Goal: Task Accomplishment & Management: Manage account settings

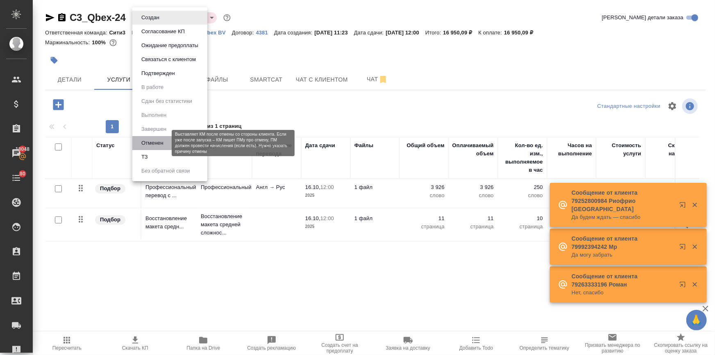
click at [157, 143] on button "Отменен" at bounding box center [152, 143] width 27 height 9
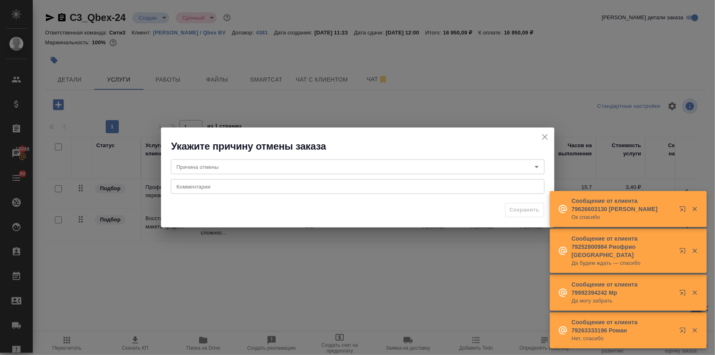
click at [191, 168] on body "🙏 .cls-1 fill:#fff; AWATERA Ilina Ekaterina Клиенты Спецификации Заказы 18048 Ч…" at bounding box center [357, 210] width 715 height 421
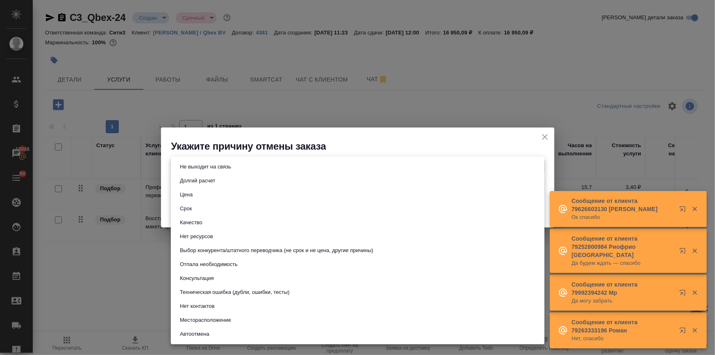
click at [218, 261] on button "Отпала необходимость" at bounding box center [208, 264] width 63 height 9
type input "noNeed"
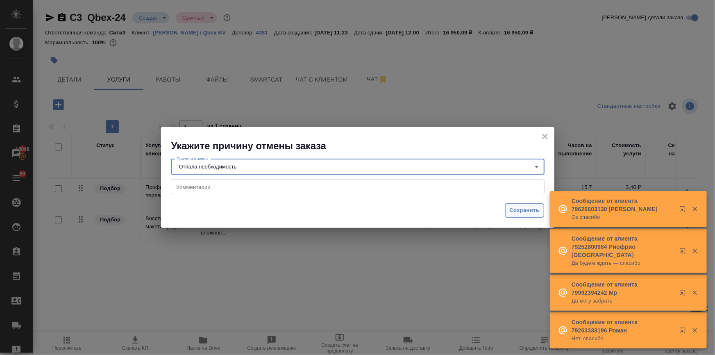
click at [517, 213] on span "Сохранить" at bounding box center [525, 210] width 30 height 9
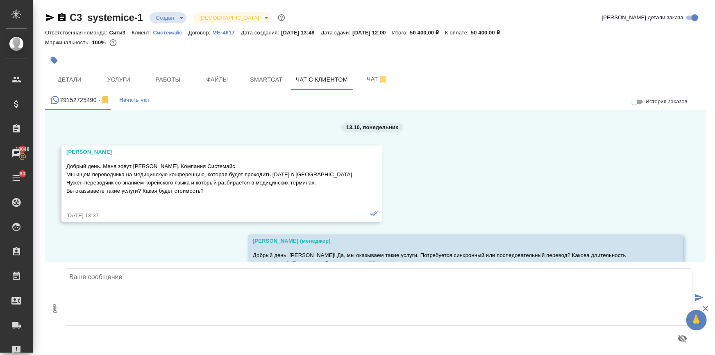
scroll to position [2651, 0]
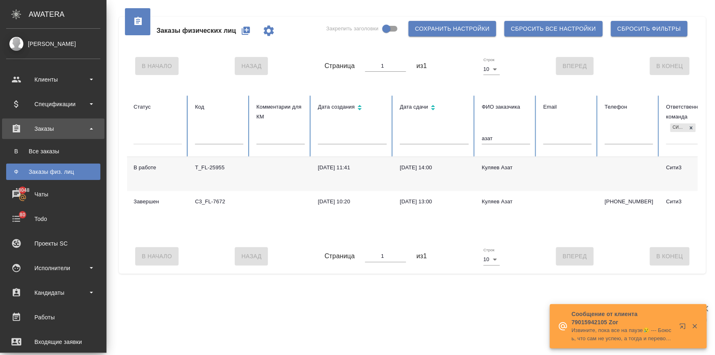
click at [27, 75] on div "Клиенты" at bounding box center [53, 79] width 94 height 12
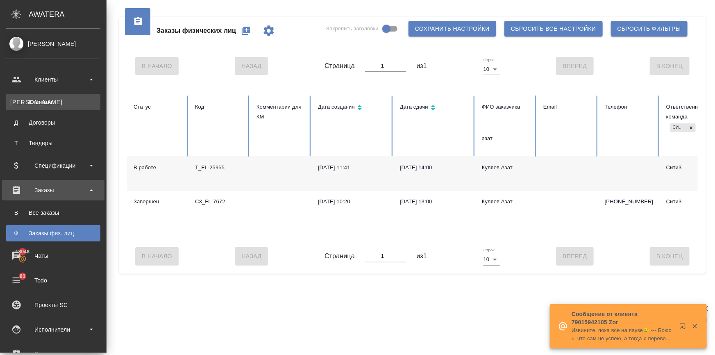
click at [39, 98] on div "Клиенты" at bounding box center [53, 102] width 86 height 8
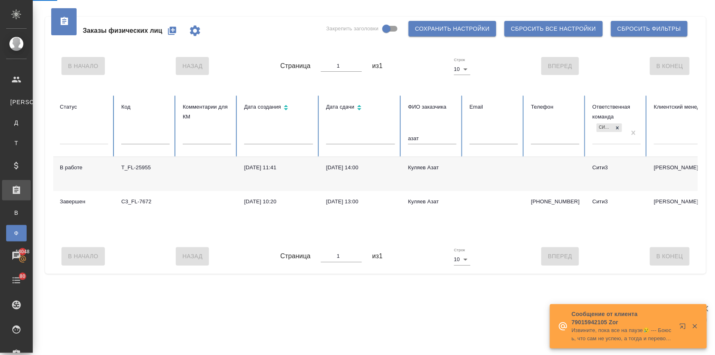
select select "RU"
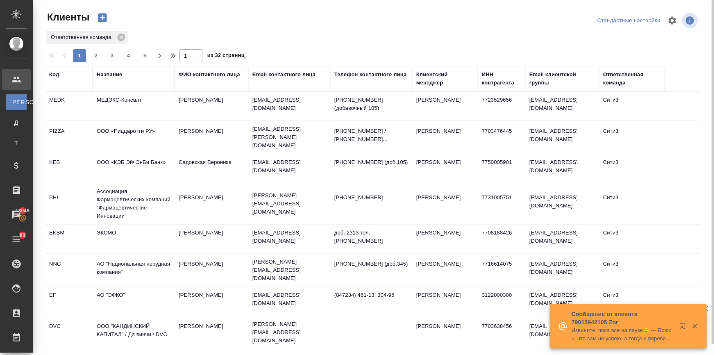
click at [212, 73] on div "ФИО контактного лица" at bounding box center [209, 75] width 61 height 8
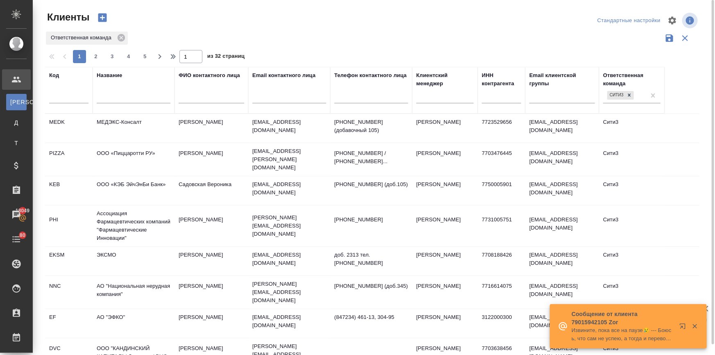
click at [203, 94] on input "text" at bounding box center [212, 98] width 66 height 10
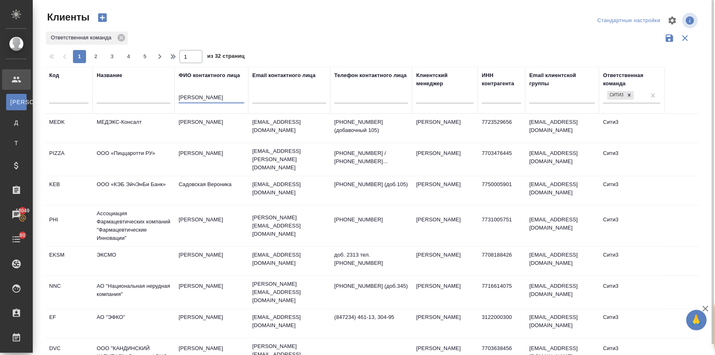
type input "денис есин"
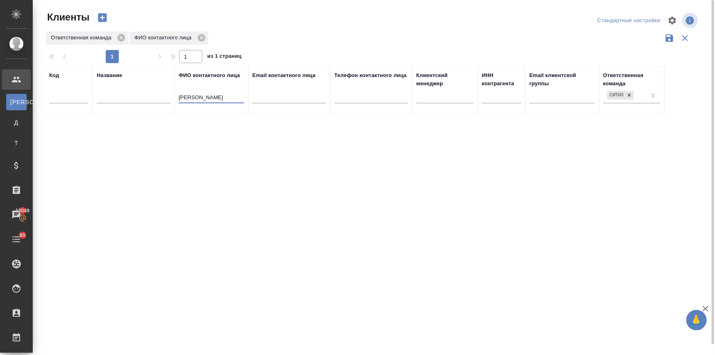
drag, startPoint x: 209, startPoint y: 98, endPoint x: 161, endPoint y: 92, distance: 48.4
click at [161, 92] on tr "Код Название ФИО контактного лица денис есин Email контактного лица Телефон кон…" at bounding box center [355, 90] width 620 height 47
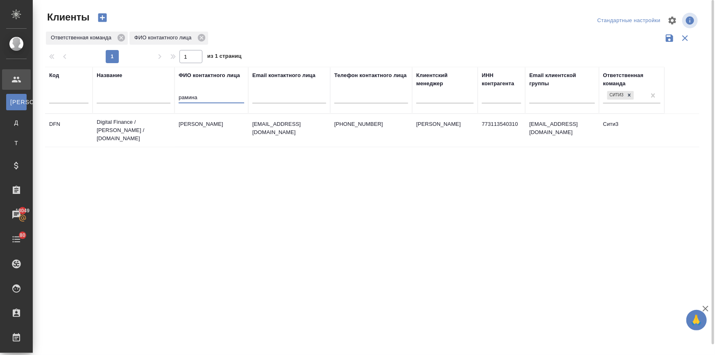
type input "рамина"
click at [142, 125] on td "Digital Finance / Диджитал Финанс / digitalfinance.com" at bounding box center [134, 130] width 82 height 33
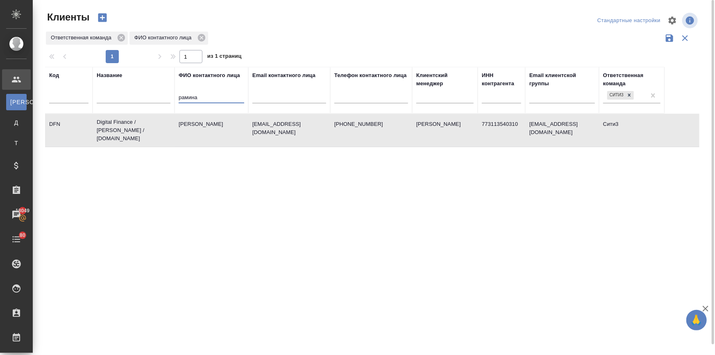
drag, startPoint x: 204, startPoint y: 98, endPoint x: 156, endPoint y: 95, distance: 48.1
click at [159, 94] on tr "Код Название ФИО контактного лица рамина Email контактного лица Телефон контакт…" at bounding box center [355, 90] width 620 height 47
click at [127, 98] on input "text" at bounding box center [134, 98] width 74 height 10
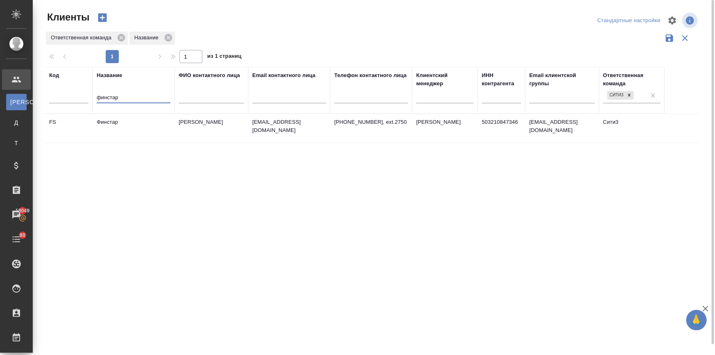
type input "финстар"
click at [115, 121] on td "Финстар" at bounding box center [134, 128] width 82 height 29
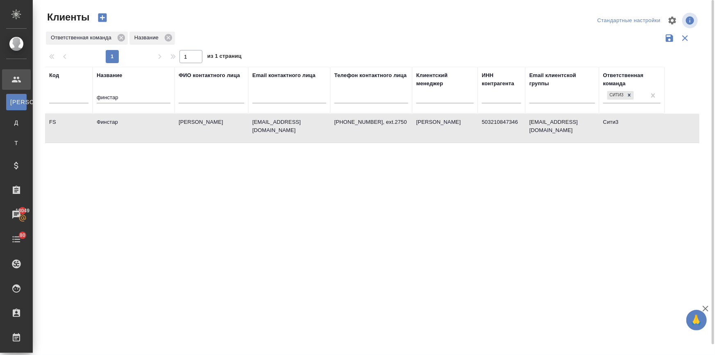
click at [115, 121] on td "Финстар" at bounding box center [134, 128] width 82 height 29
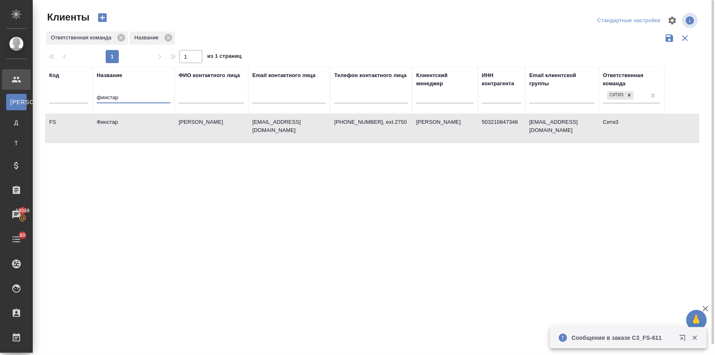
drag, startPoint x: 124, startPoint y: 97, endPoint x: 74, endPoint y: 100, distance: 50.1
click at [74, 100] on tr "Код Название финстар ФИО контактного лица Email контактного лица Телефон контак…" at bounding box center [355, 90] width 620 height 47
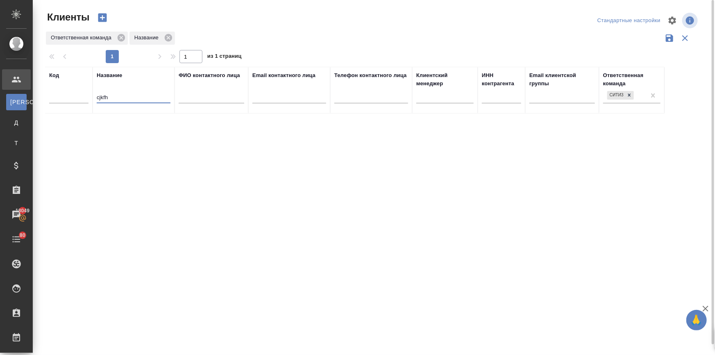
drag, startPoint x: 116, startPoint y: 96, endPoint x: 46, endPoint y: 102, distance: 70.0
click at [46, 102] on tr "Код Название cjkfh ФИО контактного лица Email контактного лица Телефон контактн…" at bounding box center [355, 90] width 620 height 47
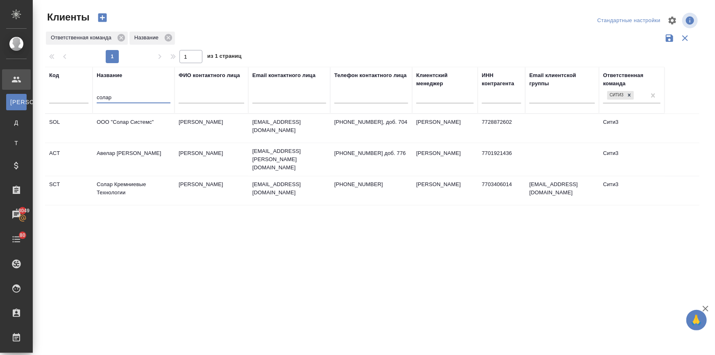
type input "солар"
click at [129, 176] on td "Солар Кремниевые Технологии" at bounding box center [134, 190] width 82 height 29
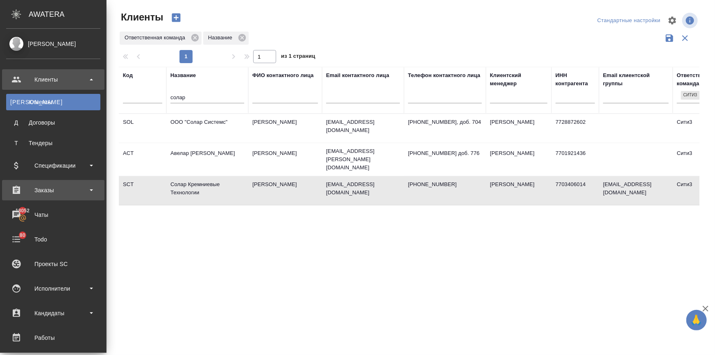
click at [23, 187] on div "Заказы" at bounding box center [53, 190] width 94 height 12
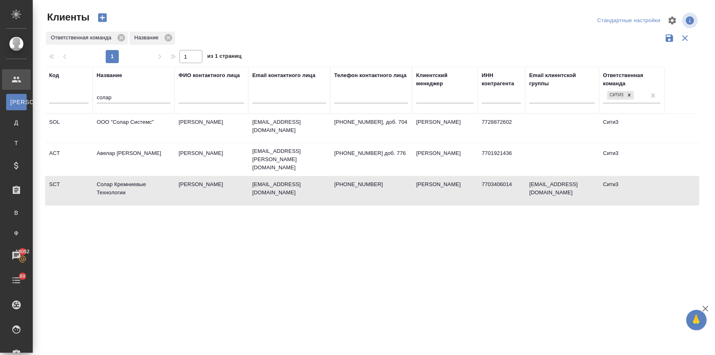
drag, startPoint x: 52, startPoint y: 228, endPoint x: 141, endPoint y: 219, distance: 89.8
click at [27, 228] on link "Ф Заказы физ. лиц" at bounding box center [16, 233] width 20 height 16
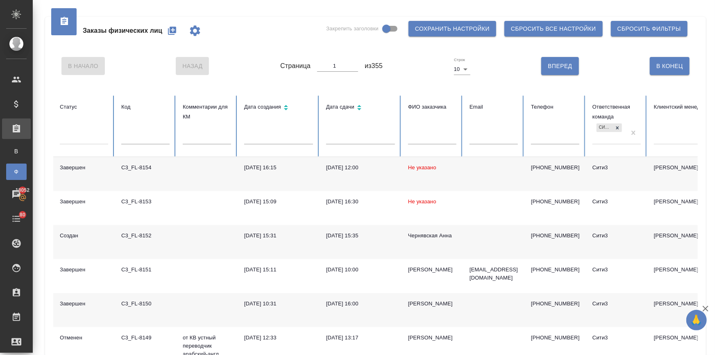
click at [172, 27] on icon "button" at bounding box center [172, 31] width 8 height 8
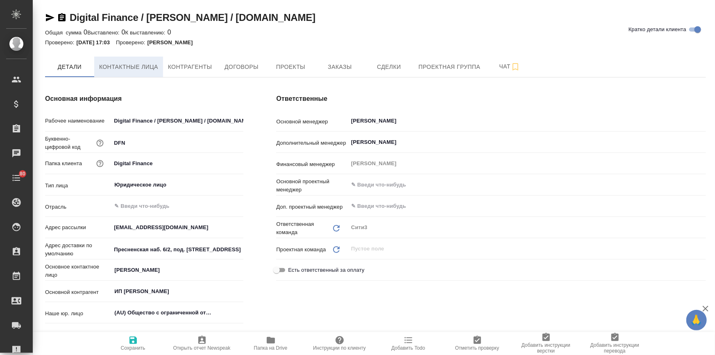
click at [141, 69] on span "Контактные лица" at bounding box center [128, 67] width 59 height 10
select select "RU"
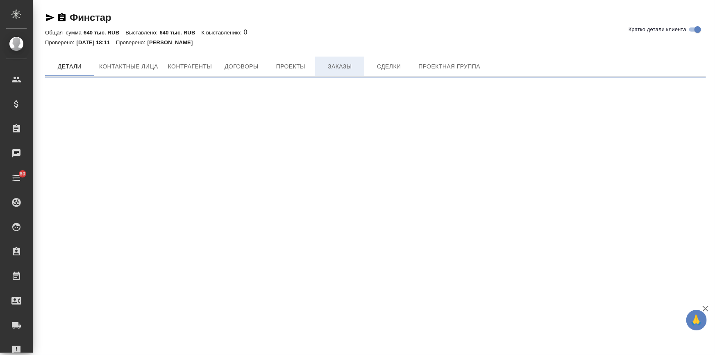
click at [339, 64] on span "Заказы" at bounding box center [339, 66] width 39 height 10
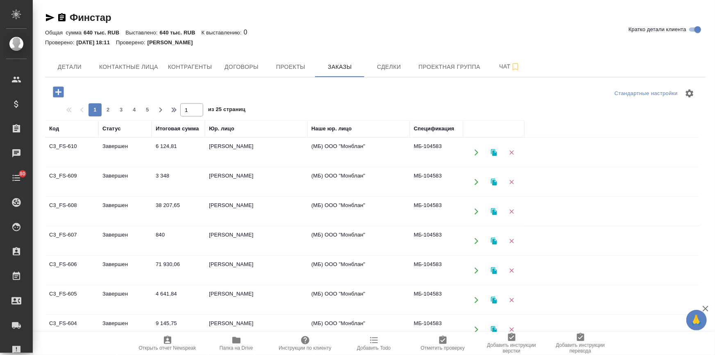
click at [61, 97] on icon "button" at bounding box center [58, 91] width 11 height 11
click at [57, 84] on button "button" at bounding box center [58, 92] width 23 height 17
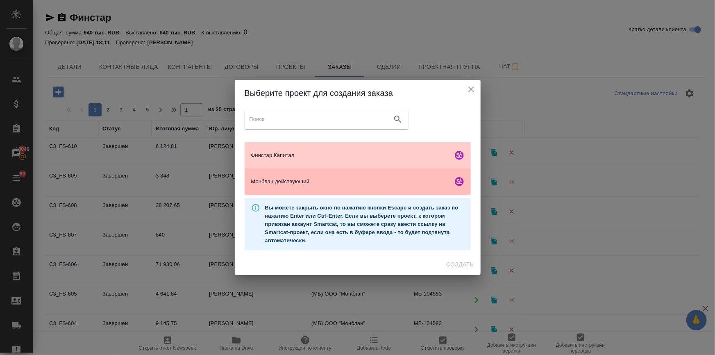
click at [285, 182] on span "Монблан действующий" at bounding box center [350, 181] width 198 height 8
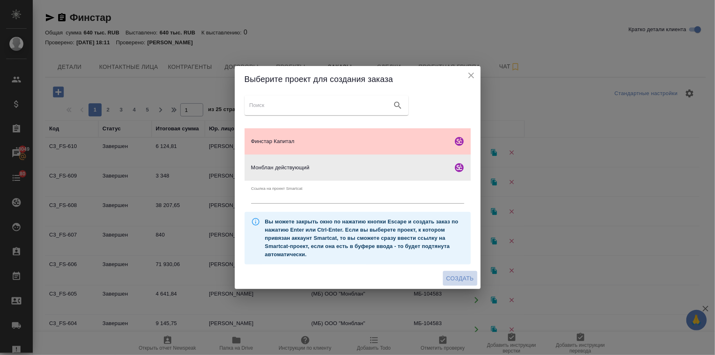
click at [455, 273] on button "Создать" at bounding box center [460, 278] width 34 height 15
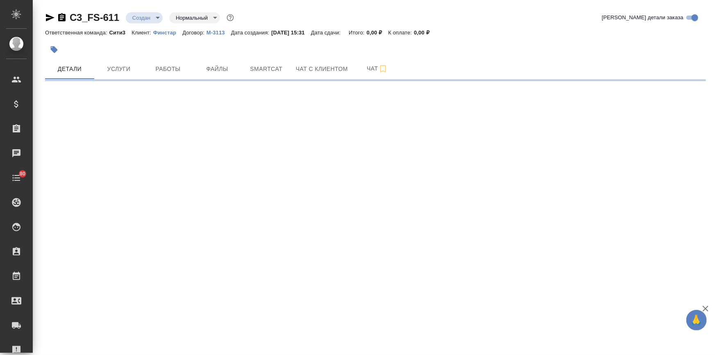
select select "RU"
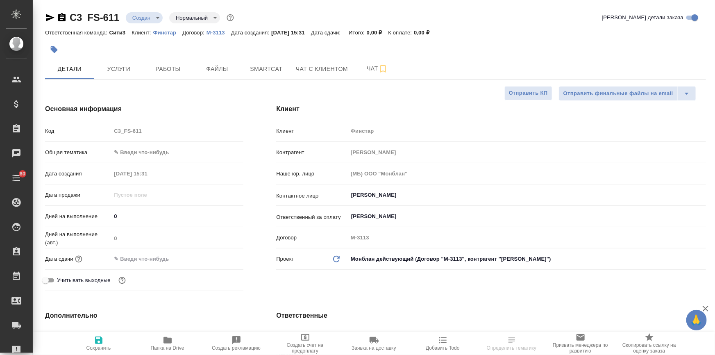
type textarea "x"
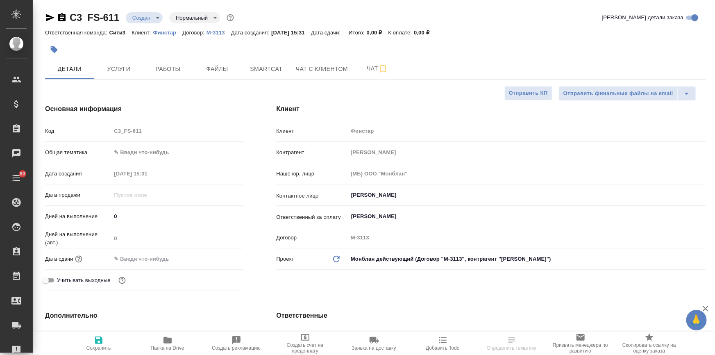
type textarea "x"
click at [376, 195] on input "[PERSON_NAME]" at bounding box center [513, 195] width 326 height 10
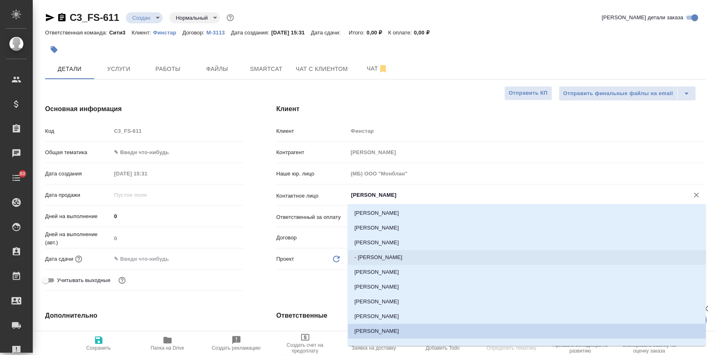
scroll to position [52, 0]
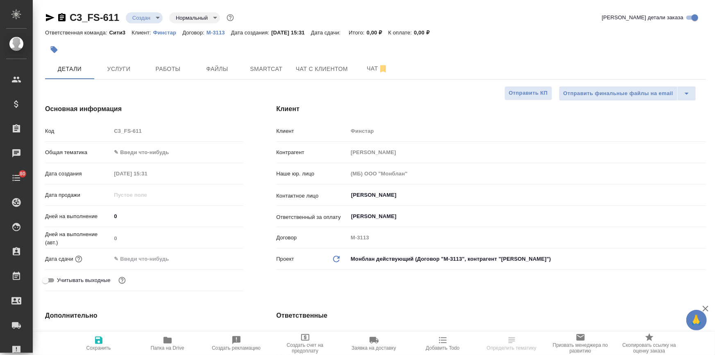
type textarea "x"
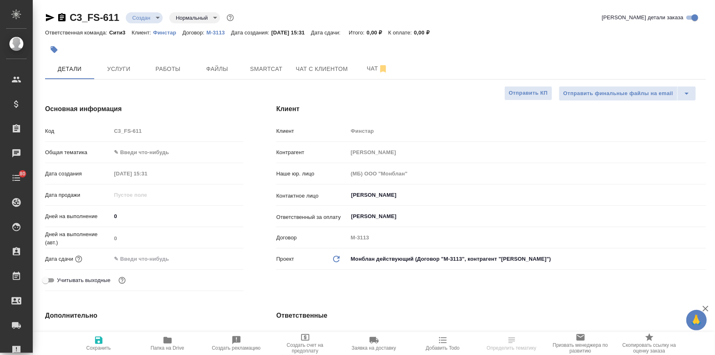
type textarea "x"
click at [150, 149] on body "🙏 .cls-1 fill:#fff; AWATERA [PERSON_NAME] Спецификации Заказы 18049 Чаты 80 Tod…" at bounding box center [357, 210] width 715 height 421
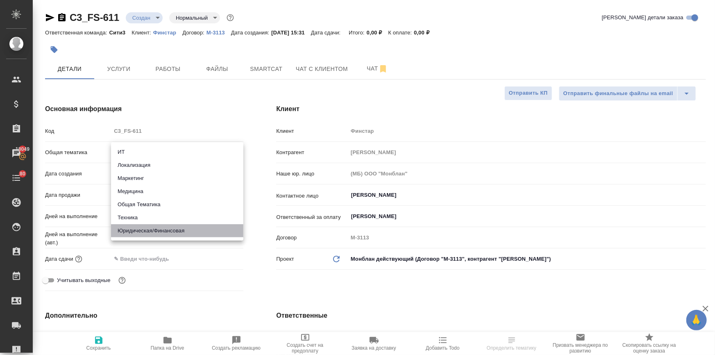
click at [155, 228] on li "Юридическая/Финансовая" at bounding box center [177, 230] width 132 height 13
type input "yr-fn"
type textarea "x"
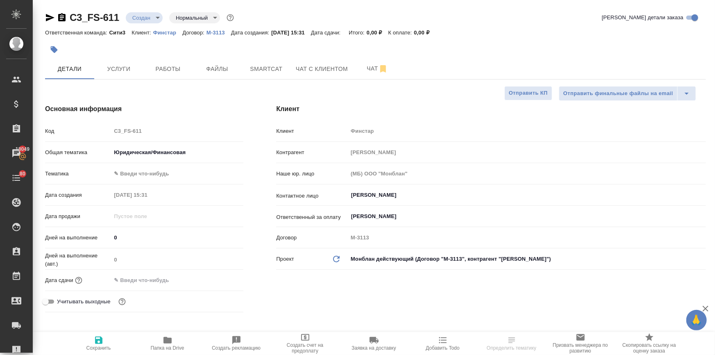
click at [143, 176] on body "🙏 .cls-1 fill:#fff; AWATERA Ilina Ekaterina Клиенты Спецификации Заказы 18049 Ч…" at bounding box center [357, 210] width 715 height 421
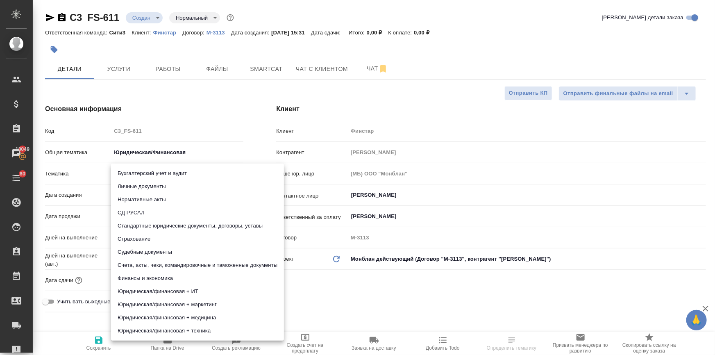
click at [155, 223] on li "Стандартные юридические документы, договоры, уставы" at bounding box center [197, 225] width 173 height 13
type textarea "x"
type input "5f647205b73bc97568ca66bf"
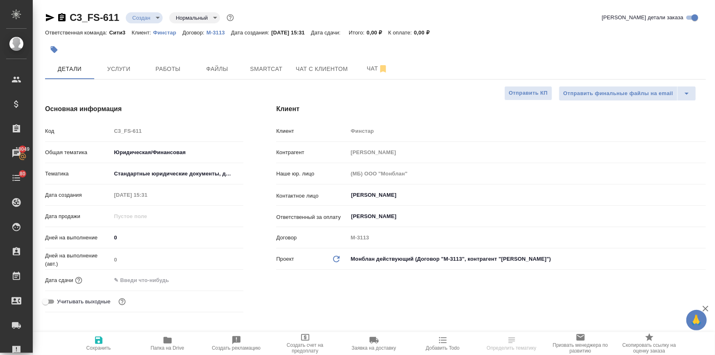
click at [149, 280] on input "text" at bounding box center [147, 280] width 72 height 12
click at [220, 279] on icon "button" at bounding box center [220, 280] width 10 height 10
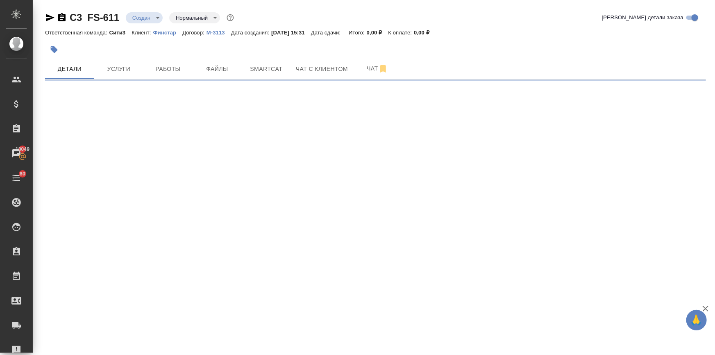
select select "RU"
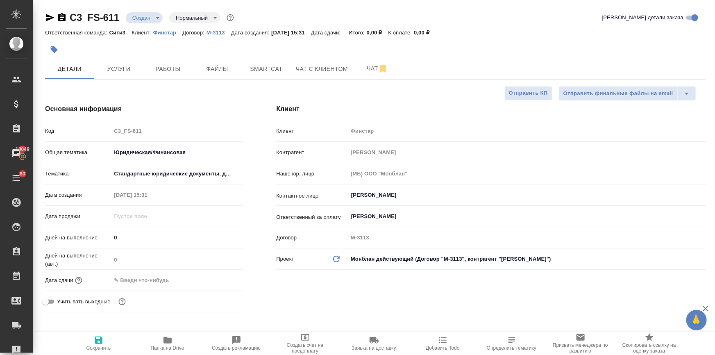
type textarea "x"
click at [156, 278] on input "text" at bounding box center [147, 280] width 72 height 12
click at [217, 280] on icon "button" at bounding box center [220, 280] width 10 height 10
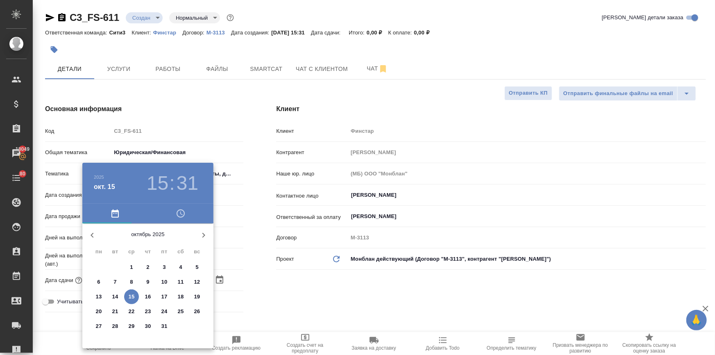
click at [182, 184] on h3 "31" at bounding box center [188, 183] width 22 height 23
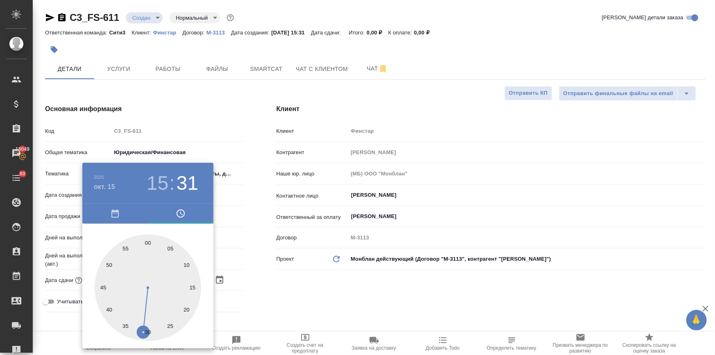
click at [102, 287] on div at bounding box center [148, 287] width 107 height 107
type input "15.10.2025 15:45"
type textarea "x"
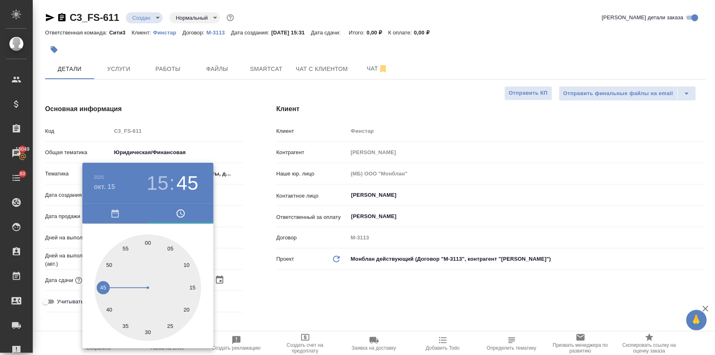
click at [328, 300] on div at bounding box center [357, 177] width 715 height 355
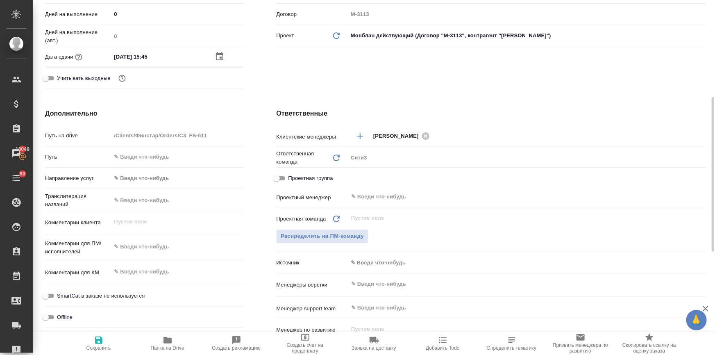
scroll to position [298, 0]
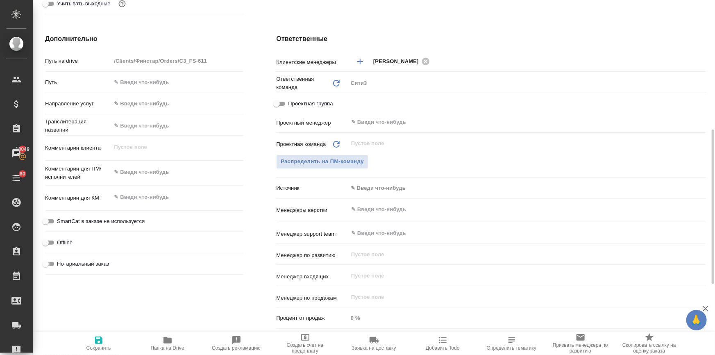
click at [50, 263] on input "Нотариальный заказ" at bounding box center [46, 264] width 30 height 10
checkbox input "true"
type textarea "x"
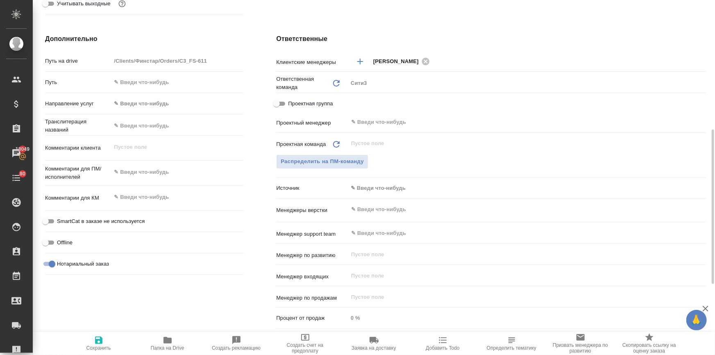
click at [365, 211] on input "text" at bounding box center [513, 210] width 326 height 10
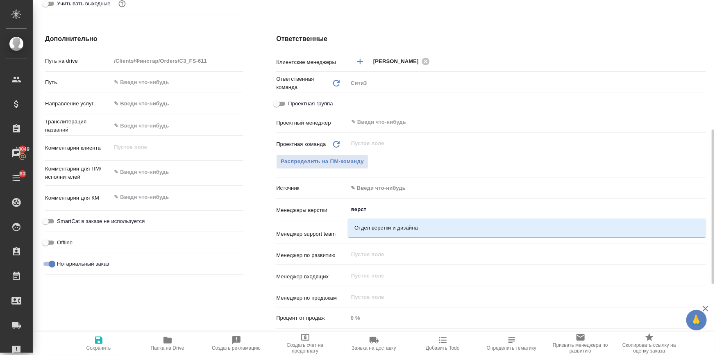
type input "верстк"
click at [368, 230] on li "Отдел верстки и дизайна" at bounding box center [527, 228] width 358 height 15
type textarea "x"
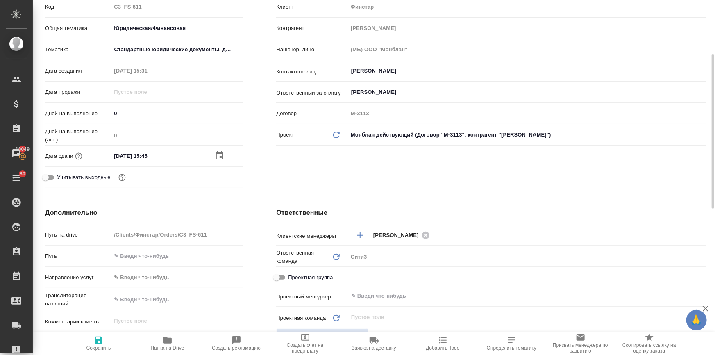
scroll to position [236, 0]
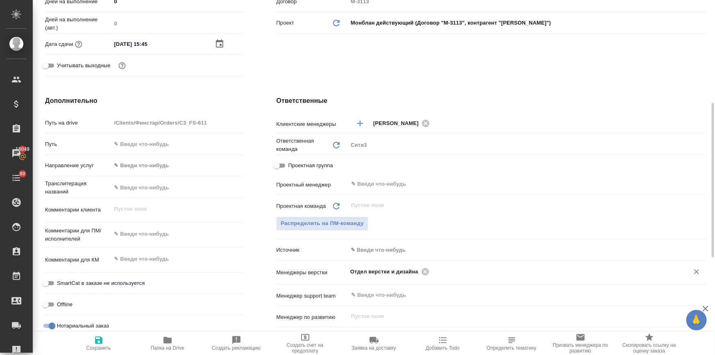
type textarea "x"
click at [135, 262] on textarea at bounding box center [177, 259] width 132 height 14
paste textarea "Екатерина, добрый день! Высылаю документы для нотариального перевода с сербског…"
type textarea "Екатерина, добрый день! Высылаю документы для нотариального перевода с сербског…"
type textarea "x"
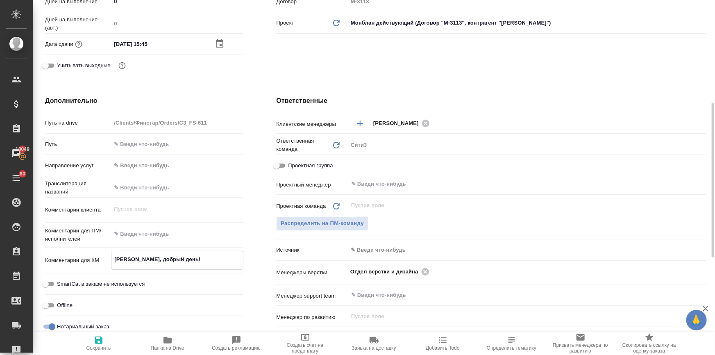
type textarea "x"
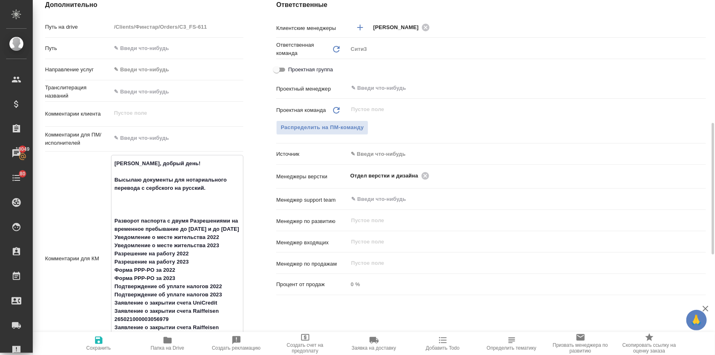
click at [164, 205] on textarea "Екатерина, добрый день! Высылаю документы для нотариального перевода с сербског…" at bounding box center [177, 258] width 132 height 202
type textarea "x"
type textarea "Екатерина, добрый день! Высылаю документы для нотариального перевода с сербског…"
type textarea "x"
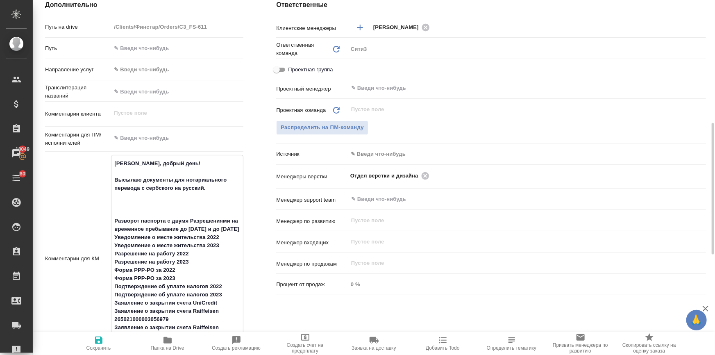
type textarea "x"
type textarea "Екатерина, добрый день! Высылаю документы для нотариального перевода с сербског…"
type textarea "x"
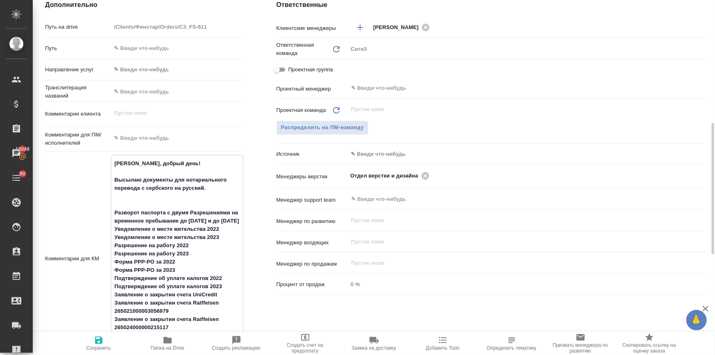
type textarea "x"
type textarea "Екатерина, добрый день! Высылаю документы для нотариального перевода с сербског…"
type textarea "x"
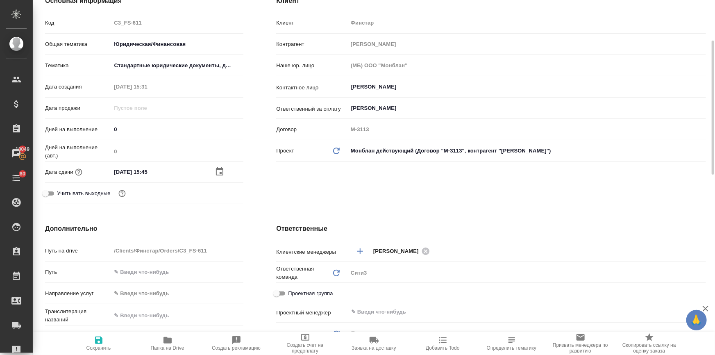
scroll to position [0, 0]
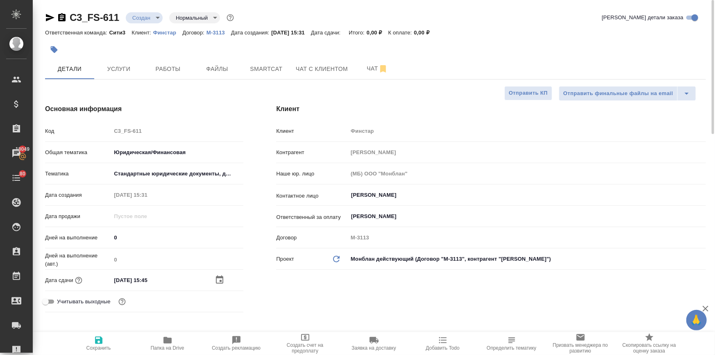
type textarea "Екатерина, добрый день! Высылаю документы для нотариального перевода с сербског…"
type textarea "x"
click at [96, 336] on icon "button" at bounding box center [99, 340] width 10 height 10
type textarea "x"
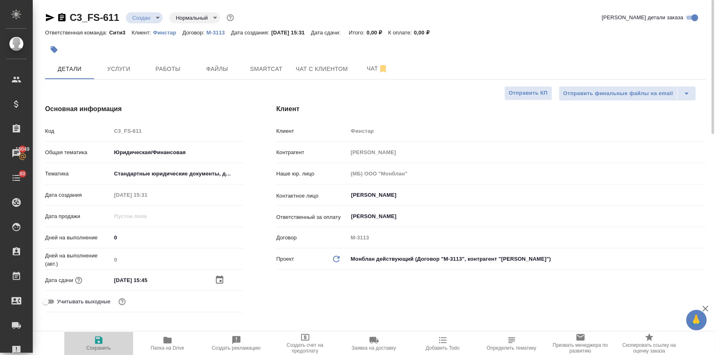
type textarea "x"
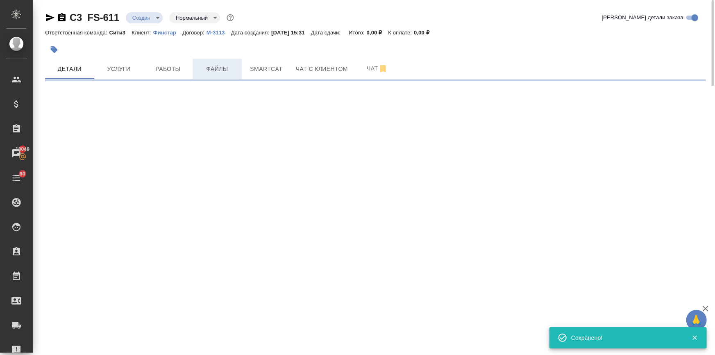
select select "RU"
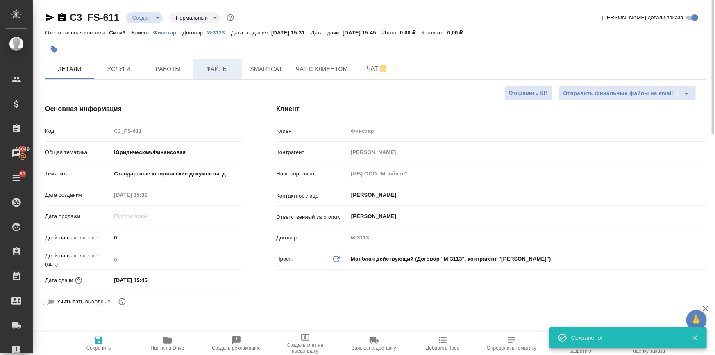
type textarea "x"
click at [205, 68] on span "Файлы" at bounding box center [217, 69] width 39 height 10
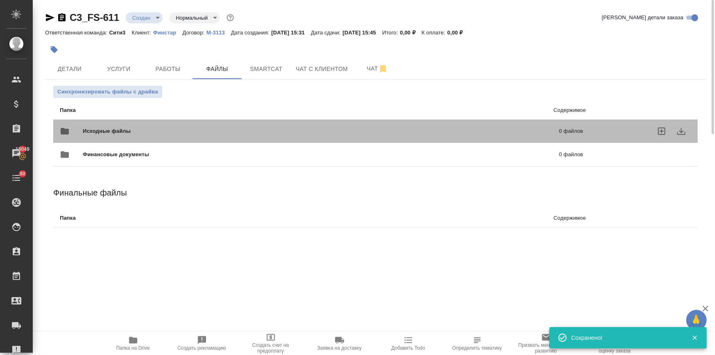
click at [116, 123] on div "Исходные файлы 0 файлов" at bounding box center [321, 131] width 523 height 20
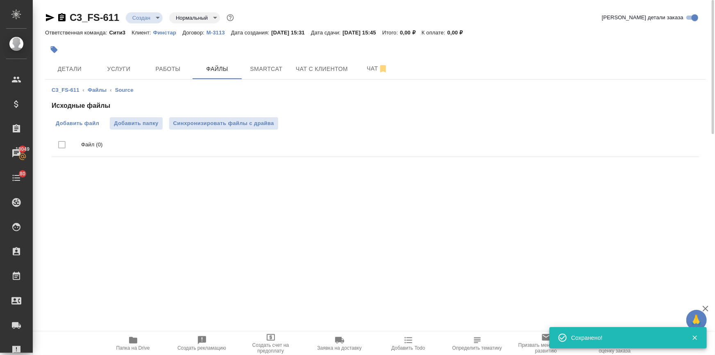
click at [98, 122] on span "Добавить файл" at bounding box center [77, 123] width 43 height 8
click at [0, 0] on input "Добавить файл" at bounding box center [0, 0] width 0 height 0
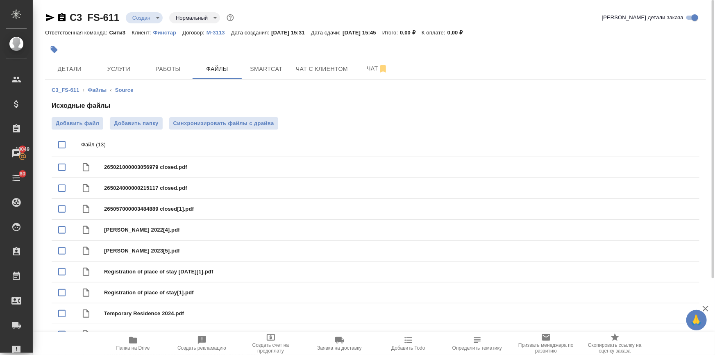
click at [144, 21] on body "🙏 .cls-1 fill:#fff; AWATERA Ilina Ekaterina Клиенты Спецификации Заказы 18049 Ч…" at bounding box center [357, 210] width 715 height 421
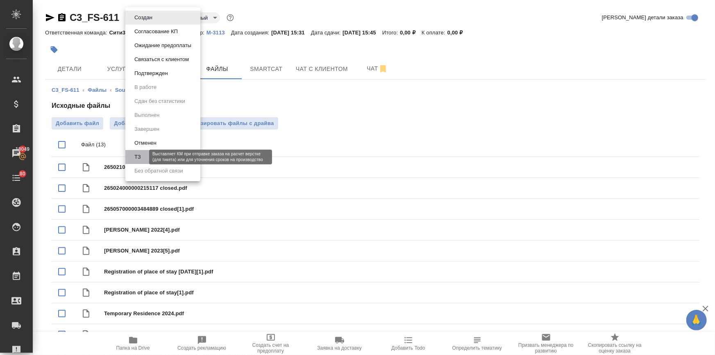
click at [138, 157] on button "ТЗ" at bounding box center [137, 156] width 11 height 9
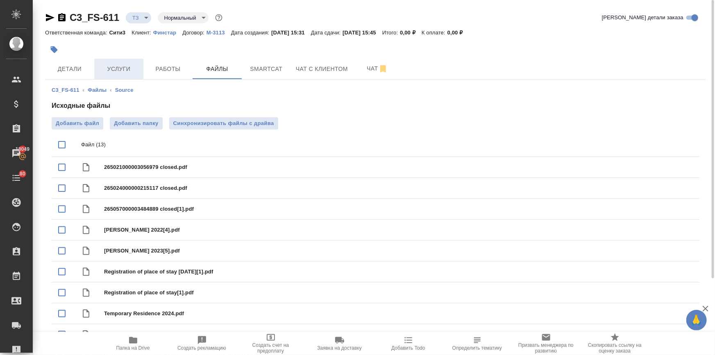
click at [123, 71] on span "Услуги" at bounding box center [118, 69] width 39 height 10
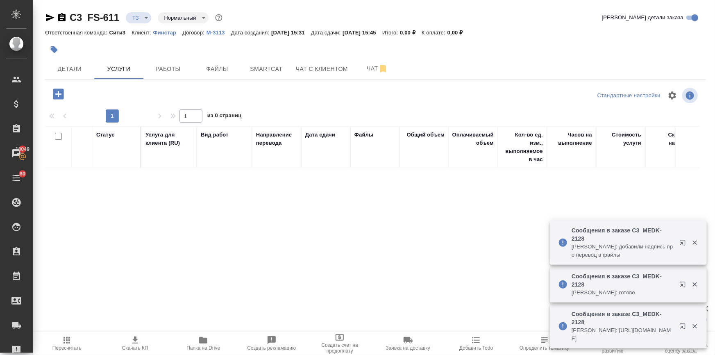
click at [62, 95] on icon "button" at bounding box center [58, 94] width 11 height 11
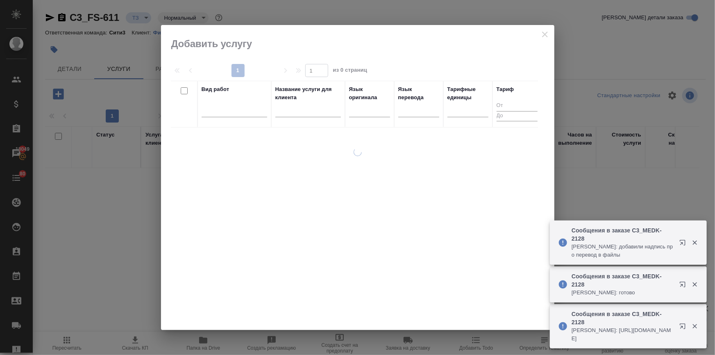
click at [544, 33] on div at bounding box center [358, 177] width 394 height 305
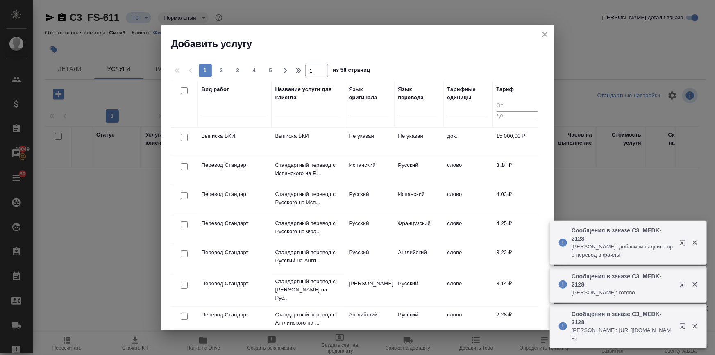
click at [545, 33] on icon "close" at bounding box center [545, 35] width 10 height 10
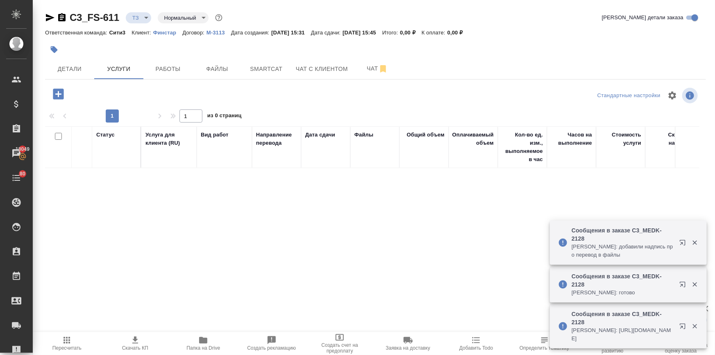
click at [169, 32] on p "Финстар" at bounding box center [168, 33] width 30 height 6
click at [58, 94] on icon "button" at bounding box center [58, 94] width 14 height 14
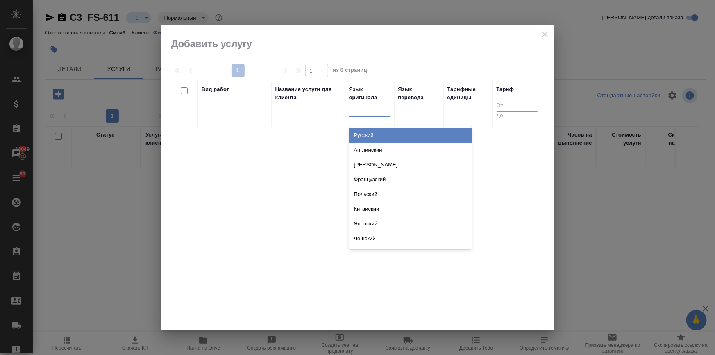
click at [362, 108] on div at bounding box center [369, 109] width 41 height 12
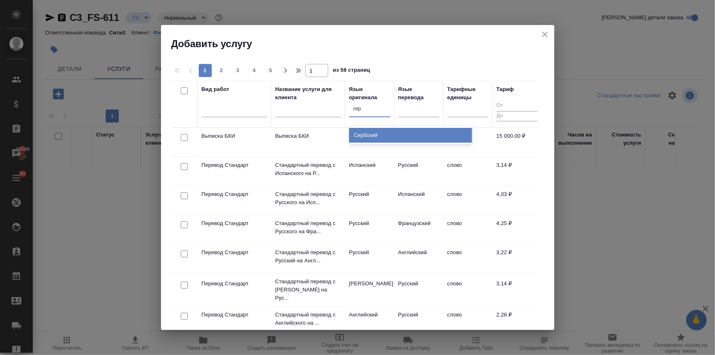
type input "серб"
click at [365, 139] on div "Сербский" at bounding box center [410, 135] width 123 height 15
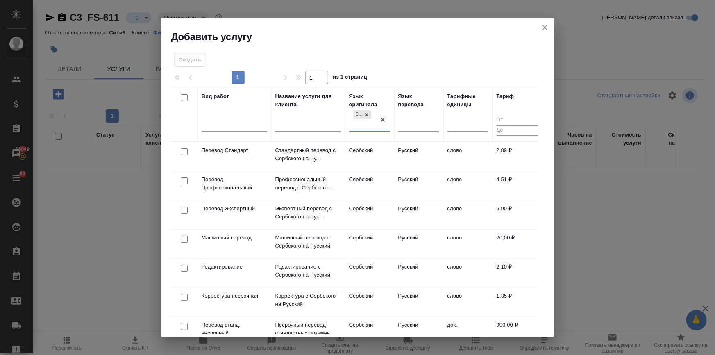
drag, startPoint x: 181, startPoint y: 149, endPoint x: 225, endPoint y: 146, distance: 44.4
click at [182, 149] on input "checkbox" at bounding box center [184, 151] width 7 height 7
checkbox input "true"
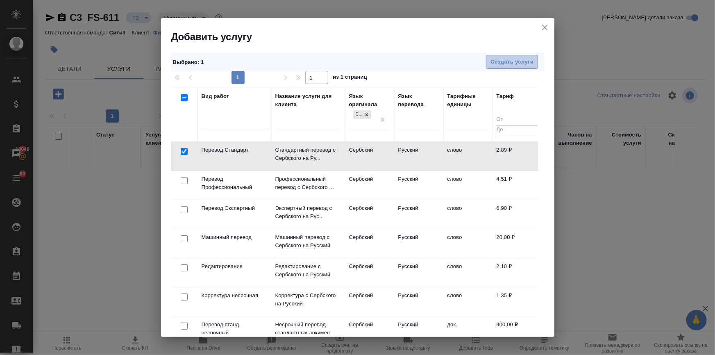
click at [518, 60] on span "Создать услуги" at bounding box center [512, 61] width 43 height 9
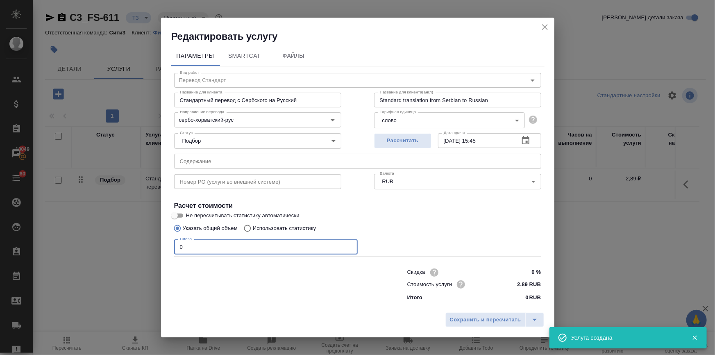
drag, startPoint x: 184, startPoint y: 250, endPoint x: 165, endPoint y: 250, distance: 19.3
click at [165, 250] on div "Параметры SmartCat Файлы Вид работ Перевод Стандарт Вид работ Название для клие…" at bounding box center [358, 176] width 394 height 266
type input "1"
click at [463, 321] on span "Сохранить и пересчитать" at bounding box center [485, 319] width 71 height 9
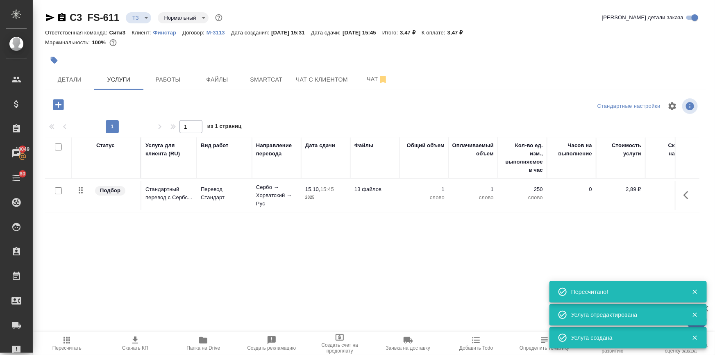
click at [60, 189] on input "checkbox" at bounding box center [58, 190] width 7 height 7
checkbox input "true"
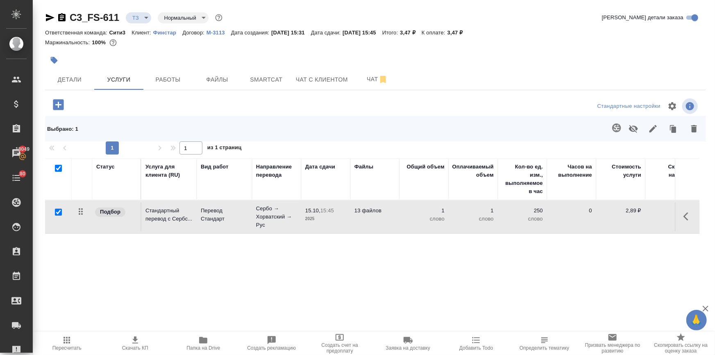
click at [612, 127] on icon "button" at bounding box center [617, 128] width 10 height 10
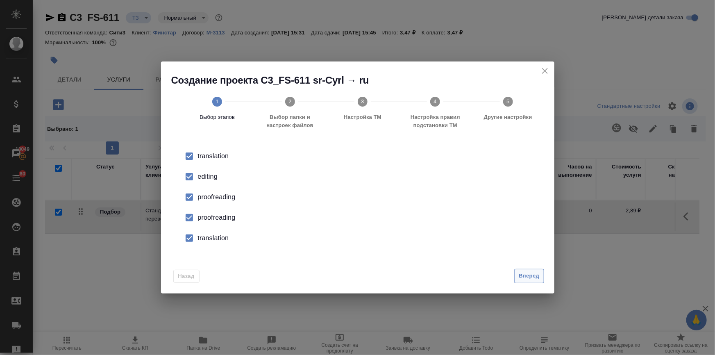
click at [532, 275] on span "Вперед" at bounding box center [529, 275] width 20 height 9
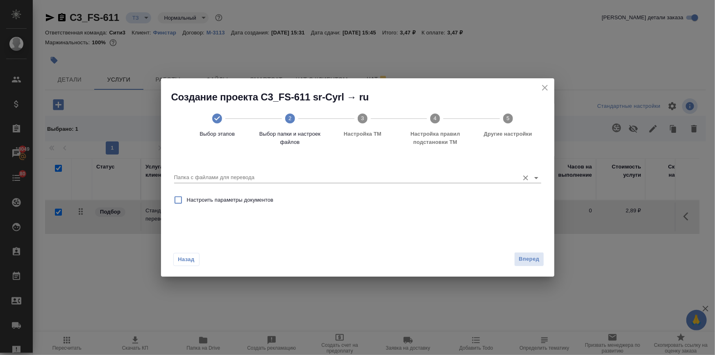
click at [234, 179] on input "Папка с файлами для перевода" at bounding box center [344, 178] width 341 height 10
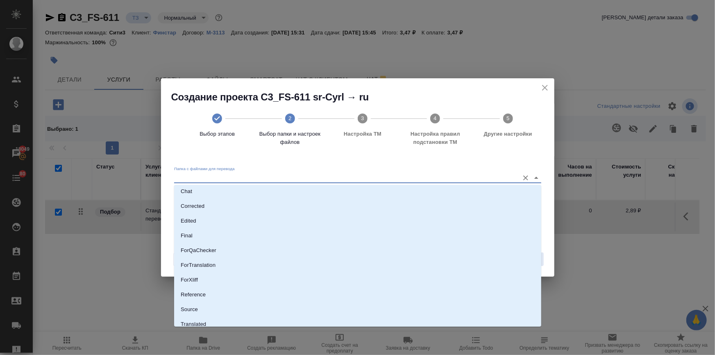
scroll to position [52, 0]
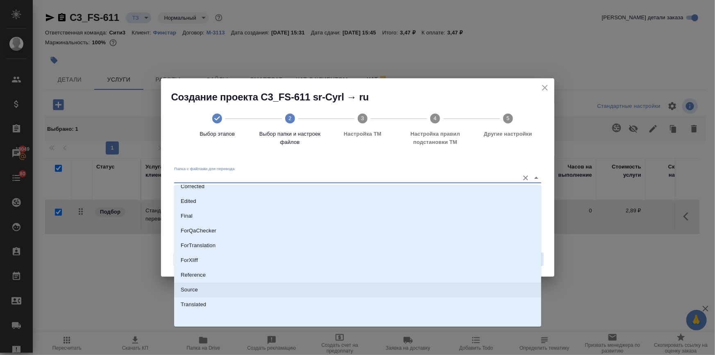
click at [201, 286] on li "Source" at bounding box center [357, 289] width 367 height 15
type input "Source"
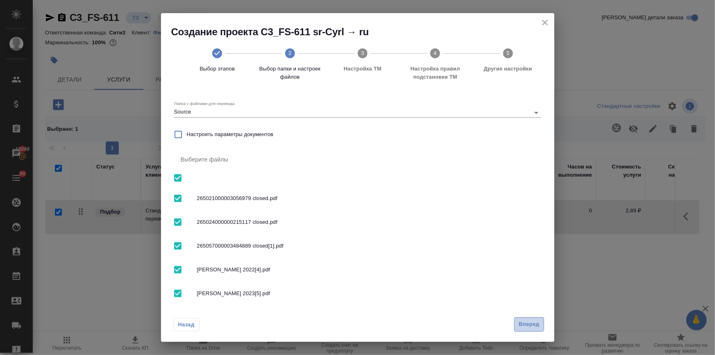
click at [519, 328] on span "Вперед" at bounding box center [529, 324] width 20 height 9
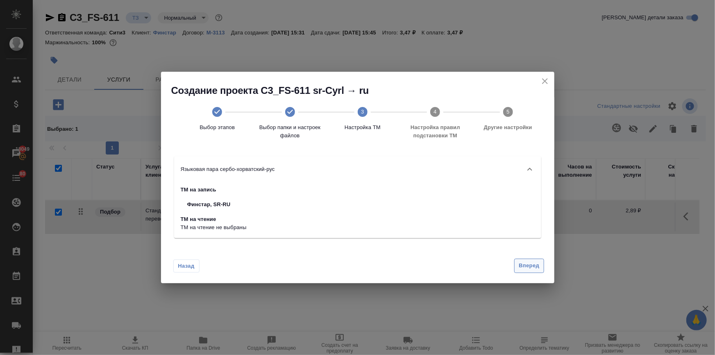
click at [521, 262] on span "Вперед" at bounding box center [529, 265] width 20 height 9
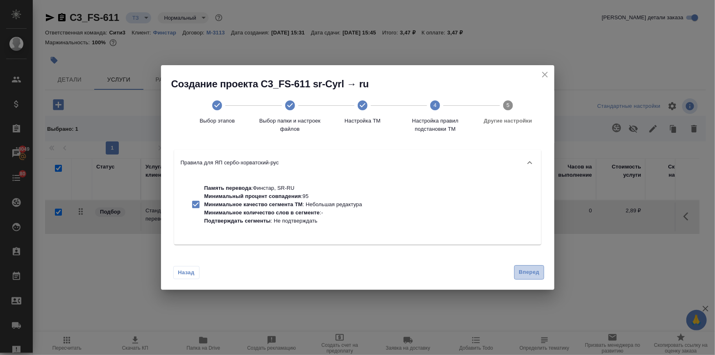
click at [527, 274] on span "Вперед" at bounding box center [529, 272] width 20 height 9
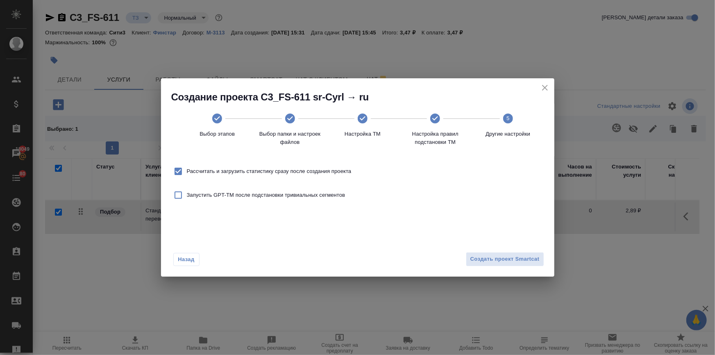
click at [217, 173] on span "Рассчитать и загрузить статистику сразу после создания проекта" at bounding box center [269, 171] width 165 height 8
click at [187, 173] on input "Рассчитать и загрузить статистику сразу после создания проекта" at bounding box center [178, 171] width 17 height 17
checkbox input "false"
click at [514, 258] on span "Создать проект Smartcat" at bounding box center [505, 259] width 69 height 9
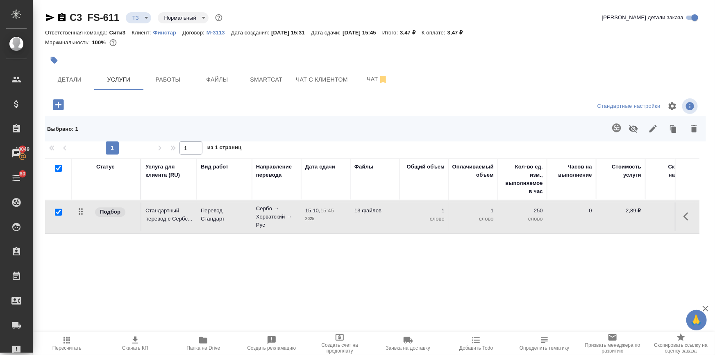
click at [544, 86] on div "Детали Услуги Работы Файлы Smartcat Чат с клиентом Чат" at bounding box center [375, 79] width 661 height 20
click at [545, 88] on div "Детали Услуги Работы Файлы Smartcat Чат с клиентом Чат" at bounding box center [375, 79] width 661 height 20
click at [487, 49] on div at bounding box center [375, 49] width 661 height 2
click at [258, 78] on span "Smartcat" at bounding box center [266, 80] width 39 height 10
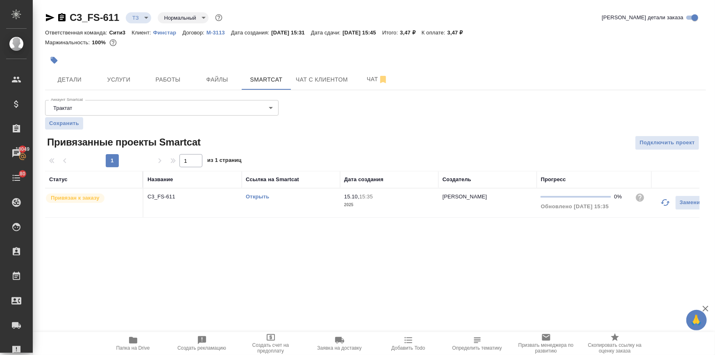
click at [264, 196] on link "Открыть" at bounding box center [257, 196] width 23 height 6
click at [253, 195] on link "Открыть" at bounding box center [257, 196] width 23 height 6
click at [112, 73] on button "Услуги" at bounding box center [118, 79] width 49 height 20
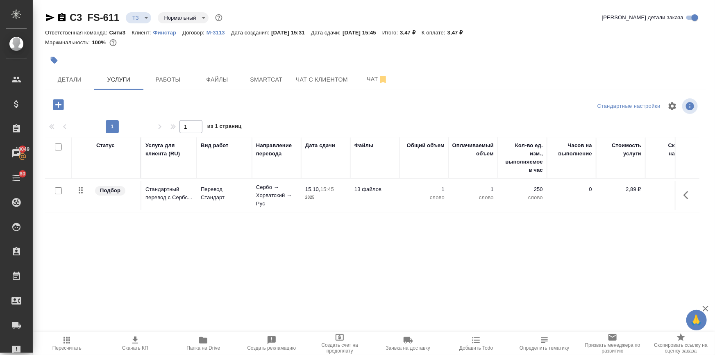
click at [685, 191] on icon "button" at bounding box center [689, 195] width 10 height 10
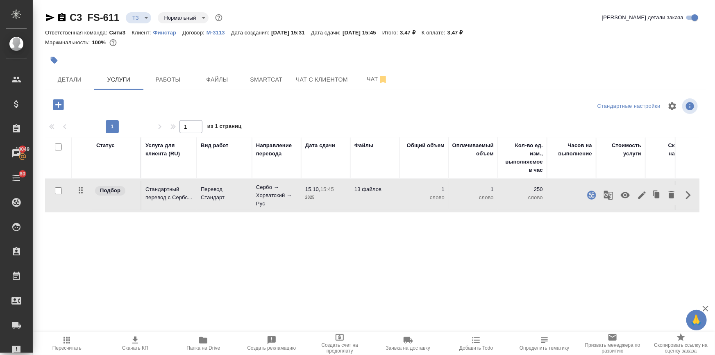
click at [641, 193] on icon "button" at bounding box center [642, 195] width 10 height 10
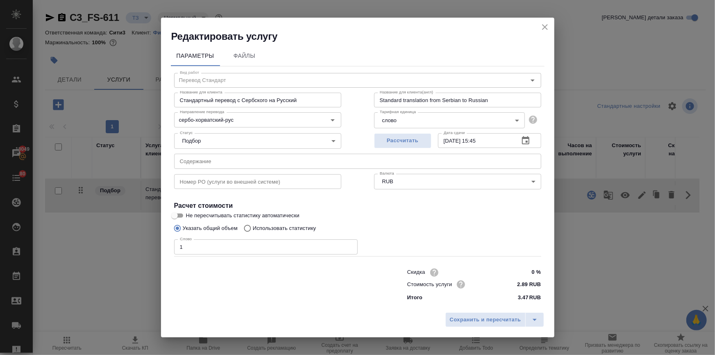
click at [245, 227] on input "Использовать статистику" at bounding box center [246, 229] width 13 height 16
radio input "true"
radio input "false"
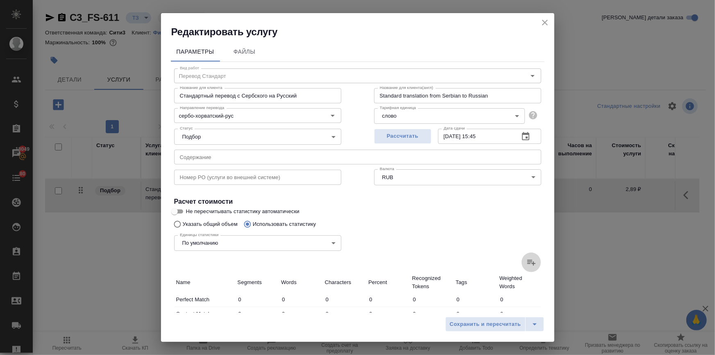
click at [527, 262] on icon at bounding box center [532, 262] width 10 height 10
click at [0, 0] on input "file" at bounding box center [0, 0] width 0 height 0
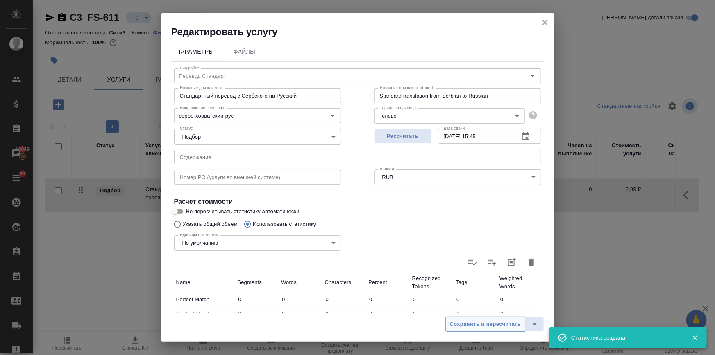
type input "89"
type input "553"
type input "3630"
type input "7"
type input "10"
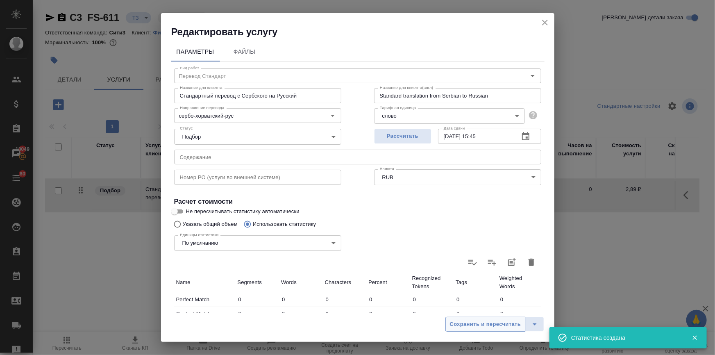
type input "81"
type input "1"
type input "4"
type input "33"
type input "230"
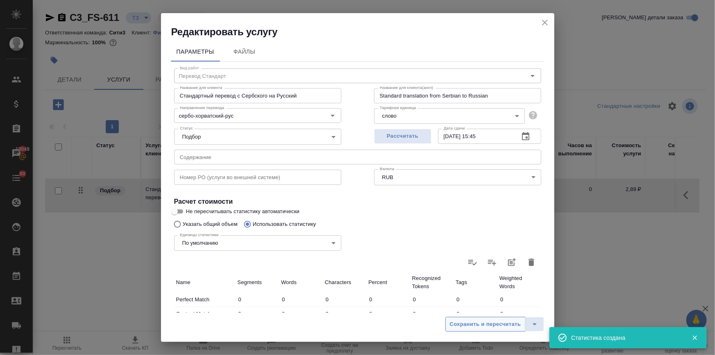
type input "2221"
type input "14369"
type input "238"
type input "2235"
type input "14483"
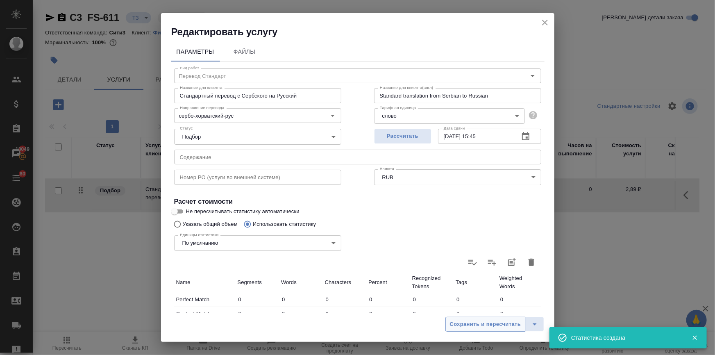
type input "327"
type input "2788"
type input "18113"
click at [480, 323] on span "Сохранить и пересчитать" at bounding box center [485, 324] width 71 height 9
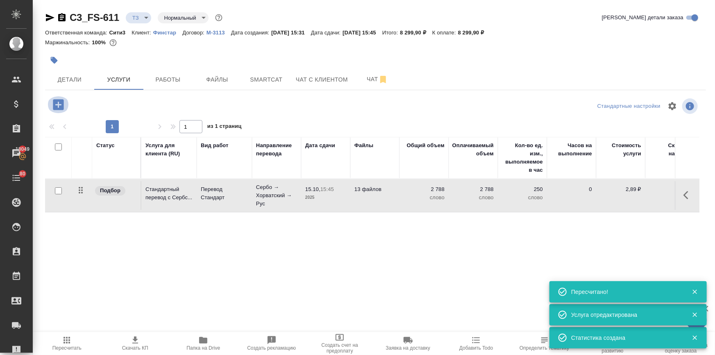
click at [62, 107] on icon "button" at bounding box center [58, 104] width 11 height 11
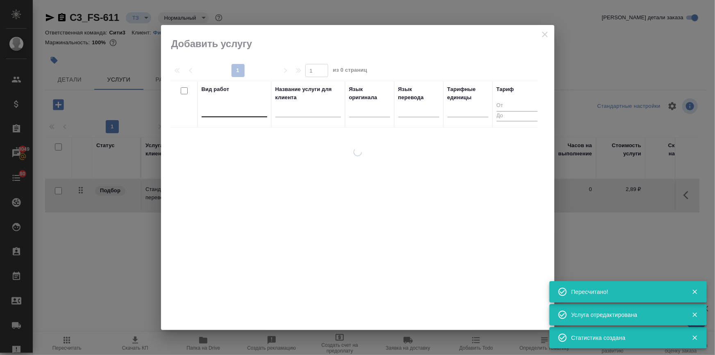
click at [228, 115] on div at bounding box center [235, 109] width 66 height 12
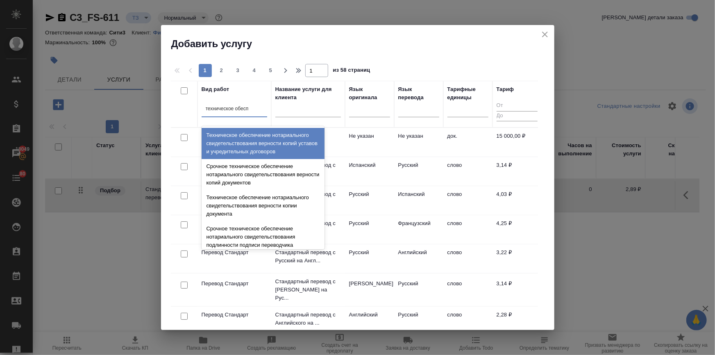
type input "техническое обеспе"
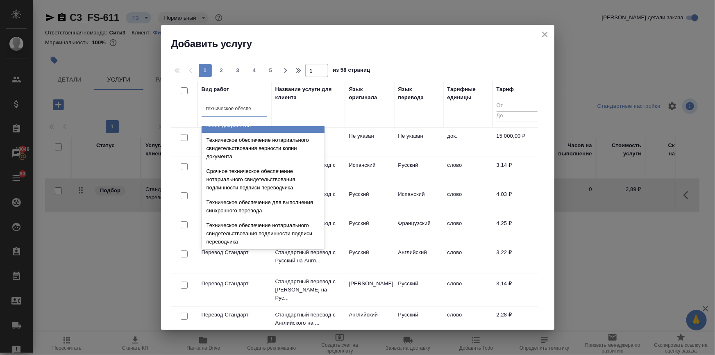
scroll to position [74, 0]
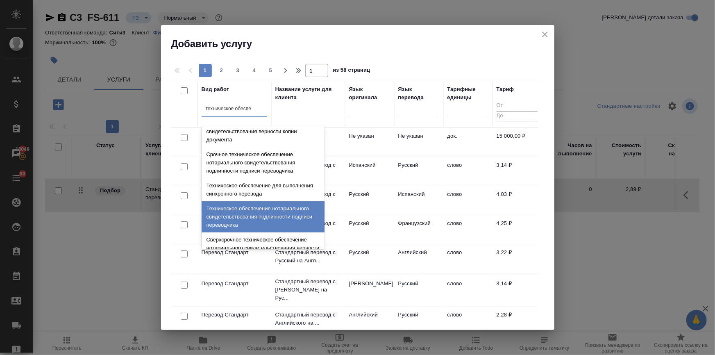
click at [246, 218] on div "Техническое обеспечение нотариального свидетельствования подлинности подписи пе…" at bounding box center [263, 216] width 123 height 31
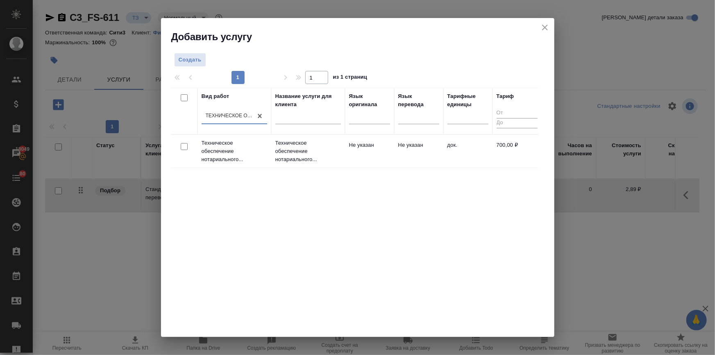
click at [184, 148] on input "checkbox" at bounding box center [184, 146] width 7 height 7
checkbox input "true"
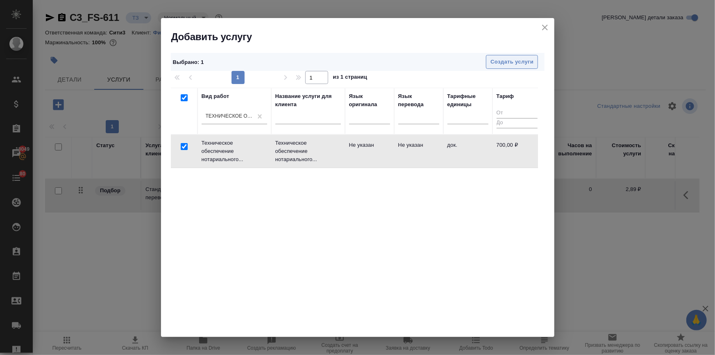
click at [505, 58] on span "Создать услуги" at bounding box center [512, 61] width 43 height 9
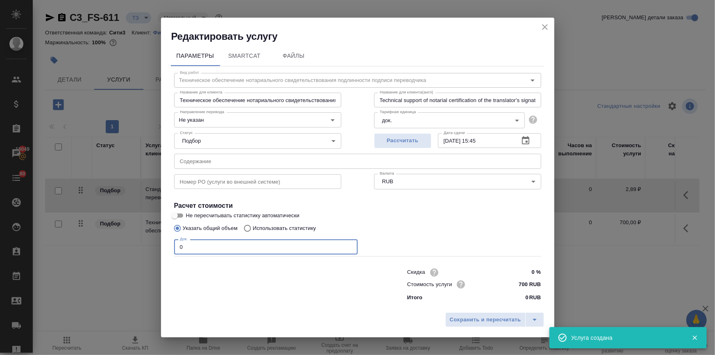
click at [164, 250] on div "Параметры SmartCat Файлы Вид работ Техническое обеспечение нотариального свидет…" at bounding box center [358, 176] width 394 height 266
type input "13"
click at [497, 324] on span "Сохранить и пересчитать" at bounding box center [485, 319] width 71 height 9
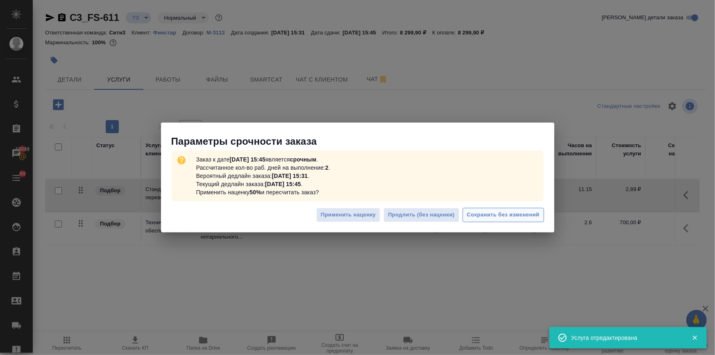
click at [507, 214] on span "Сохранить без изменений" at bounding box center [503, 214] width 73 height 9
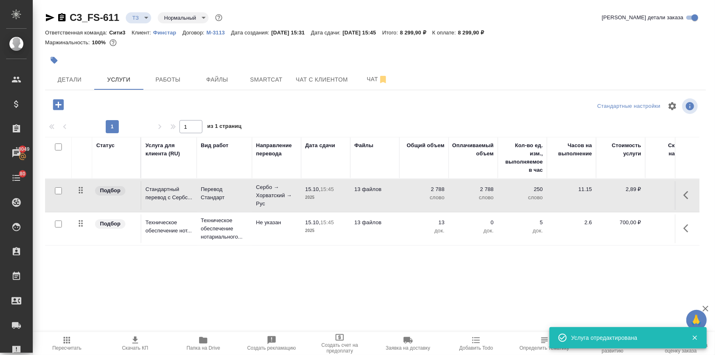
type input "urgent"
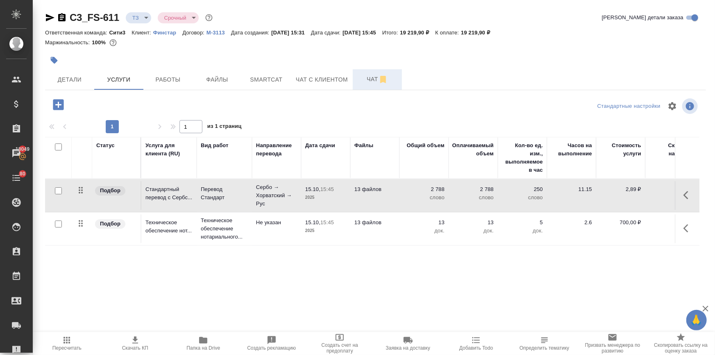
click at [371, 83] on span "Чат" at bounding box center [377, 79] width 39 height 10
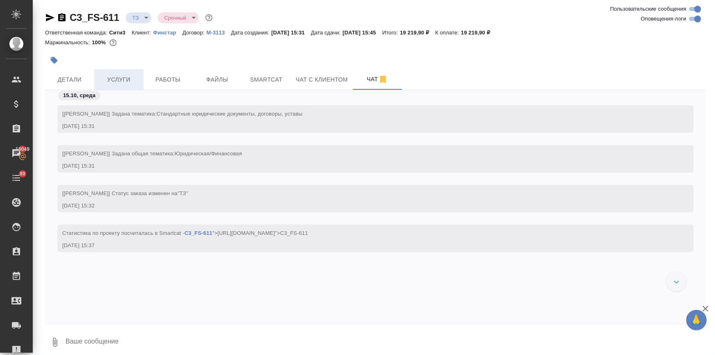
click at [123, 86] on button "Услуги" at bounding box center [118, 79] width 49 height 20
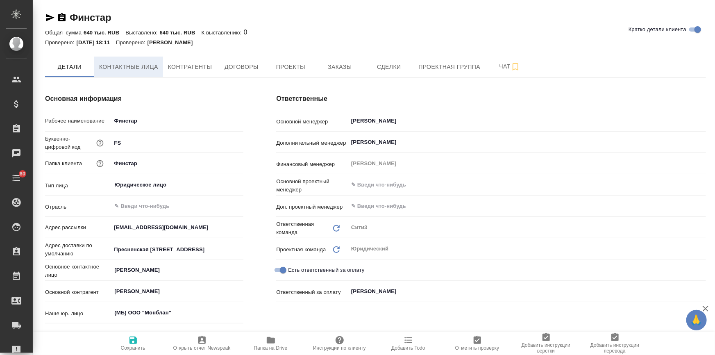
click at [132, 67] on span "Контактные лица" at bounding box center [128, 67] width 59 height 10
select select "RU"
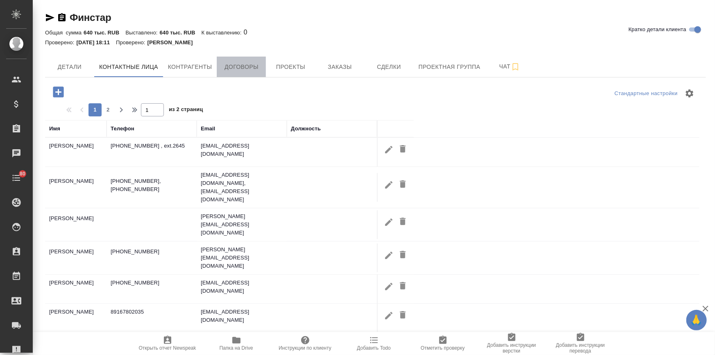
click at [241, 69] on span "Договоры" at bounding box center [241, 67] width 39 height 10
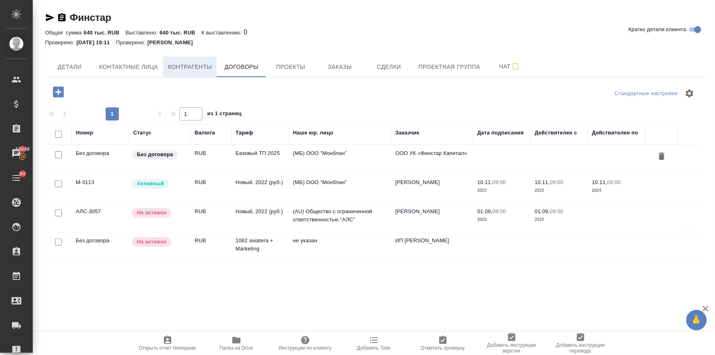
click at [171, 72] on button "Контрагенты" at bounding box center [190, 67] width 54 height 20
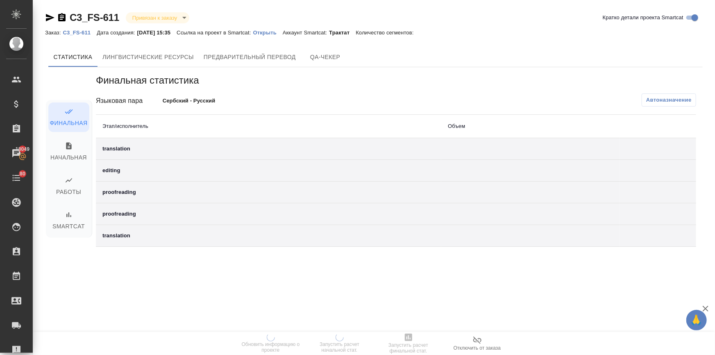
click at [279, 31] on p "Открыть" at bounding box center [268, 33] width 30 height 6
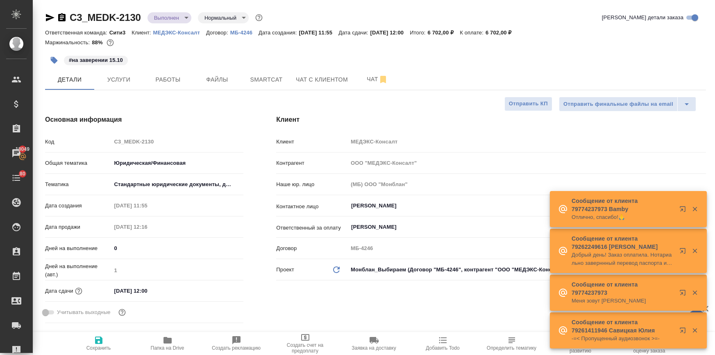
select select "RU"
click at [273, 80] on span "Smartcat" at bounding box center [266, 80] width 39 height 10
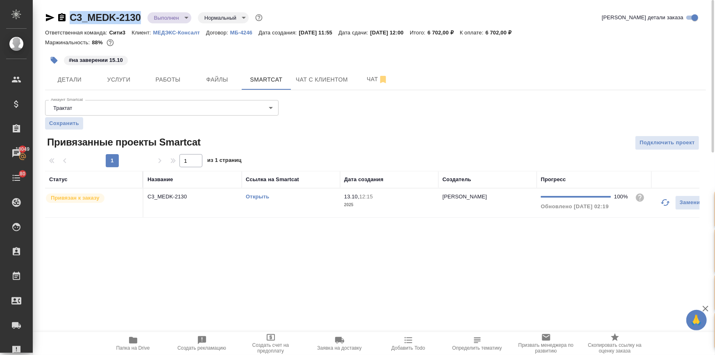
click at [262, 195] on link "Открыть" at bounding box center [257, 196] width 23 height 6
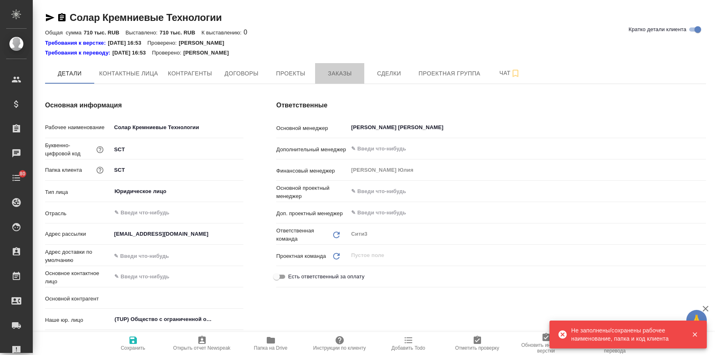
click at [345, 80] on button "Заказы" at bounding box center [339, 73] width 49 height 20
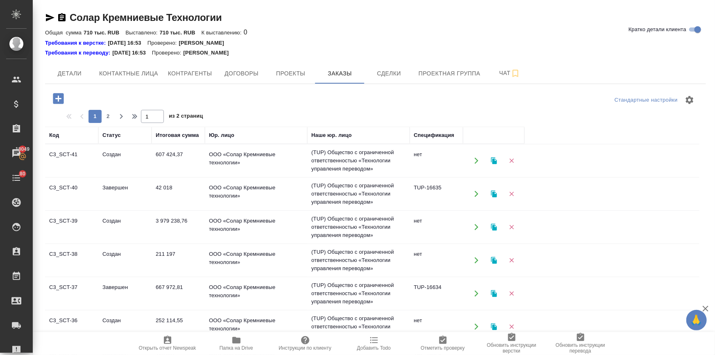
click at [113, 156] on td "Создан" at bounding box center [124, 160] width 53 height 29
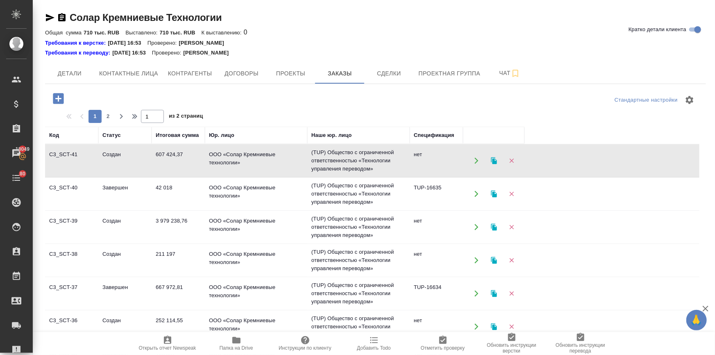
click at [113, 156] on td "Создан" at bounding box center [124, 160] width 53 height 29
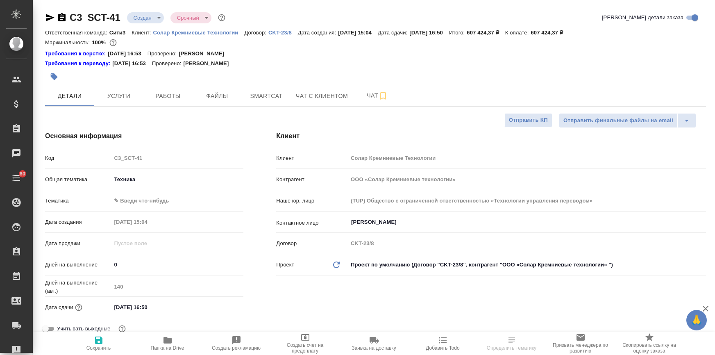
select select "RU"
type textarea "x"
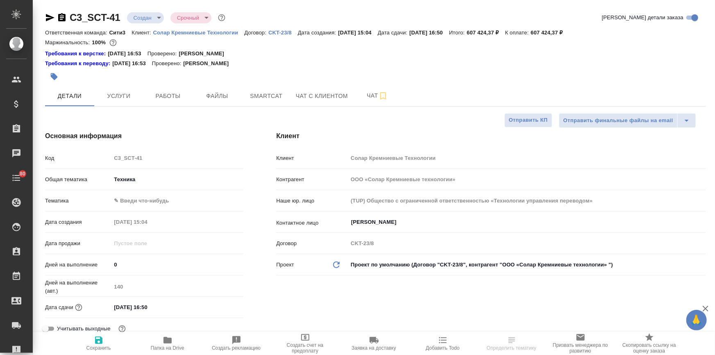
type textarea "x"
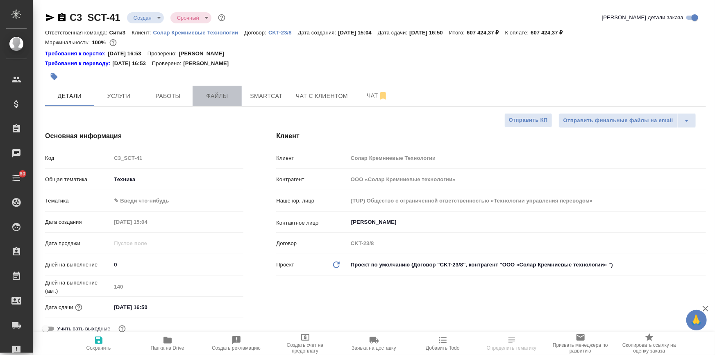
click at [207, 95] on span "Файлы" at bounding box center [217, 96] width 39 height 10
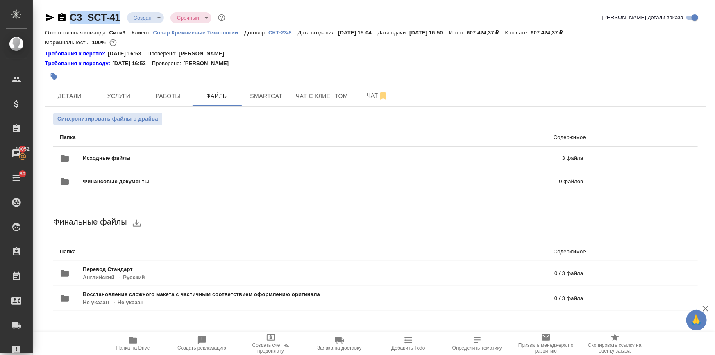
drag, startPoint x: 121, startPoint y: 16, endPoint x: 70, endPoint y: 16, distance: 51.2
click at [70, 16] on div "C3_SCT-41 Создан new Срочный urgent" at bounding box center [136, 17] width 182 height 13
copy link "C3_SCT-41"
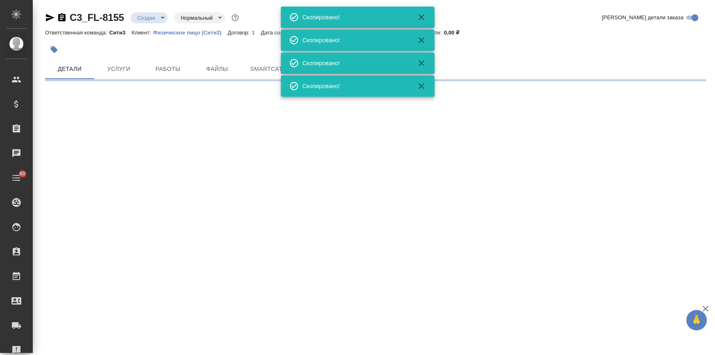
select select "RU"
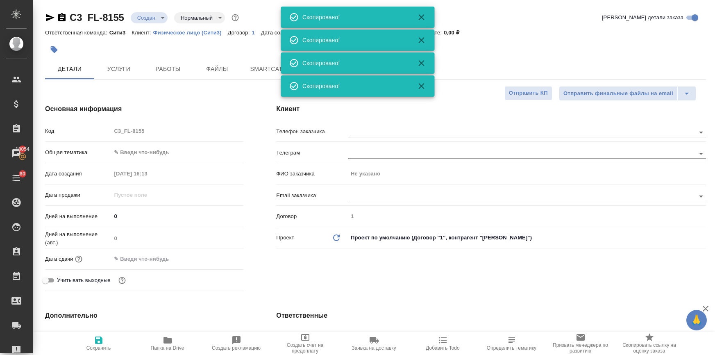
type textarea "x"
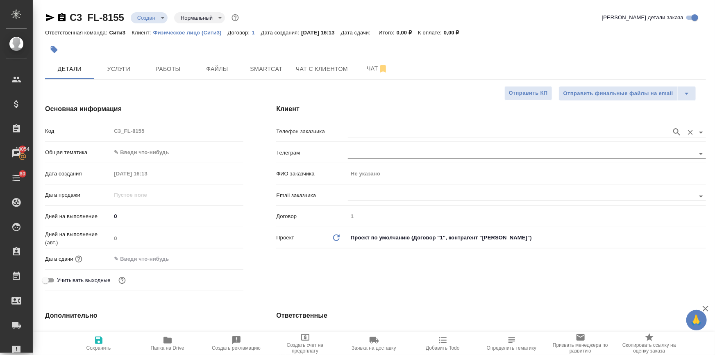
click at [376, 124] on div at bounding box center [527, 131] width 358 height 15
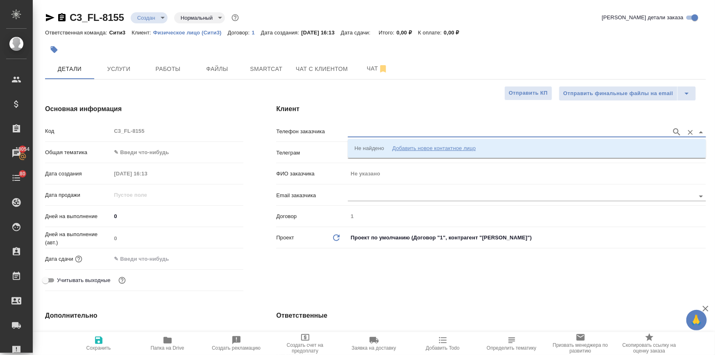
click at [381, 131] on input "text" at bounding box center [508, 132] width 320 height 10
click at [403, 146] on div "Добавить новое контактное лицо" at bounding box center [434, 148] width 84 height 8
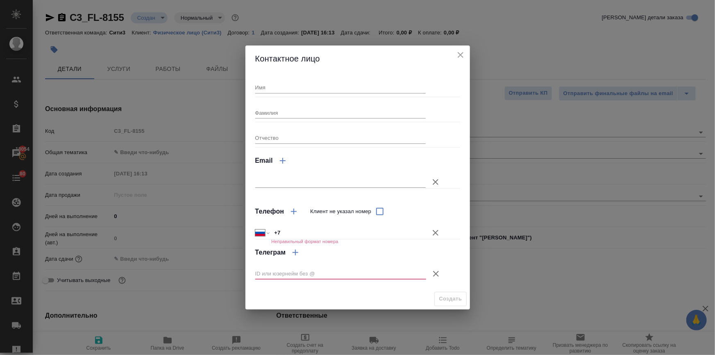
click at [409, 146] on div "Имя Фамилия Отчество Email Телефон Клиент не указал номер Международный Австрал…" at bounding box center [357, 180] width 205 height 210
click at [282, 234] on input "+7" at bounding box center [348, 233] width 155 height 12
click at [288, 236] on input "+7" at bounding box center [348, 233] width 155 height 12
click at [436, 273] on icon "button" at bounding box center [436, 274] width 10 height 10
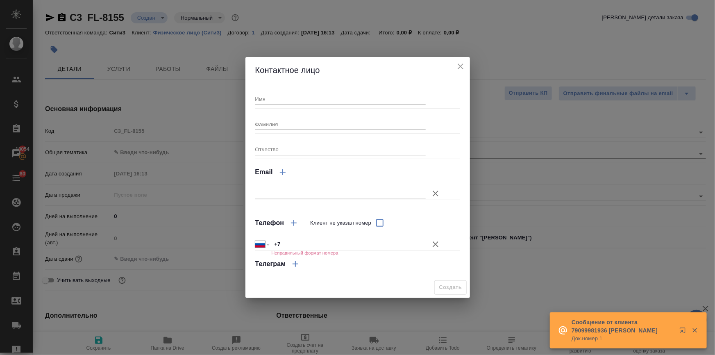
click at [297, 231] on button "button" at bounding box center [294, 223] width 20 height 20
select select "RU"
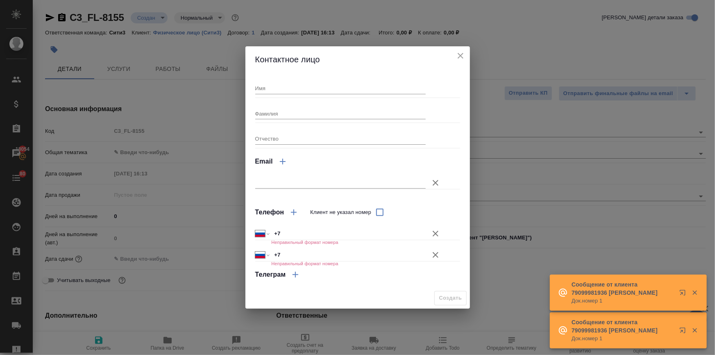
click at [435, 252] on icon "button" at bounding box center [436, 255] width 10 height 10
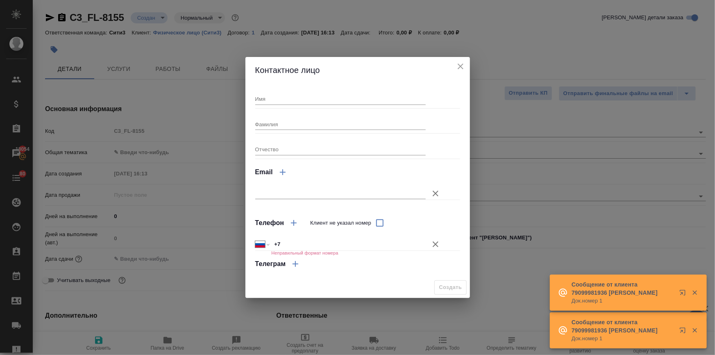
click at [296, 244] on input "+7" at bounding box center [348, 244] width 155 height 12
paste input "79184287015"
select select "KZ"
type input "+7 79184287015"
click at [283, 243] on input "+7 79184287015" at bounding box center [349, 244] width 154 height 12
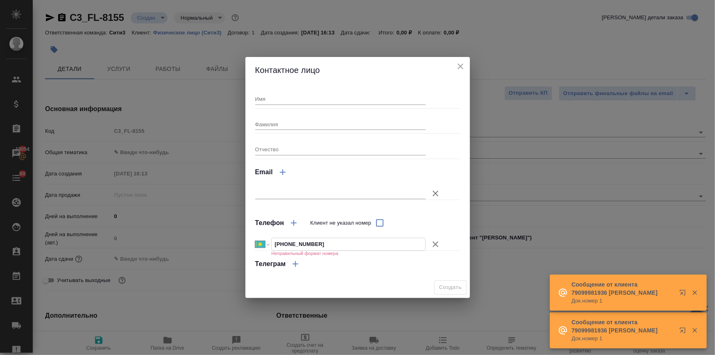
click at [286, 243] on input "+7 79184287015" at bounding box center [349, 244] width 154 height 12
select select "RU"
type input "+7 918 428 70 15"
click at [272, 102] on input "Имя" at bounding box center [340, 98] width 171 height 11
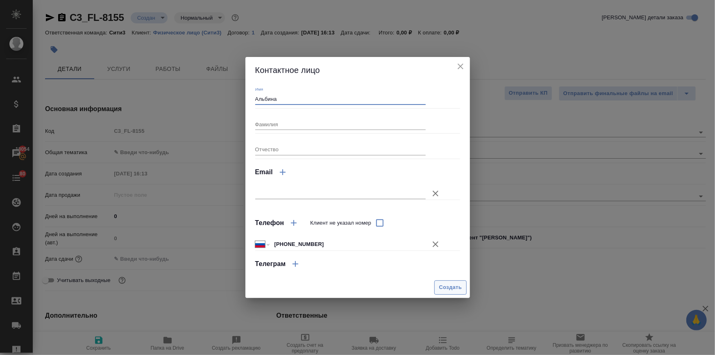
type input "Альбина"
click at [443, 281] on button "Создать" at bounding box center [450, 287] width 32 height 14
type input "Альбина"
type textarea "x"
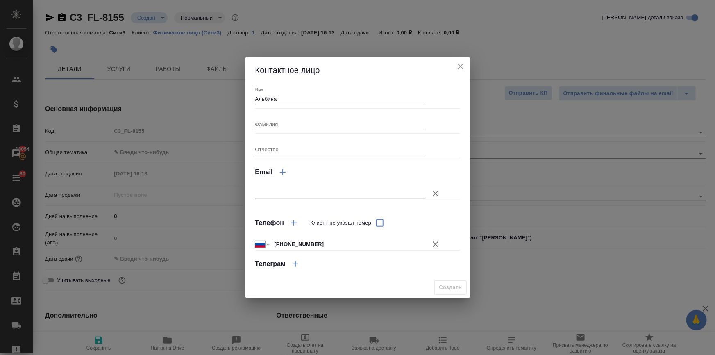
type textarea "x"
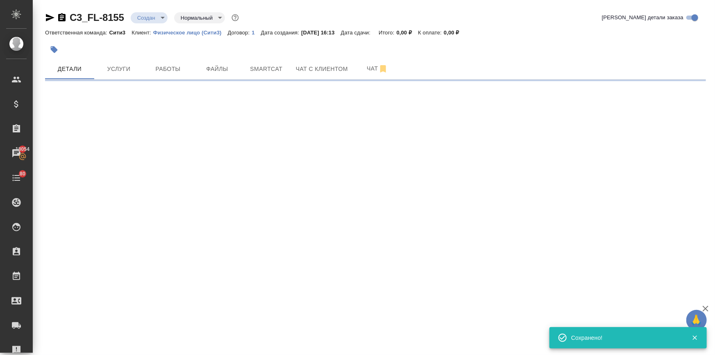
type input "holyTrinity"
select select "RU"
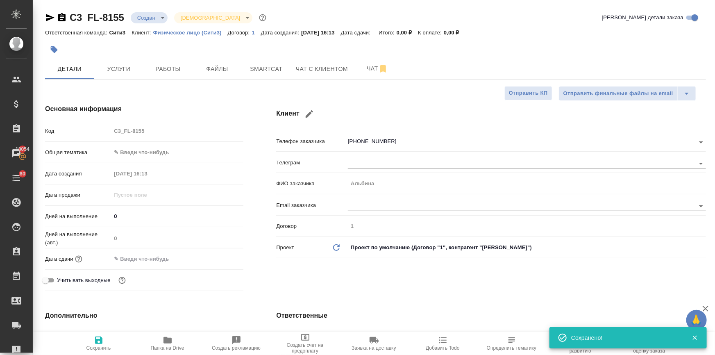
type textarea "x"
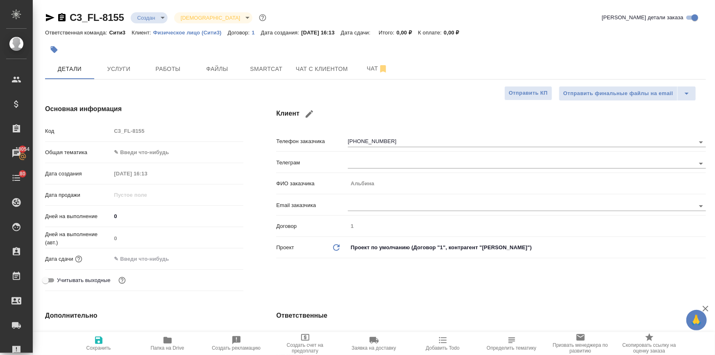
click at [154, 152] on body "🙏 .cls-1 fill:#fff; AWATERA Ilina Ekaterina Клиенты Спецификации Заказы 18054 Ч…" at bounding box center [357, 210] width 715 height 421
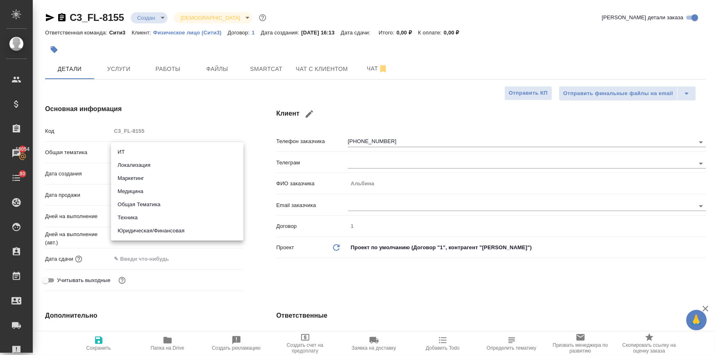
click at [166, 231] on li "Юридическая/Финансовая" at bounding box center [177, 230] width 132 height 13
type input "yr-fn"
type textarea "x"
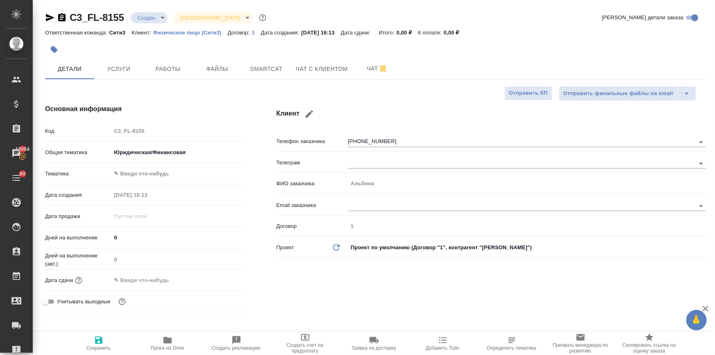
click at [146, 152] on body "🙏 .cls-1 fill:#fff; AWATERA Ilina Ekaterina Клиенты Спецификации Заказы 18054 Ч…" at bounding box center [357, 210] width 715 height 421
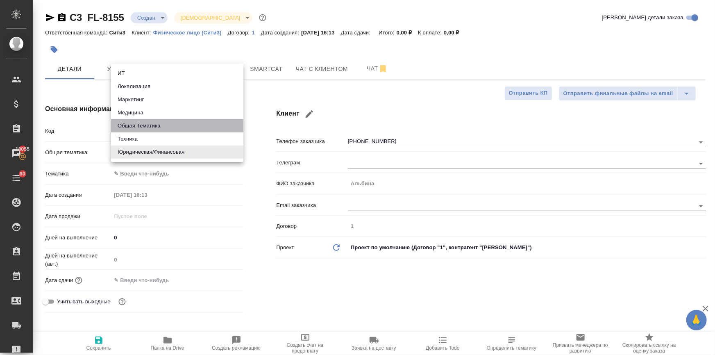
click at [143, 123] on li "Общая Тематика" at bounding box center [177, 125] width 132 height 13
type input "obtem"
type textarea "x"
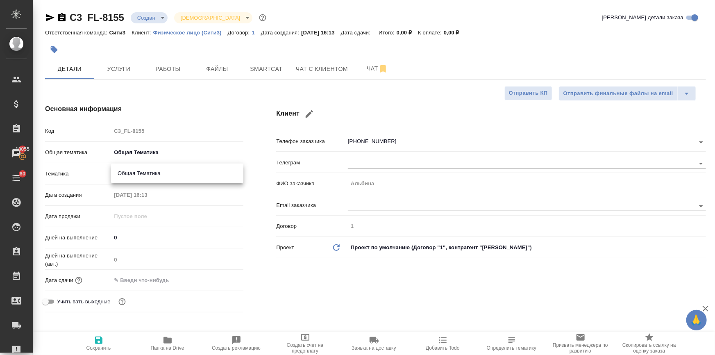
click at [146, 171] on body "🙏 .cls-1 fill:#fff; AWATERA Ilina Ekaterina Клиенты Спецификации Заказы 18055 Ч…" at bounding box center [357, 210] width 715 height 421
click at [145, 169] on li "Общая Тематика" at bounding box center [177, 173] width 132 height 13
type textarea "x"
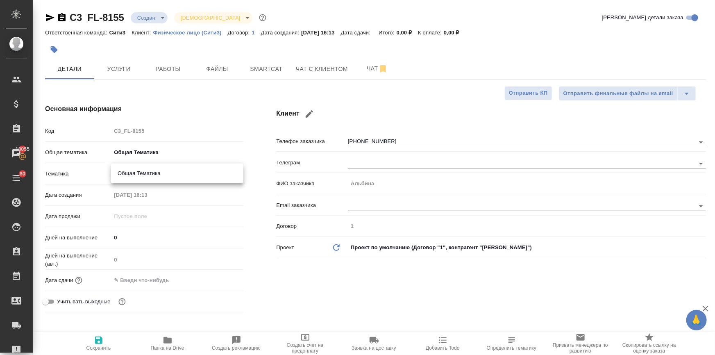
type input "6012b1ca196b0e5c9229a120"
click at [152, 280] on input "text" at bounding box center [147, 280] width 72 height 12
click at [218, 275] on icon "button" at bounding box center [219, 279] width 7 height 8
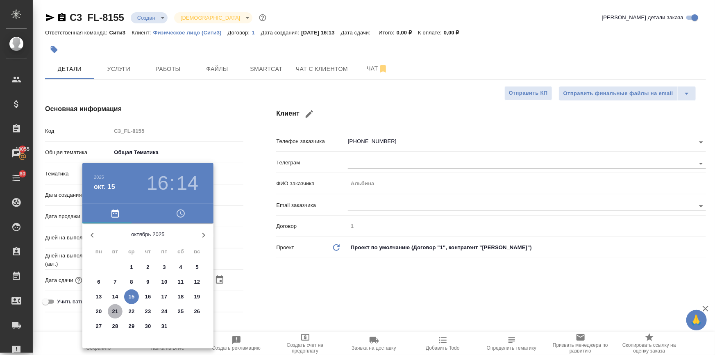
click at [108, 309] on span "21" at bounding box center [115, 311] width 15 height 8
type input "21.10.2025 16:14"
type textarea "x"
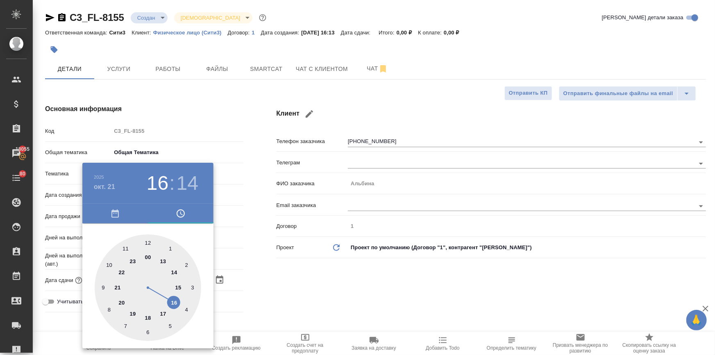
click at [148, 239] on div at bounding box center [148, 287] width 107 height 107
type input "21.10.2025 12:14"
type textarea "x"
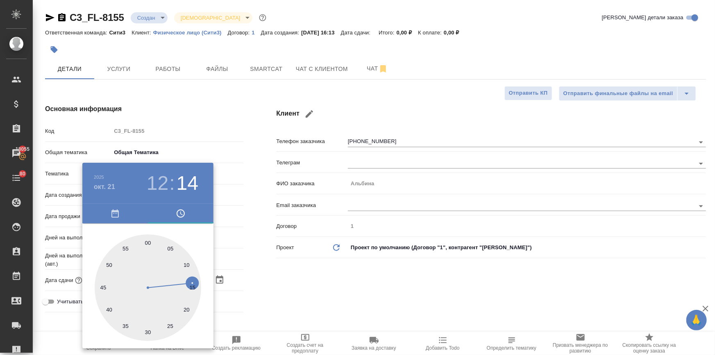
click at [148, 239] on div at bounding box center [148, 287] width 107 height 107
type input "21.10.2025 12:00"
type textarea "x"
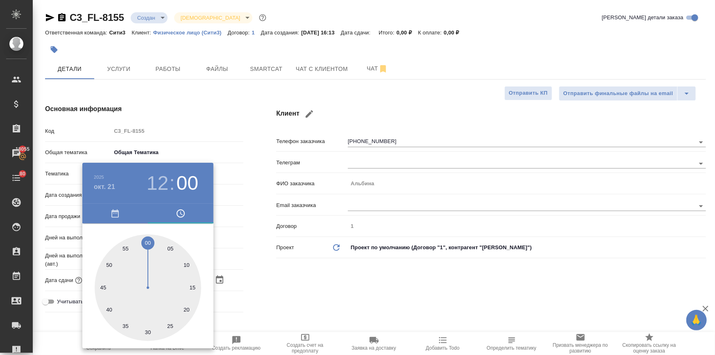
click at [311, 261] on div at bounding box center [357, 177] width 715 height 355
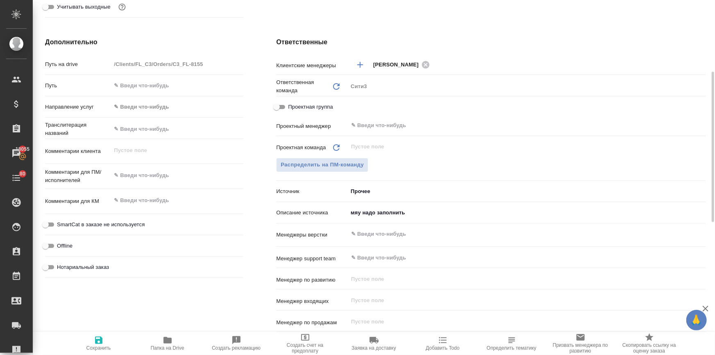
scroll to position [220, 0]
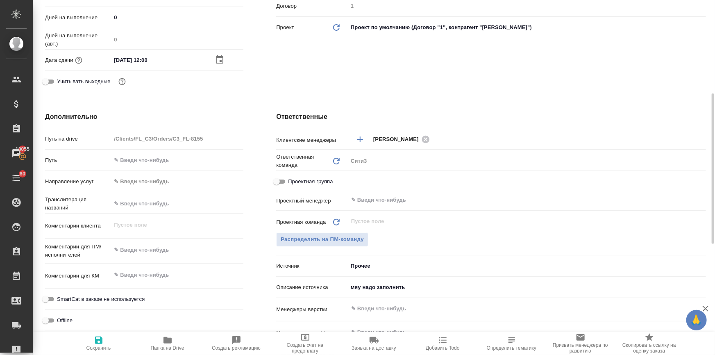
click at [362, 285] on input "мяу надо заполнить" at bounding box center [527, 287] width 358 height 12
click at [98, 342] on icon "button" at bounding box center [99, 340] width 10 height 10
type textarea "x"
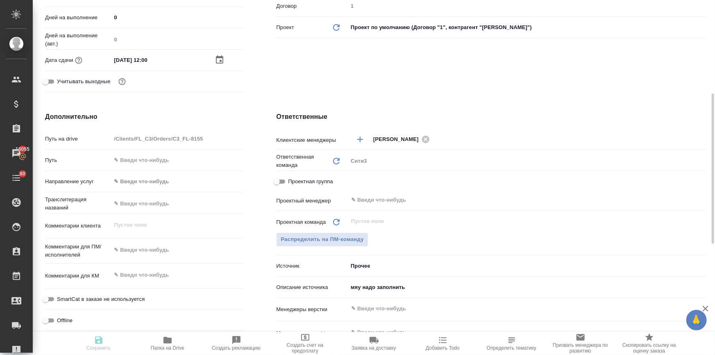
type textarea "x"
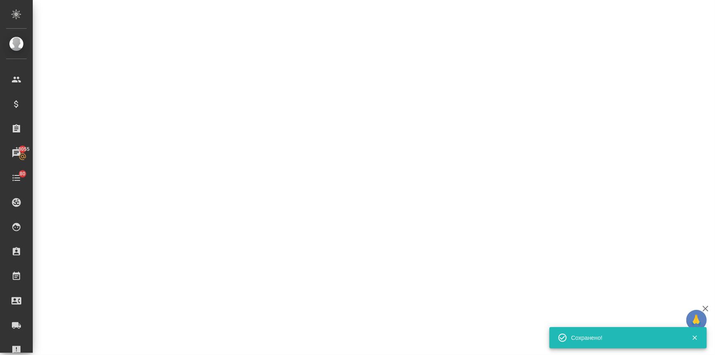
select select "RU"
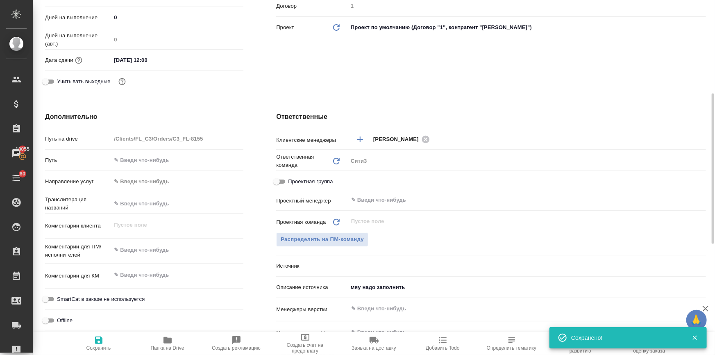
type textarea "x"
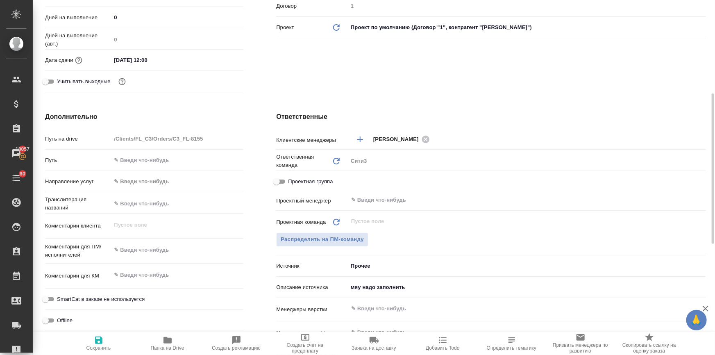
type textarea "x"
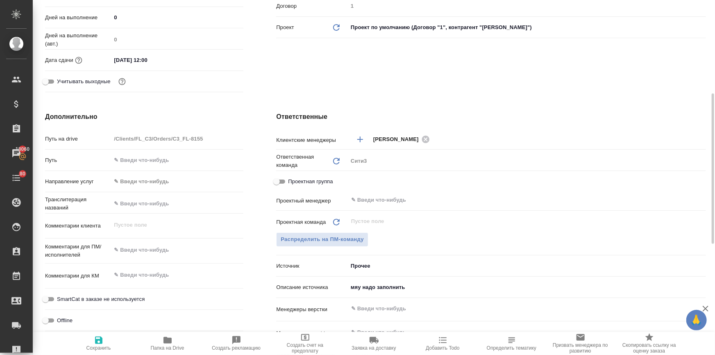
type textarea "x"
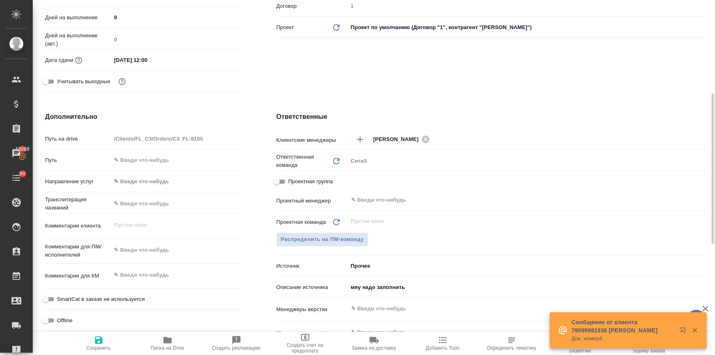
type textarea "x"
click at [128, 246] on textarea at bounding box center [177, 250] width 132 height 14
type textarea "x"
type textarea "Т"
type textarea "x"
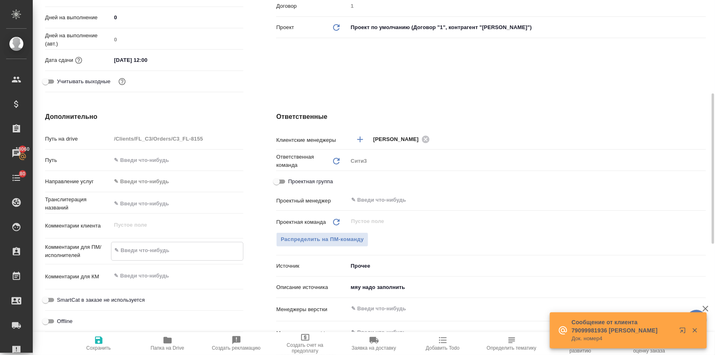
type textarea "x"
type textarea "ТЗ"
type textarea "x"
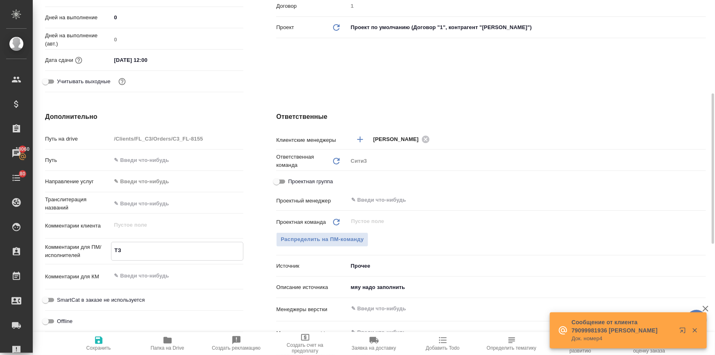
type textarea "x"
type textarea "ТЗ:"
type textarea "x"
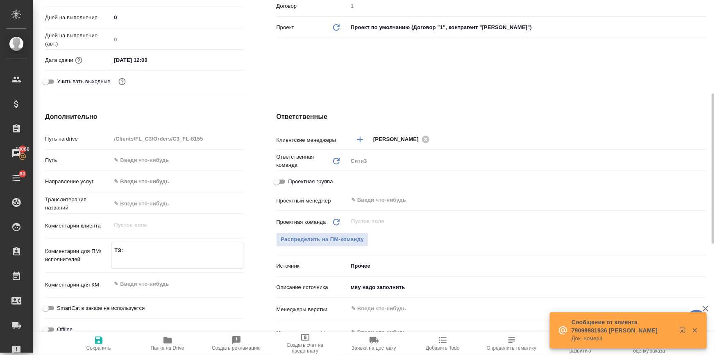
type textarea "x"
type textarea "ТЗ:"
type textarea "x"
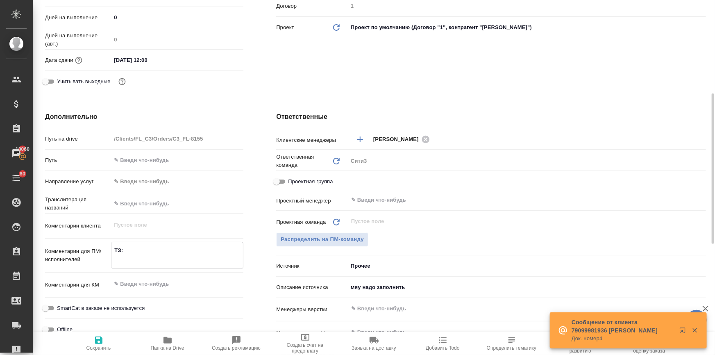
type textarea "ТЗ:"
type textarea "x"
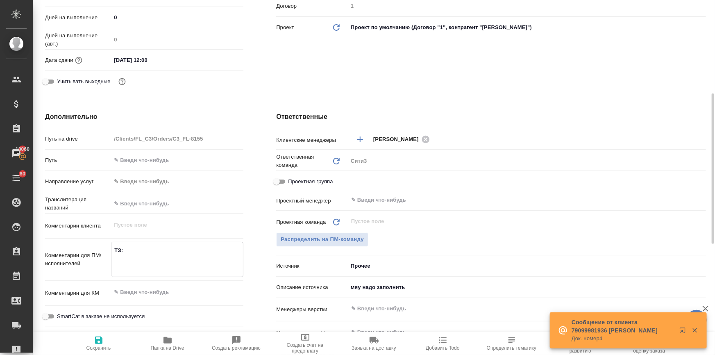
type textarea "ТЗ: т"
type textarea "x"
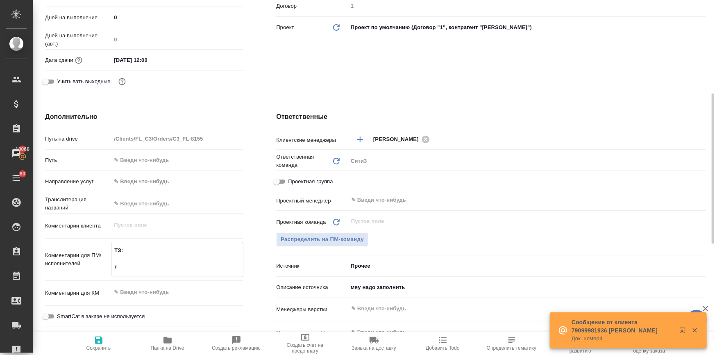
type textarea "ТЗ: ти"
type textarea "x"
type textarea "ТЗ: тип"
type textarea "x"
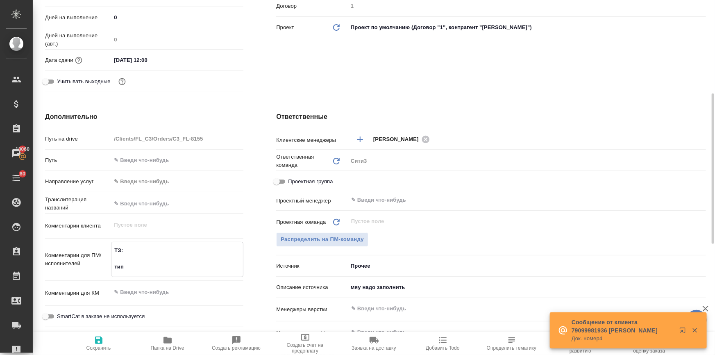
type textarea "x"
type textarea "ТЗ: тип:"
type textarea "x"
type textarea "ТЗ: тип:"
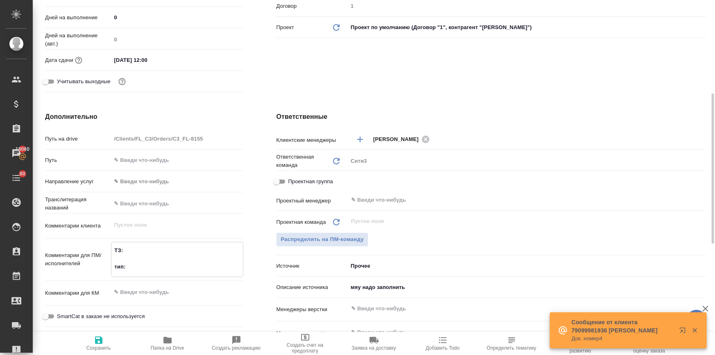
type textarea "x"
type textarea "ТЗ: тип: а"
type textarea "x"
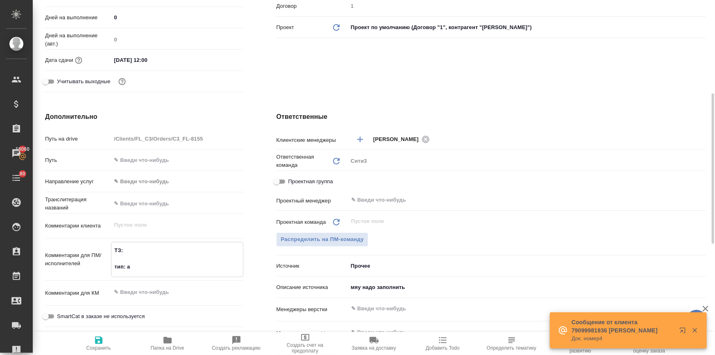
type textarea "x"
type textarea "ТЗ: тип: ао"
type textarea "x"
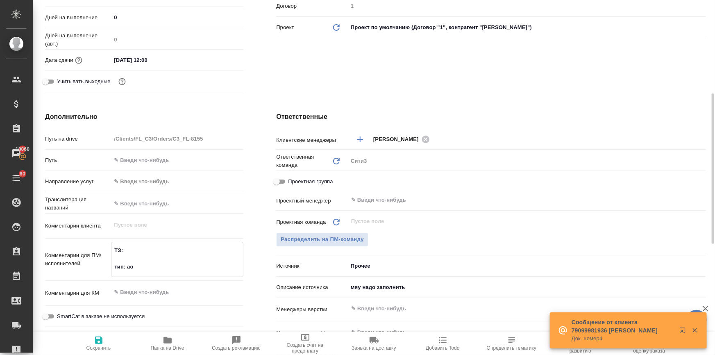
type textarea "ТЗ: тип: аос"
type textarea "x"
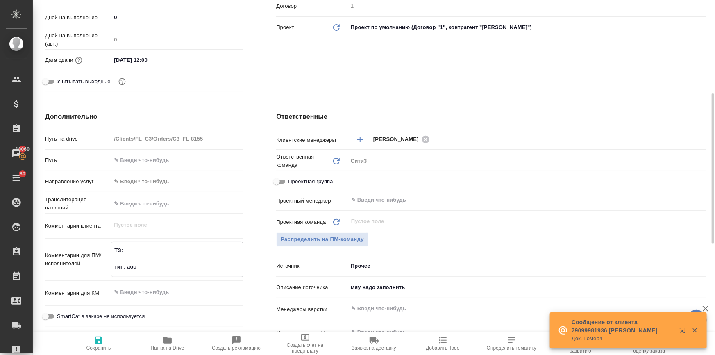
type textarea "ТЗ: тип: аосл"
type textarea "x"
type textarea "ТЗ: тип: аосле"
type textarea "x"
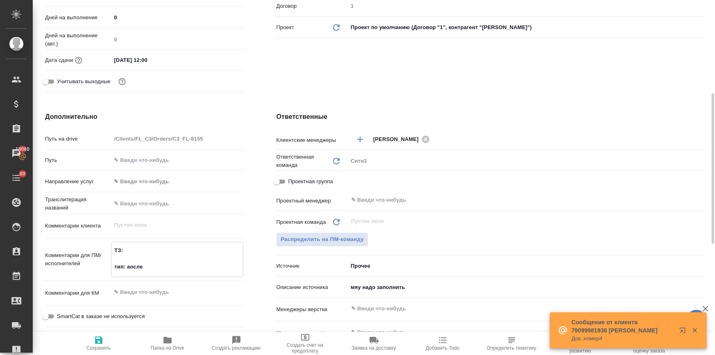
type textarea "x"
type textarea "ТЗ: тип: аосл"
type textarea "x"
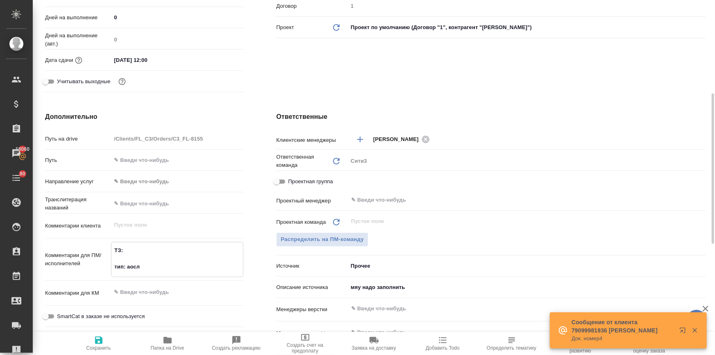
type textarea "x"
type textarea "ТЗ: тип: аос"
type textarea "x"
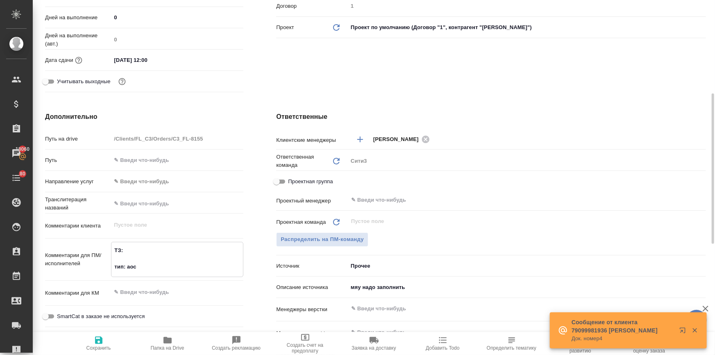
type textarea "ТЗ: тип: ао"
type textarea "x"
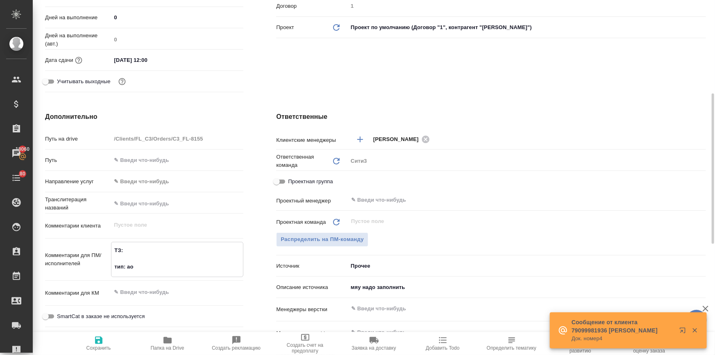
type textarea "ТЗ: тип: а"
type textarea "x"
type textarea "ТЗ: тип:"
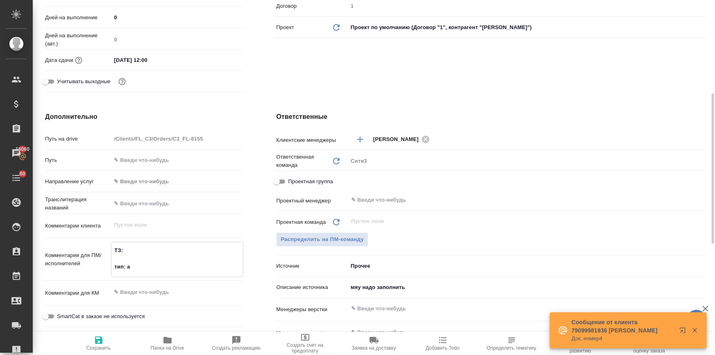
type textarea "x"
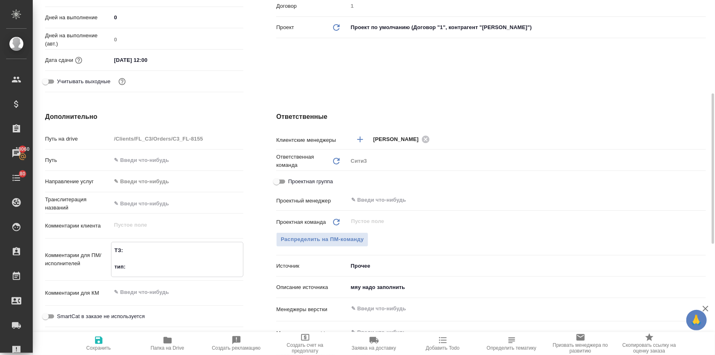
type textarea "ТЗ: тип: п"
type textarea "x"
type textarea "ТЗ: тип: по"
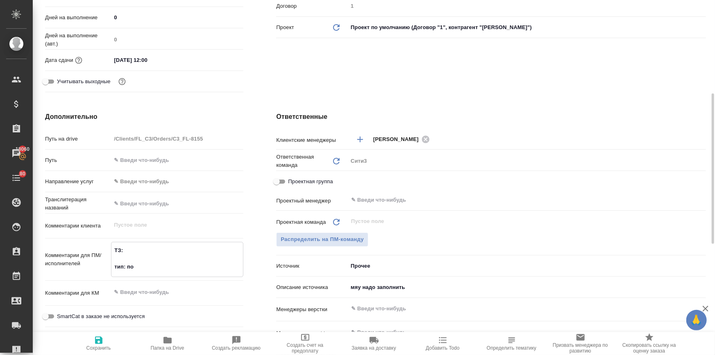
type textarea "x"
type textarea "ТЗ: тип: пос"
type textarea "x"
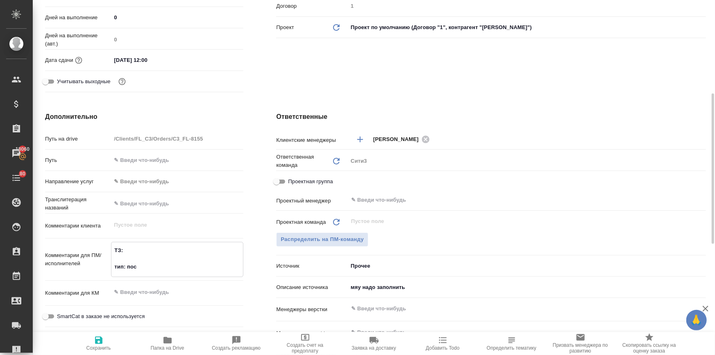
type textarea "x"
type textarea "ТЗ: тип: посл"
type textarea "x"
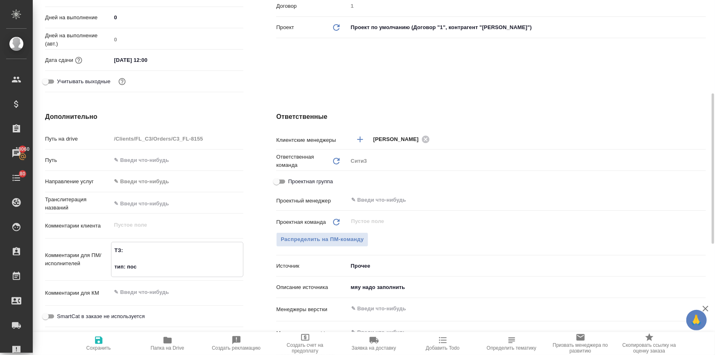
type textarea "x"
type textarea "ТЗ: тип: после"
type textarea "x"
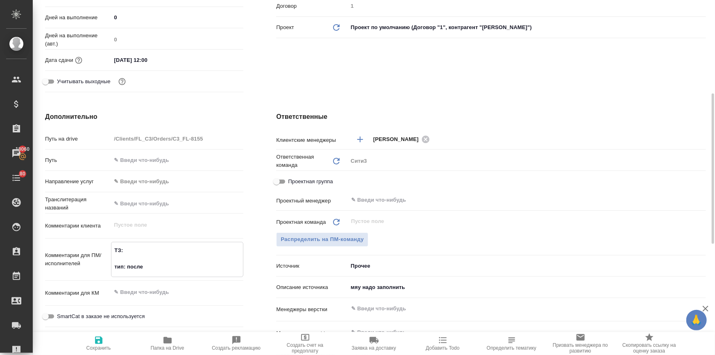
type textarea "x"
type textarea "ТЗ: тип: послед"
type textarea "x"
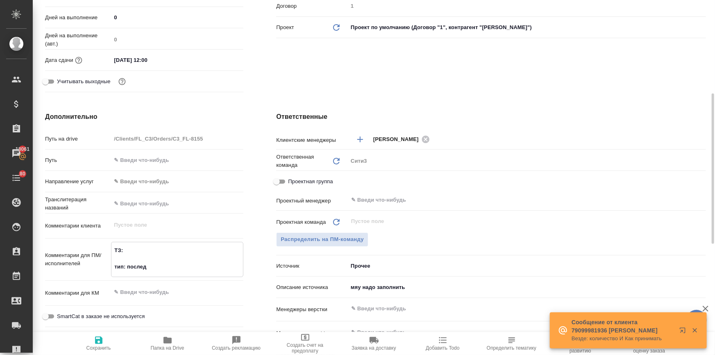
type textarea "x"
type textarea "ТЗ: тип: послед."
type textarea "x"
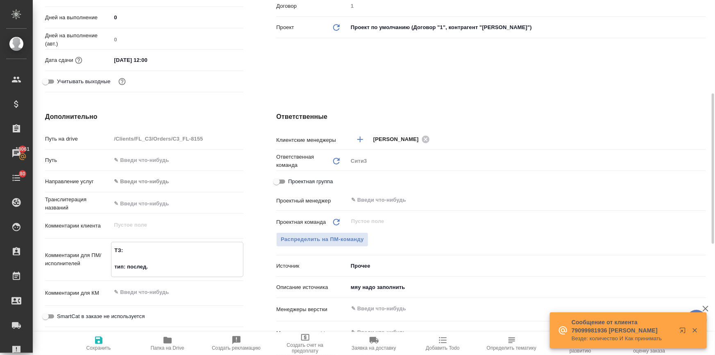
type textarea "ТЗ: тип: послед."
type textarea "x"
type textarea "ТЗ: тип: послед. +"
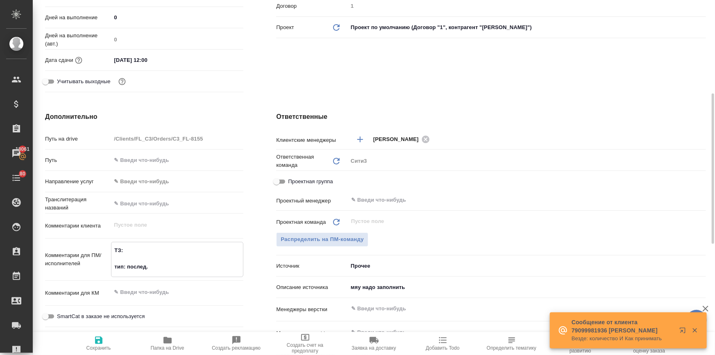
type textarea "x"
type textarea "ТЗ: тип: послед. +"
type textarea "x"
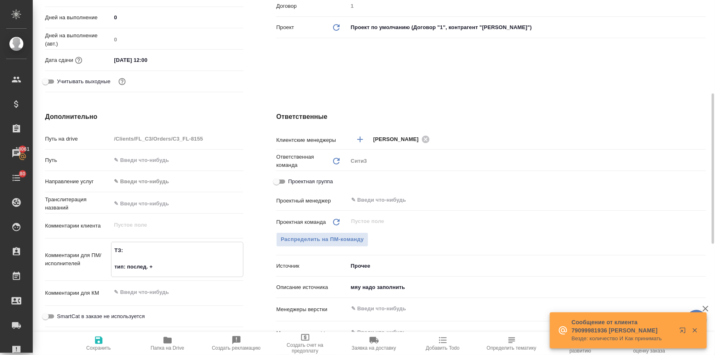
type textarea "x"
type textarea "ТЗ: тип: послед. + в"
type textarea "x"
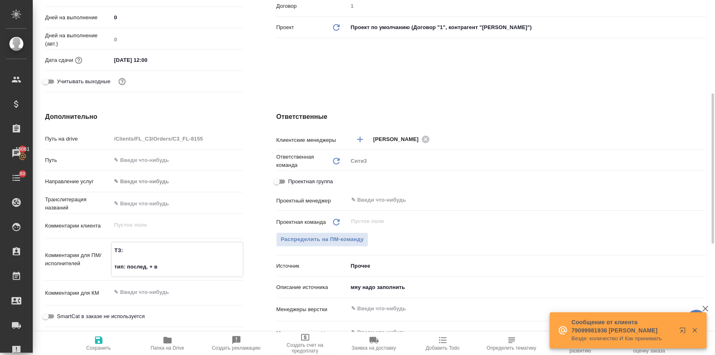
type textarea "x"
type textarea "ТЗ: тип: послед. + ви"
type textarea "x"
type textarea "ТЗ: тип: послед. + вид"
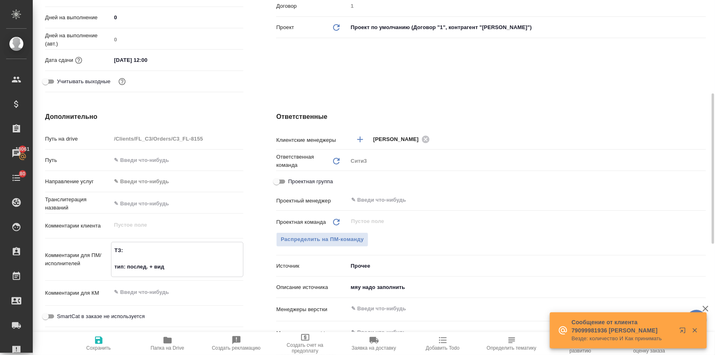
type textarea "x"
type textarea "ТЗ: тип: послед. + види"
type textarea "x"
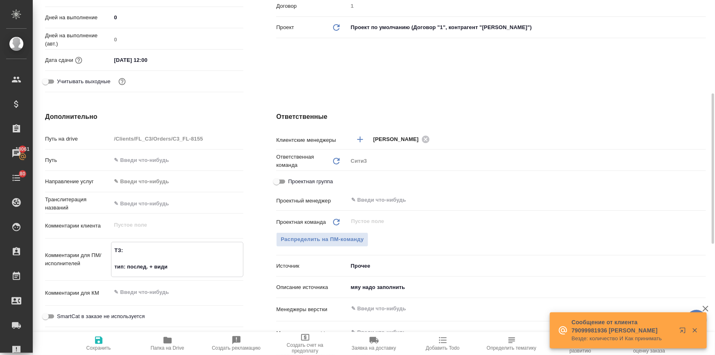
type textarea "x"
type textarea "ТЗ: тип: послед. + видим"
type textarea "x"
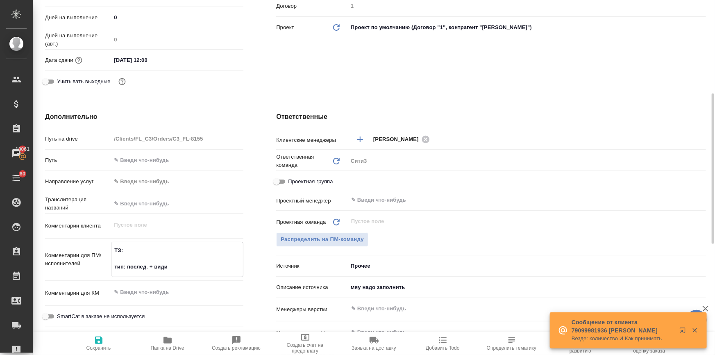
type textarea "x"
type textarea "ТЗ: тип: послед. + видимо"
type textarea "x"
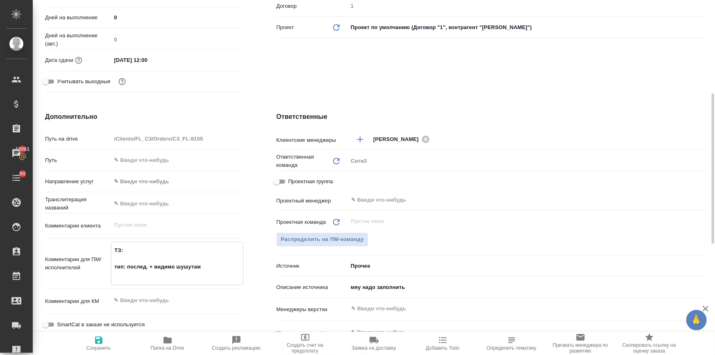
drag, startPoint x: 192, startPoint y: 268, endPoint x: 188, endPoint y: 266, distance: 4.3
click at [188, 266] on textarea "ТЗ: тип: послед. + видимо шушутаж" at bounding box center [177, 262] width 132 height 39
click at [188, 266] on textarea "ТЗ: тип: послед. + видимо шушотаж" at bounding box center [177, 262] width 132 height 39
click at [170, 273] on textarea "ТЗ: тип: послед. + видимо шушутаж" at bounding box center [177, 262] width 132 height 39
paste textarea "устный послед исп-рус, 3 часа, 21.10 с 9:00 до 12:00, офлайн на конференцию, те…"
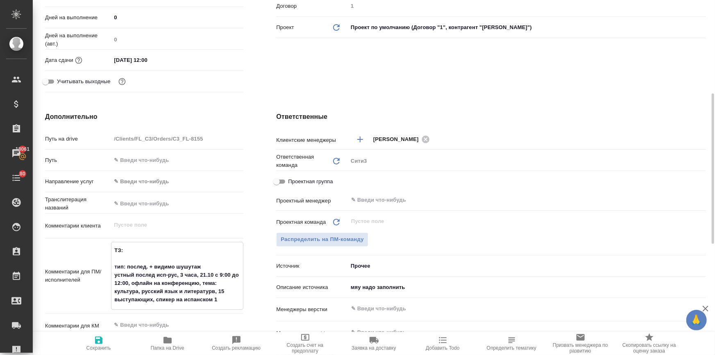
click at [123, 273] on textarea "ТЗ: тип: послед. + видимо шушутаж устный послед исп-рус, 3 часа, 21.10 с 9:00 д…" at bounding box center [177, 274] width 132 height 63
click at [202, 263] on textarea "ТЗ: тип: послед. + видимо шушутаж устный послед исп-рус, 3 часа, 21.10 с 9:00 д…" at bounding box center [177, 274] width 132 height 63
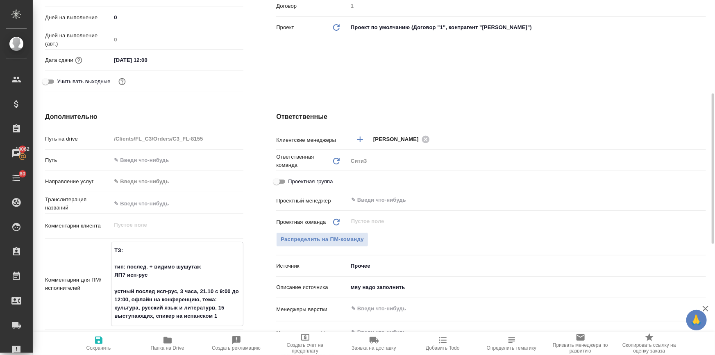
drag, startPoint x: 125, startPoint y: 271, endPoint x: 121, endPoint y: 273, distance: 4.6
click at [121, 273] on textarea "ТЗ: тип: послед. + видимо шушутаж ЯП? исп-рус устный послед исп-рус, 3 часа, 21…" at bounding box center [177, 283] width 132 height 80
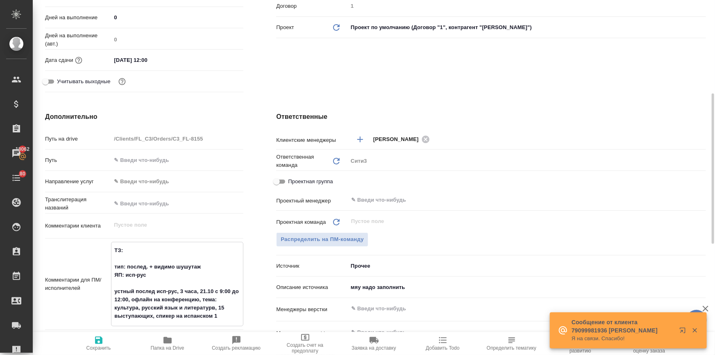
click at [134, 283] on textarea "ТЗ: тип: послед. + видимо шушутаж ЯП: исп-рус устный послед исп-рус, 3 часа, 21…" at bounding box center [177, 283] width 132 height 80
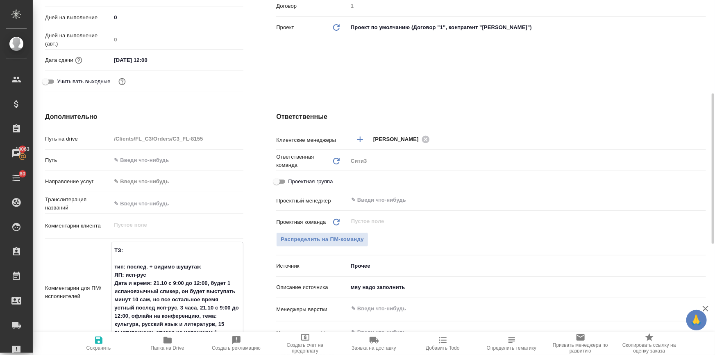
click at [149, 299] on textarea "ТЗ: тип: послед. + видимо шушутаж ЯП: исп-рус Дата и время: 21.10 с 9:00 до 12:…" at bounding box center [177, 291] width 132 height 96
click at [204, 312] on textarea "ТЗ: тип: послед. + видимо шушутаж ЯП: исп-рус Дата и время: 21.10 с 9:00 до 12:…" at bounding box center [177, 299] width 132 height 112
click at [164, 291] on textarea "ТЗ: тип: послед. + видимо шушутаж ЯП: исп-рус Дата и время: 21.10 с 9:00 до 12:…" at bounding box center [177, 303] width 132 height 121
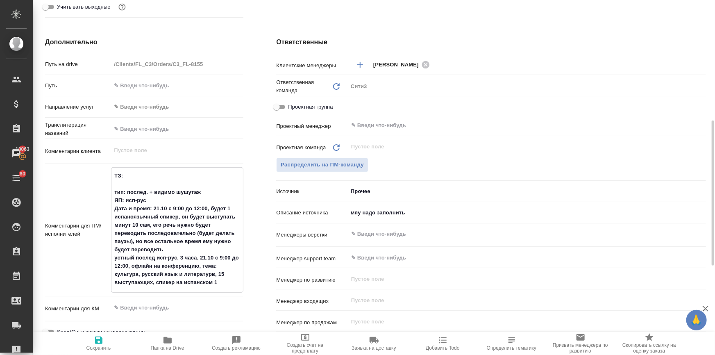
drag, startPoint x: 117, startPoint y: 206, endPoint x: 109, endPoint y: 209, distance: 8.3
click at [109, 209] on div "Комментарии для ПМ/исполнителей ТЗ: тип: послед. + видимо шушутаж ЯП: исп-рус Д…" at bounding box center [144, 229] width 198 height 125
click at [189, 231] on textarea "ТЗ: тип: послед. + видимо шушутаж ЯП: исп-рус дата и время: 21.10 с 9:00 до 12:…" at bounding box center [177, 229] width 132 height 121
click at [225, 206] on textarea "ТЗ: тип: послед. + видимо шушутаж ЯП: исп-рус дата и время: 21.10 с 9:00 до 12:…" at bounding box center [177, 229] width 132 height 121
click at [209, 208] on textarea "ТЗ: тип: послед. + видимо шушутаж ЯП: исп-рус дата и время: 21.10 с 9:00 до 12:…" at bounding box center [177, 229] width 132 height 121
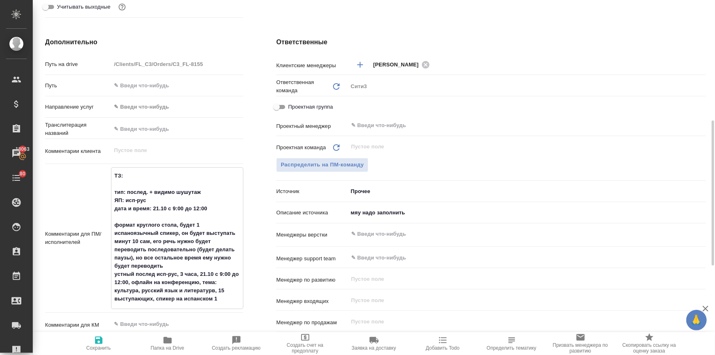
click at [175, 233] on textarea "ТЗ: тип: послед. + видимо шушутаж ЯП: исп-рус дата и время: 21.10 с 9:00 до 12:…" at bounding box center [177, 237] width 132 height 137
click at [165, 260] on textarea "ТЗ: тип: послед. + видимо шушутаж ЯП: исп-рус дата и время: 21.10 с 9:00 до 12:…" at bounding box center [177, 237] width 132 height 137
click at [165, 262] on textarea "ТЗ: тип: послед. + видимо шушутаж ЯП: исп-рус дата и время: 21.10 с 9:00 до 12:…" at bounding box center [177, 237] width 132 height 137
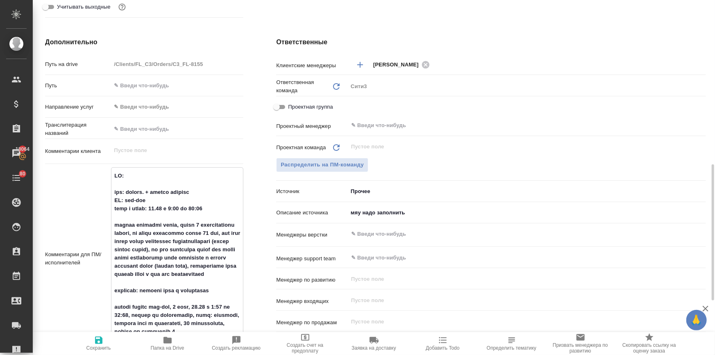
scroll to position [369, 0]
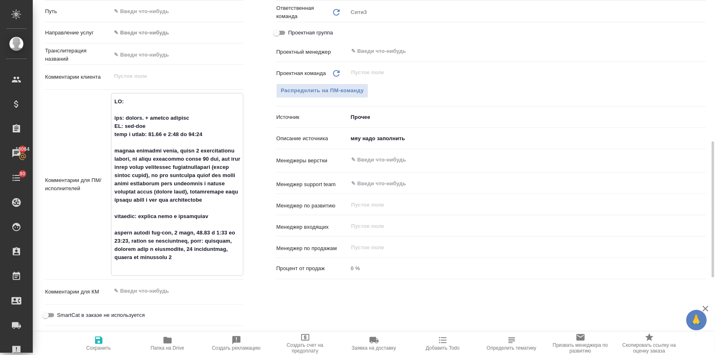
click at [191, 198] on textarea at bounding box center [177, 184] width 132 height 178
click at [193, 198] on textarea at bounding box center [177, 184] width 132 height 178
click at [180, 148] on textarea at bounding box center [177, 184] width 132 height 178
click at [177, 148] on textarea at bounding box center [177, 184] width 132 height 178
click at [179, 150] on textarea at bounding box center [177, 184] width 132 height 178
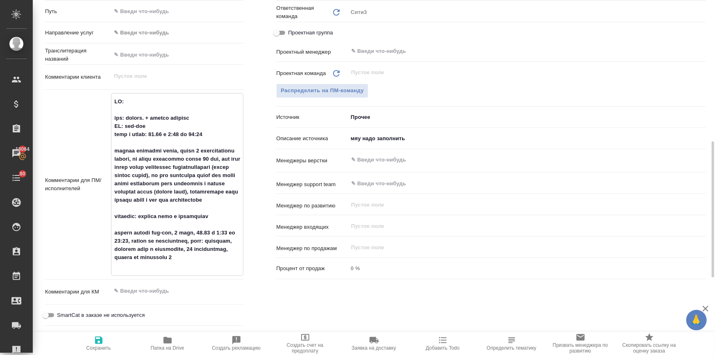
click at [182, 149] on textarea at bounding box center [177, 184] width 132 height 178
click at [180, 149] on textarea at bounding box center [177, 184] width 132 height 178
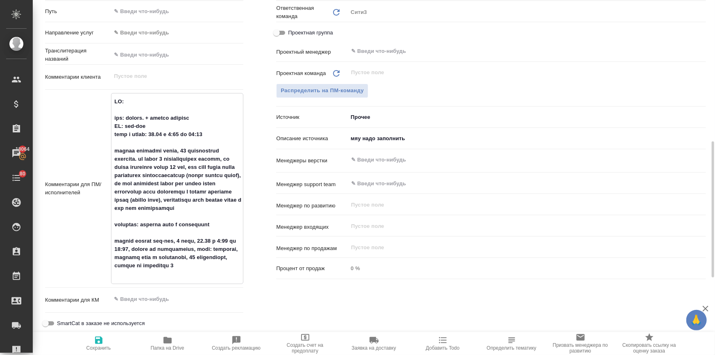
click at [139, 158] on textarea at bounding box center [177, 188] width 132 height 186
click at [167, 156] on textarea at bounding box center [177, 188] width 132 height 186
drag, startPoint x: 221, startPoint y: 271, endPoint x: 115, endPoint y: 241, distance: 110.4
click at [115, 241] on textarea at bounding box center [177, 188] width 132 height 186
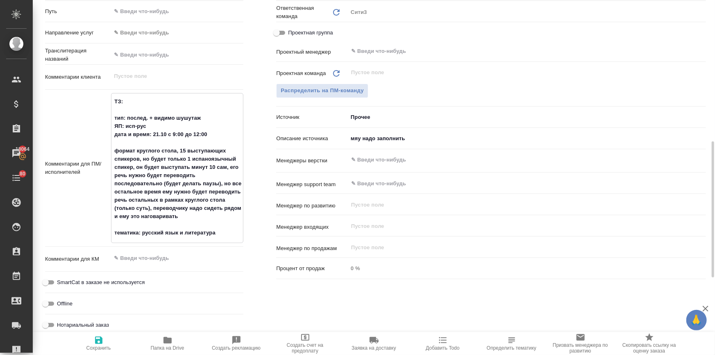
click at [139, 190] on textarea "ТЗ: тип: послед. + видимо шушутаж ЯП: исп-рус дата и время: 21.10 с 9:00 до 12:…" at bounding box center [177, 167] width 132 height 145
click at [209, 118] on textarea "ТЗ: тип: послед. + видимо шушутаж ЯП: исп-рус дата и время: 21.10 с 9:00 до 12:…" at bounding box center [177, 167] width 132 height 145
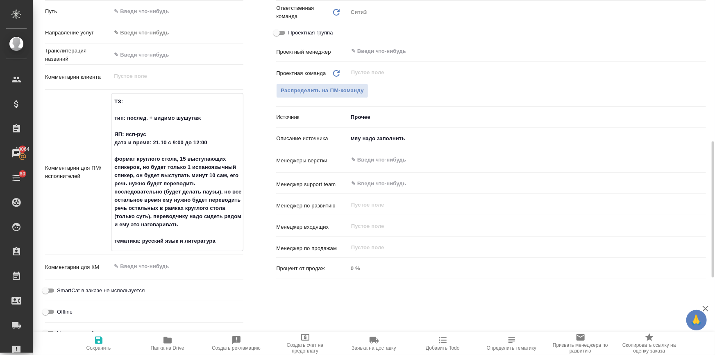
click at [148, 133] on textarea "ТЗ: тип: послед. + видимо шушутаж ЯП: исп-рус дата и время: 21.10 с 9:00 до 12:…" at bounding box center [177, 171] width 132 height 153
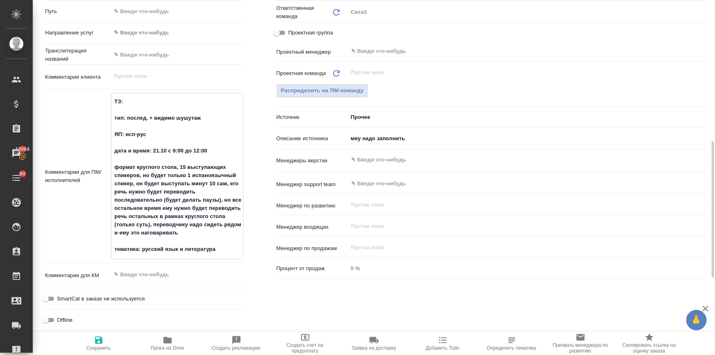
click at [207, 148] on textarea "ТЗ: тип: послед. + видимо шушутаж ЯП: исп-рус дата и время: 21.10 с 9:00 до 12:…" at bounding box center [177, 175] width 132 height 161
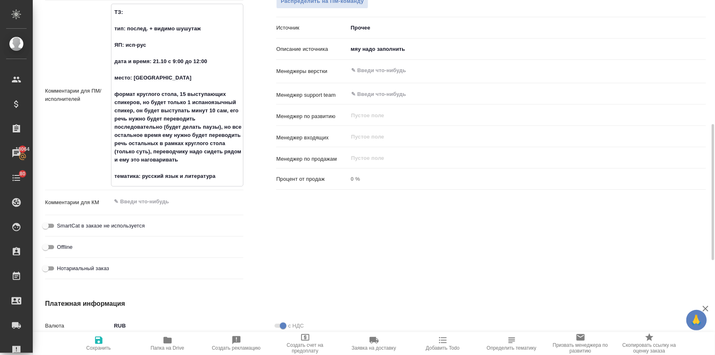
scroll to position [346, 0]
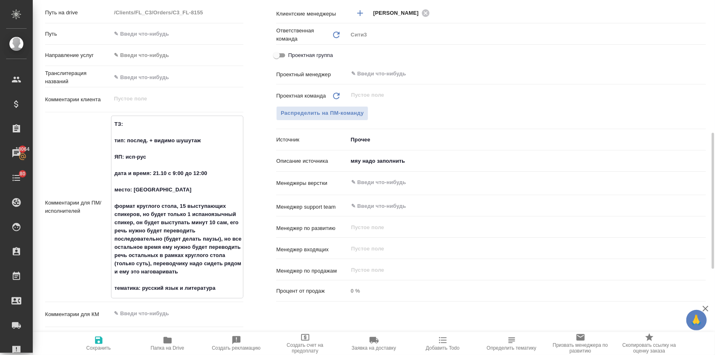
click at [102, 348] on span "Сохранить" at bounding box center [98, 348] width 25 height 6
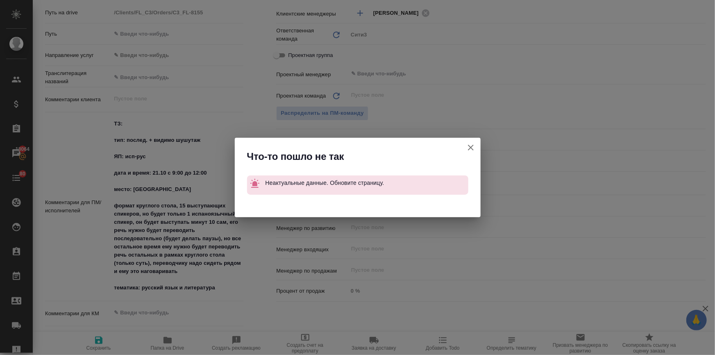
click at [473, 146] on icon "button" at bounding box center [471, 148] width 10 height 10
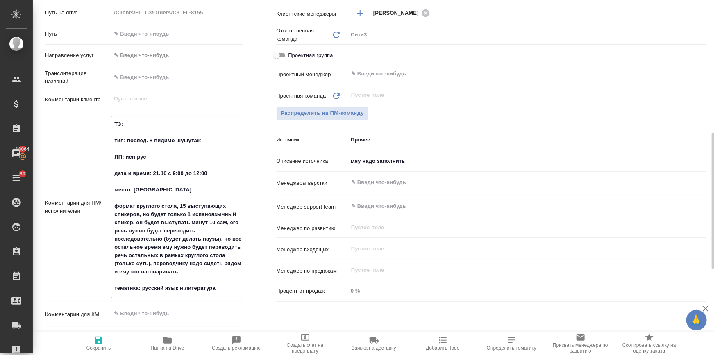
drag, startPoint x: 219, startPoint y: 287, endPoint x: 108, endPoint y: 106, distance: 211.8
click at [108, 106] on div "Путь на drive /Clients/FL_C3/Orders/C3_FL-8155 Путь Направление услуг ✎ Введи ч…" at bounding box center [144, 199] width 198 height 389
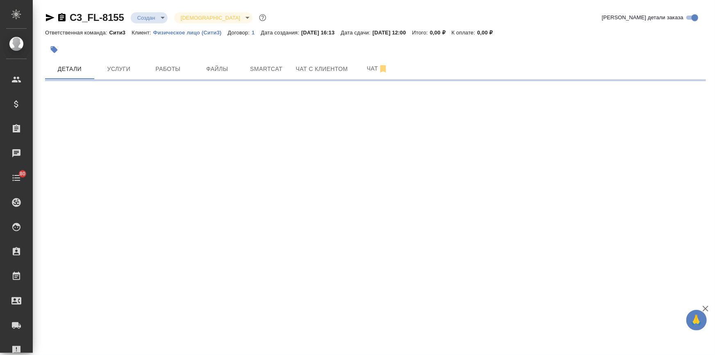
select select "RU"
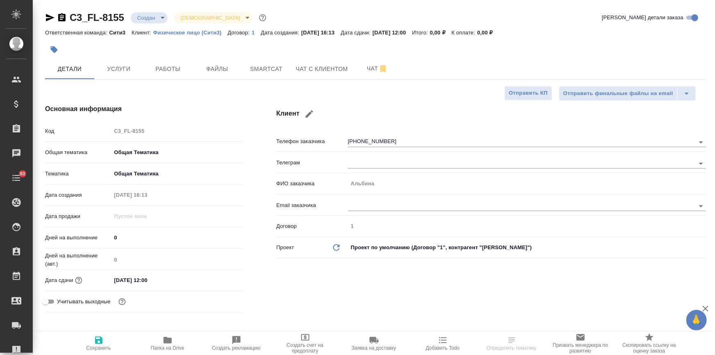
type textarea "x"
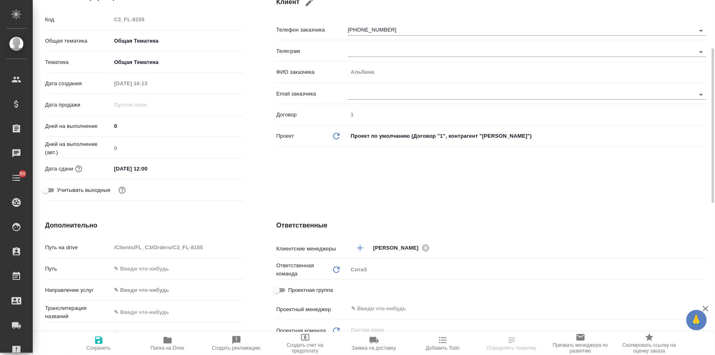
scroll to position [223, 0]
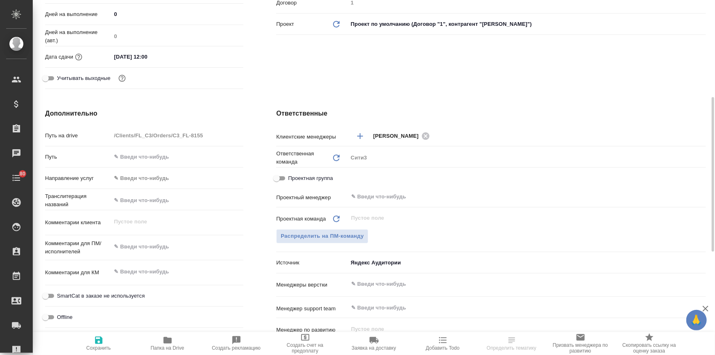
type textarea "x"
click at [138, 246] on textarea at bounding box center [177, 247] width 132 height 14
paste textarea "ТЗ: тип: послед. + видимо шушутаж ЯП: исп-рус дата и время: 21.10 с 9:00 до 12:…"
type textarea "ТЗ: тип: послед. + видимо шушутаж ЯП: исп-рус дата и время: 21.10 с 9:00 до 12:…"
type textarea "x"
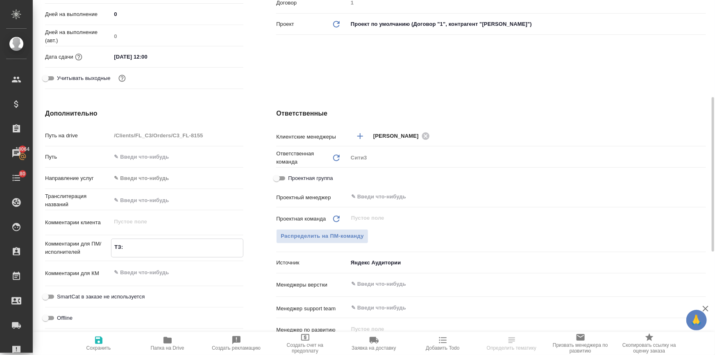
type textarea "x"
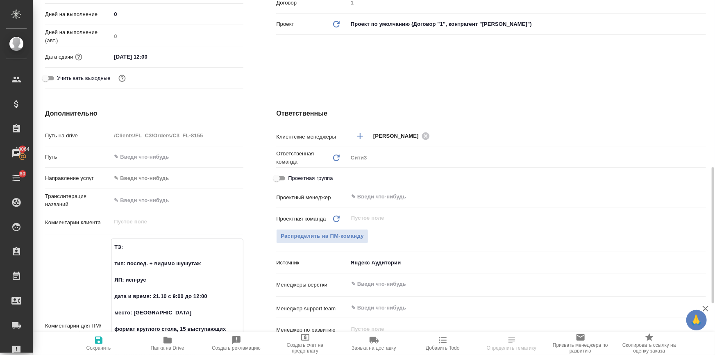
scroll to position [282, 0]
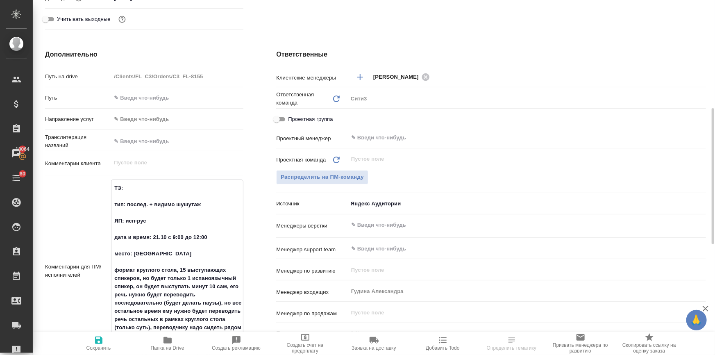
type textarea "ТЗ: тип: послед. + видимо шушутаж ЯП: исп-рус дата и время: 21.10 с 9:00 до 12:…"
type textarea "x"
click at [101, 340] on icon "button" at bounding box center [98, 340] width 7 height 7
type textarea "x"
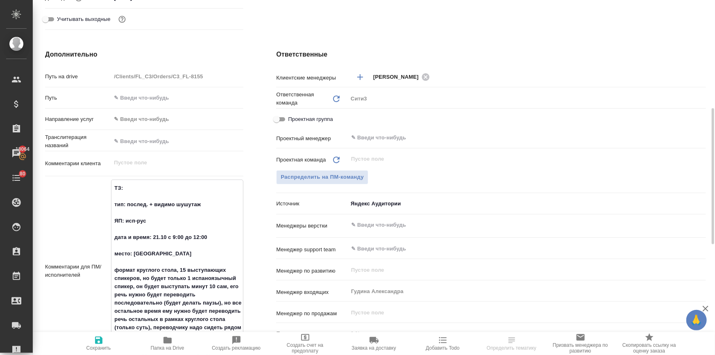
type textarea "x"
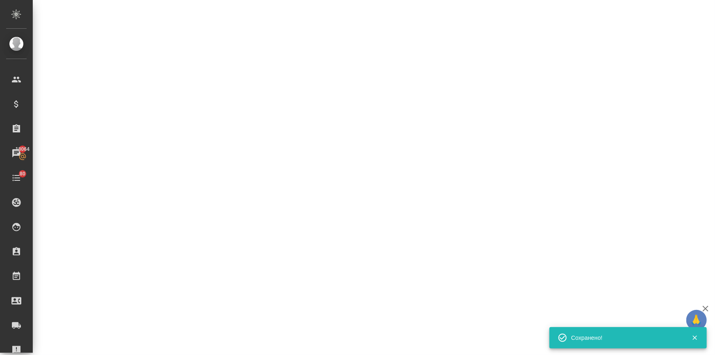
select select "RU"
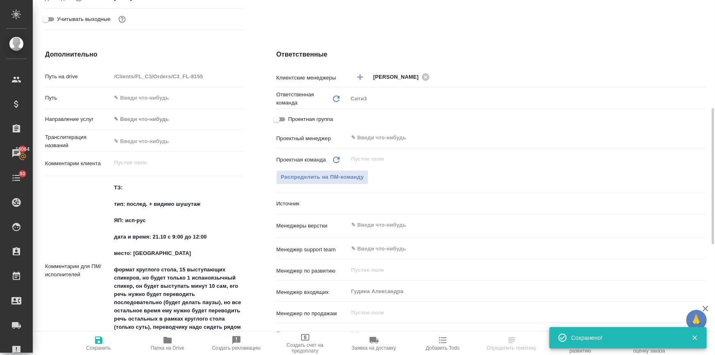
type textarea "x"
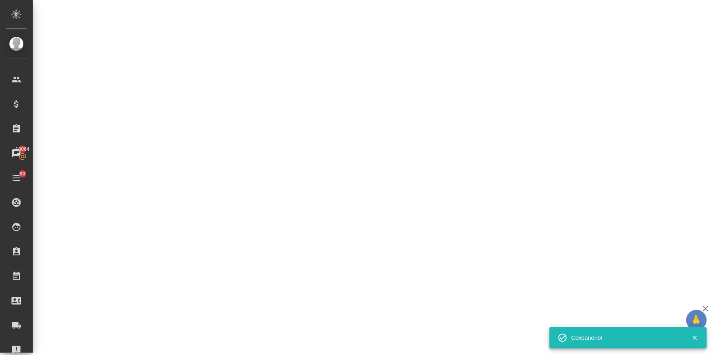
select select "RU"
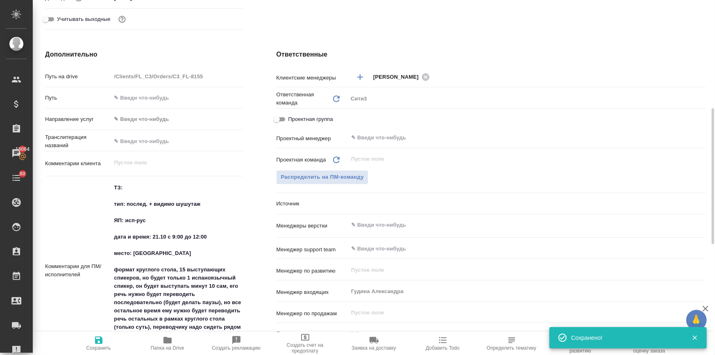
type textarea "x"
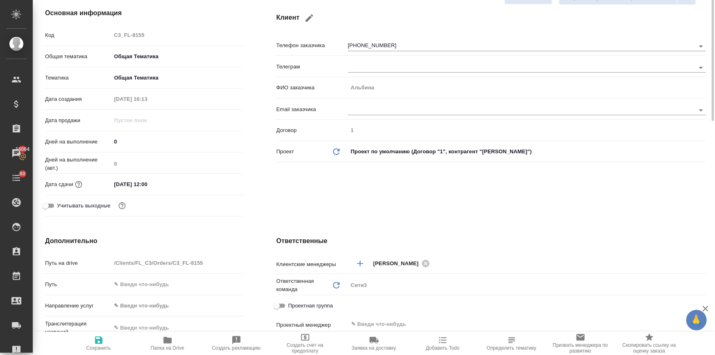
scroll to position [0, 0]
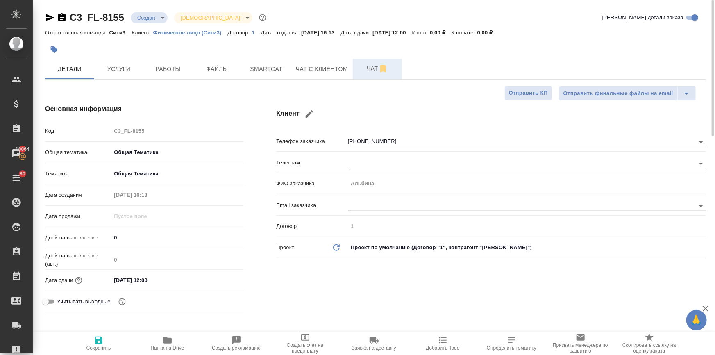
click at [372, 66] on span "Чат" at bounding box center [377, 69] width 39 height 10
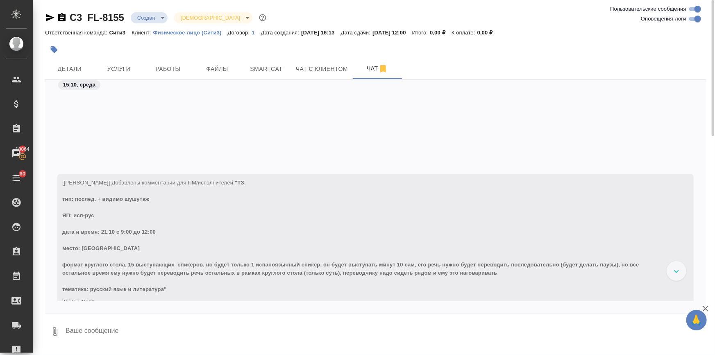
scroll to position [166, 0]
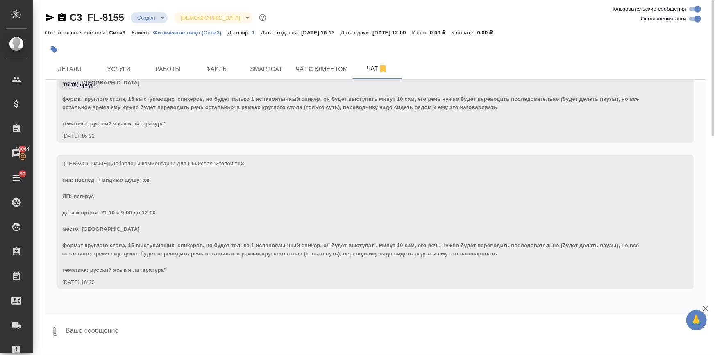
click at [85, 328] on textarea at bounding box center [385, 332] width 641 height 28
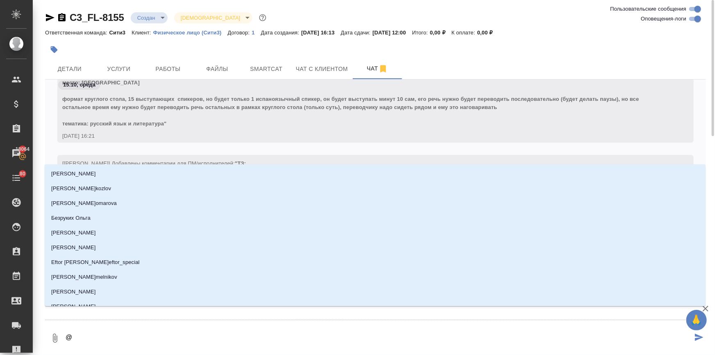
type textarea "@ф"
type input "ф"
type textarea "@фе"
type input "фе"
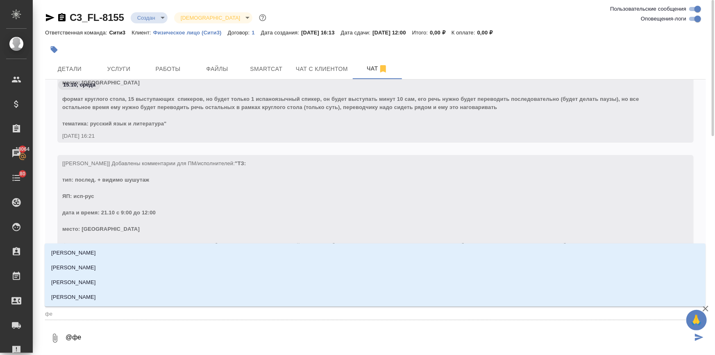
type textarea "@фед"
type input "фед"
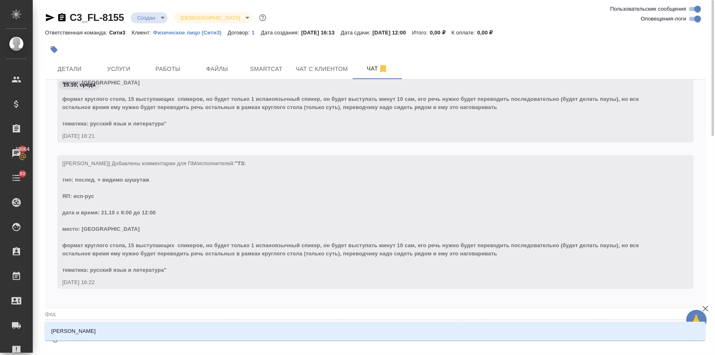
type textarea "@федо"
type input "федо"
type textarea "@федот"
type input "федот"
type textarea "@федото"
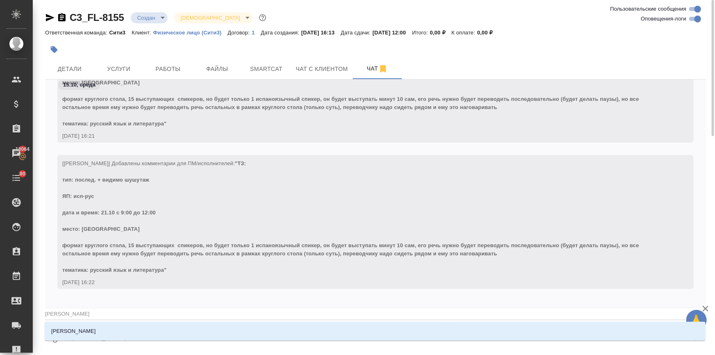
type input "федото"
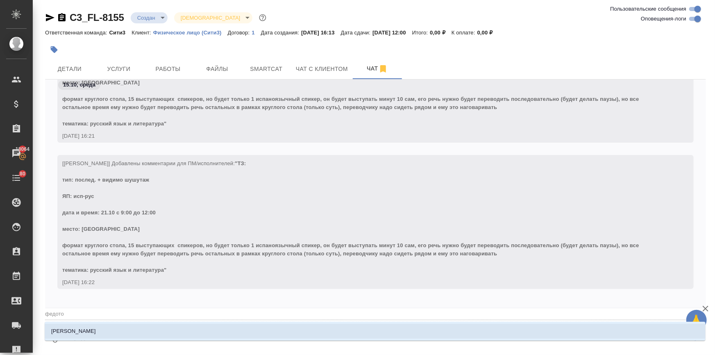
click at [77, 334] on p "Федотова Ирина" at bounding box center [73, 331] width 45 height 8
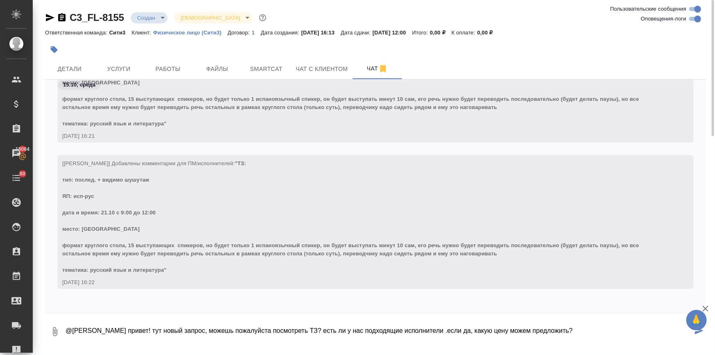
click at [440, 330] on textarea "@Федотова Ирина привет! тут новый запрос, можешь пожалуйста посмотреть ТЗ? есть…" at bounding box center [379, 332] width 628 height 28
click at [579, 328] on textarea "@Федотова Ирина привет! тут новый запрос, можешь пожалуйста посмотреть ТЗ? есть…" at bounding box center [379, 332] width 628 height 28
click at [125, 330] on textarea "@Федотова Ирина привет! тут новый запрос, можешь пожалуйста посмотреть ТЗ? есть…" at bounding box center [379, 332] width 628 height 28
click at [596, 326] on textarea "@Федотова Ирина Ира, привет! тут новый запрос, можешь пожалуйста посмотреть ТЗ?…" at bounding box center [379, 332] width 628 height 28
type textarea "@Федотова Ирина Ира, привет! тут новый запрос, можешь пожалуйста посмотреть ТЗ?…"
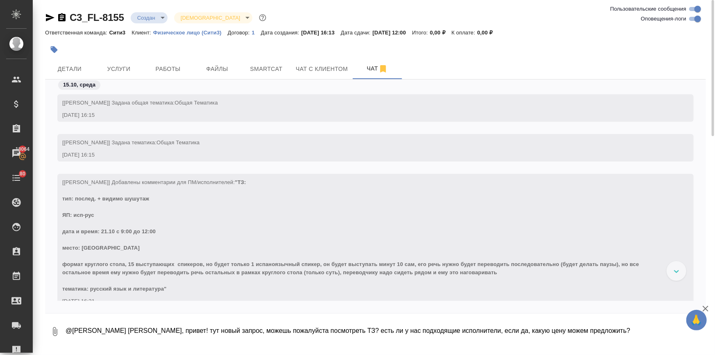
scroll to position [0, 0]
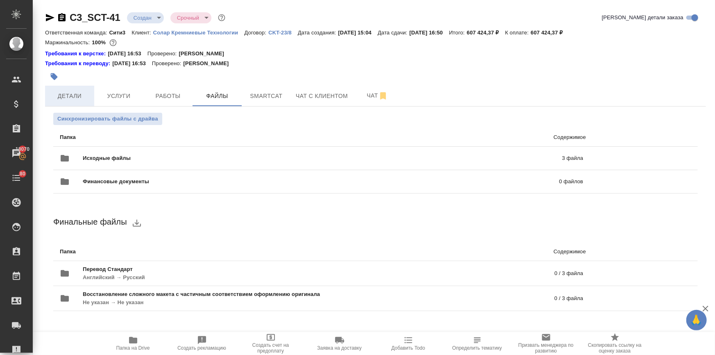
click at [66, 92] on span "Детали" at bounding box center [69, 96] width 39 height 10
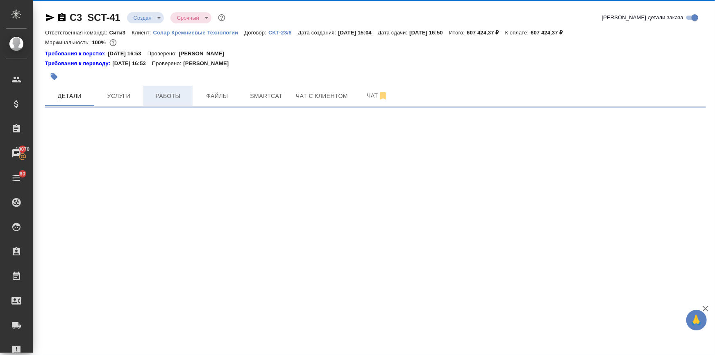
select select "RU"
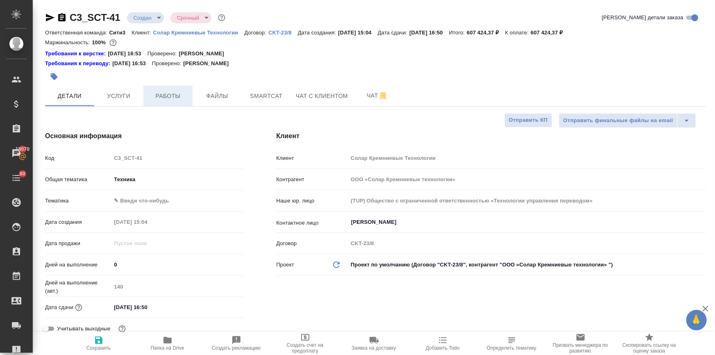
type textarea "x"
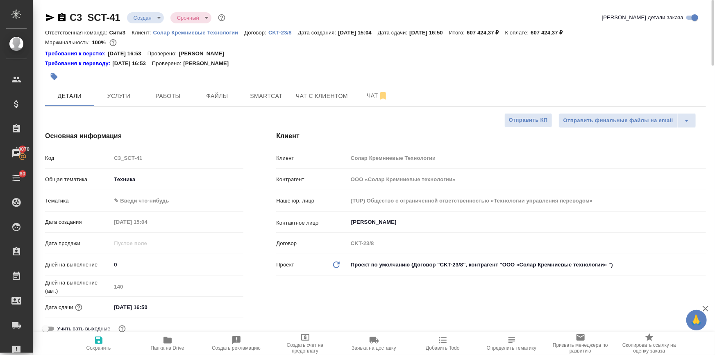
type textarea "x"
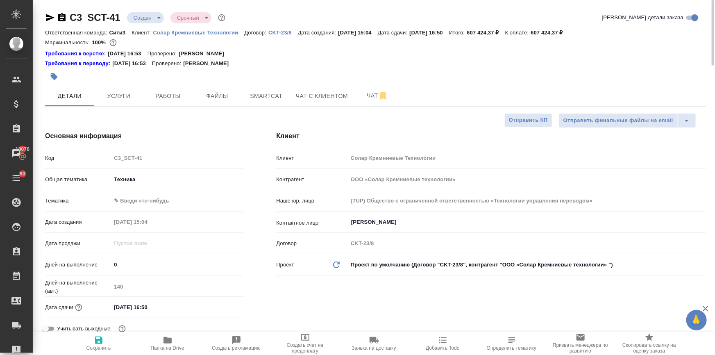
type textarea "x"
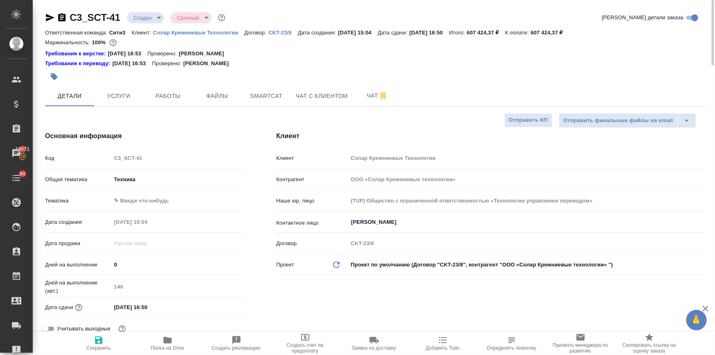
type textarea "x"
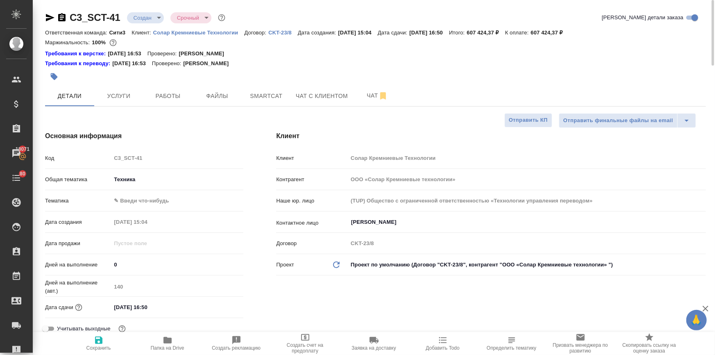
type textarea "x"
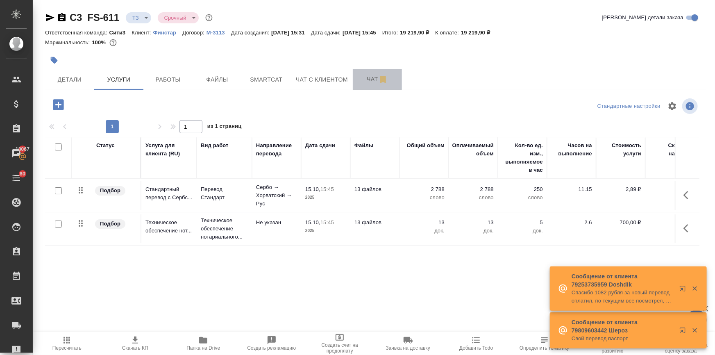
click at [359, 79] on span "Чат" at bounding box center [377, 79] width 39 height 10
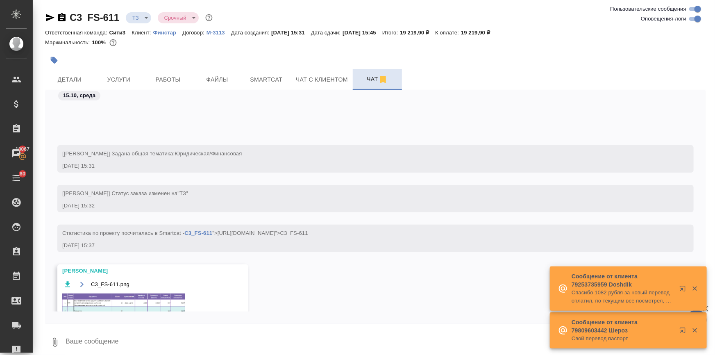
scroll to position [59, 0]
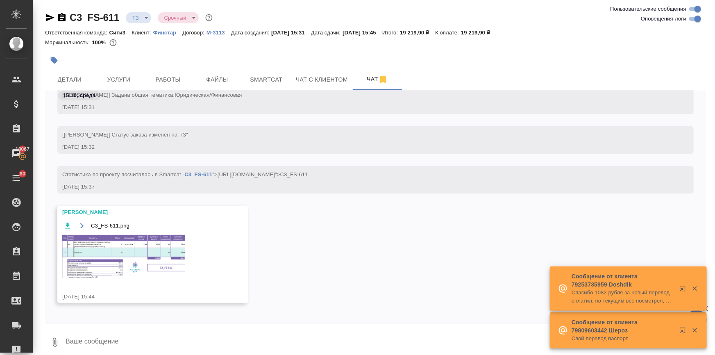
click at [122, 238] on img at bounding box center [123, 256] width 123 height 43
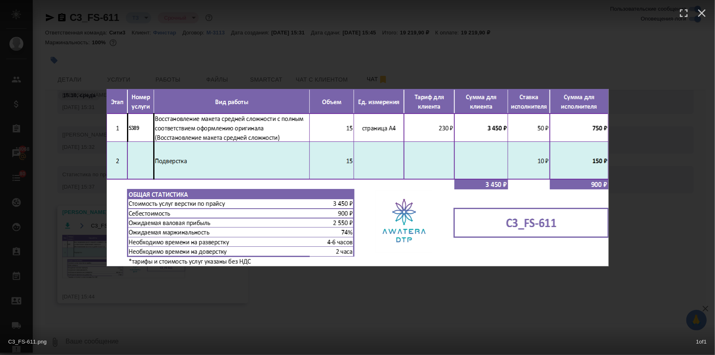
click at [311, 307] on div "C3_FS-611.png 1 of 1" at bounding box center [357, 177] width 715 height 355
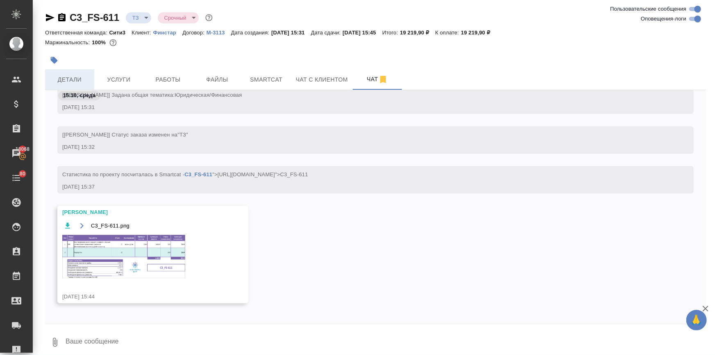
click at [71, 80] on span "Детали" at bounding box center [69, 80] width 39 height 10
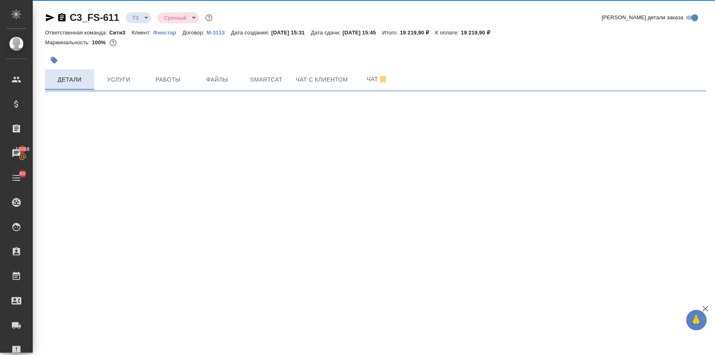
select select "RU"
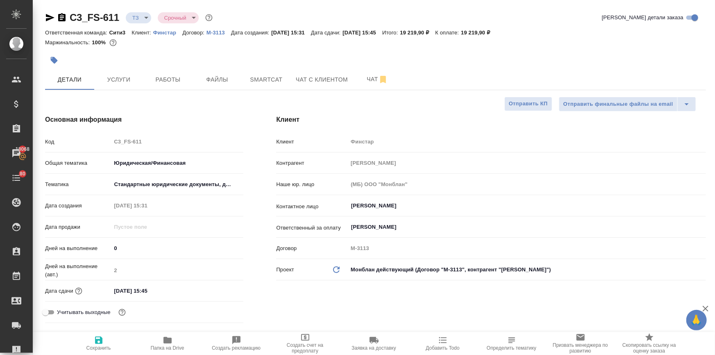
type textarea "x"
click at [166, 293] on input "[DATE] 15:45" at bounding box center [147, 291] width 72 height 12
click at [216, 288] on icon "button" at bounding box center [219, 290] width 7 height 8
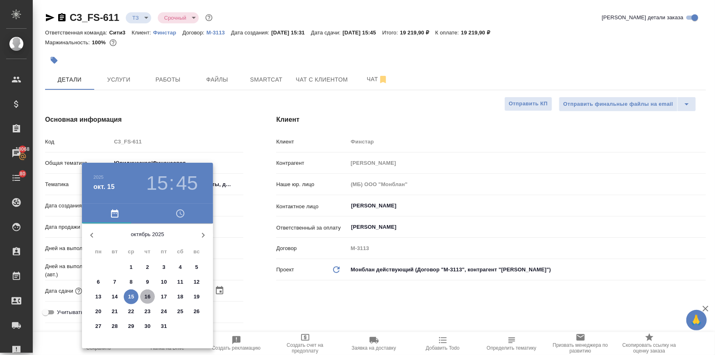
click at [148, 296] on p "16" at bounding box center [148, 297] width 6 height 8
type input "16.10.2025 15:45"
type textarea "x"
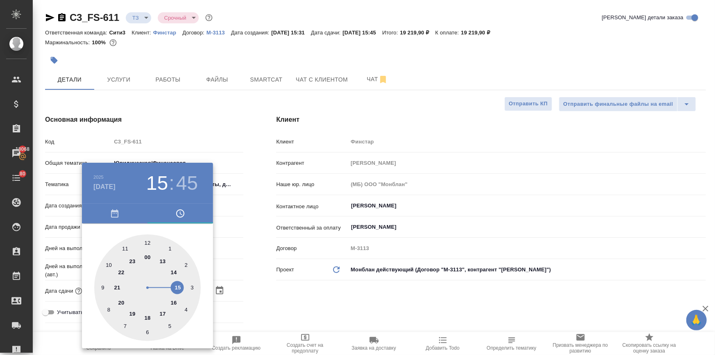
click at [148, 240] on div at bounding box center [147, 287] width 107 height 107
type input "16.10.2025 12:45"
type textarea "x"
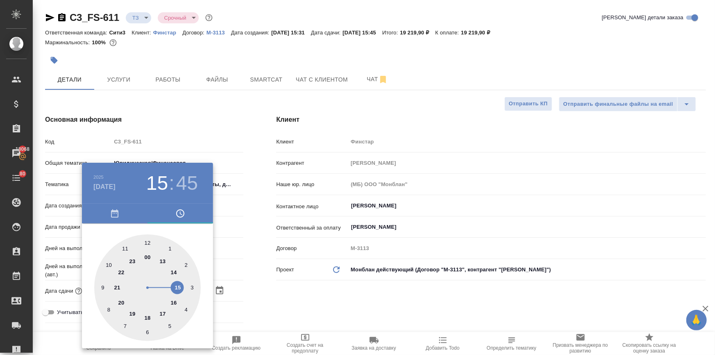
click at [148, 240] on div at bounding box center [147, 287] width 107 height 107
type input "16.10.2025 12:00"
type textarea "x"
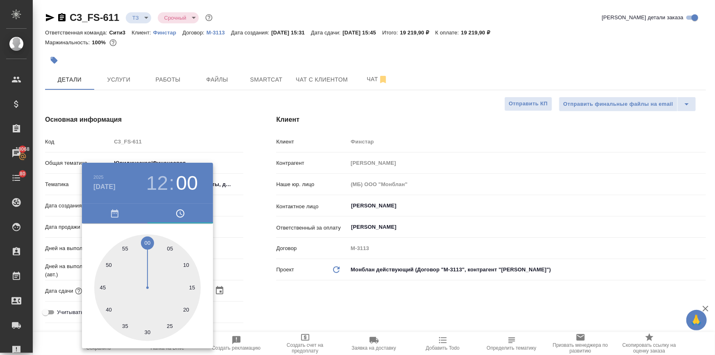
click at [296, 310] on div at bounding box center [357, 177] width 715 height 355
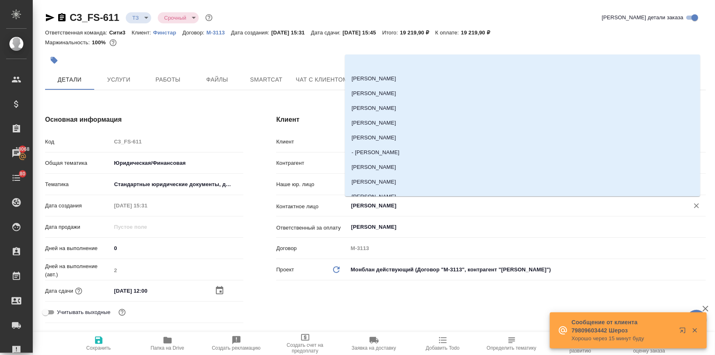
click at [368, 203] on input "Шагаева Амина" at bounding box center [513, 206] width 326 height 10
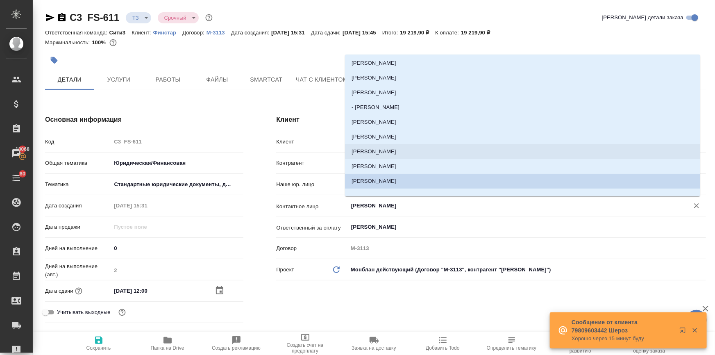
scroll to position [52, 0]
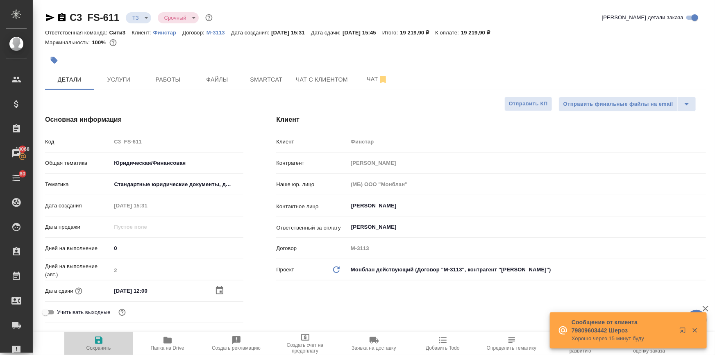
click at [100, 338] on icon "button" at bounding box center [99, 340] width 10 height 10
type textarea "x"
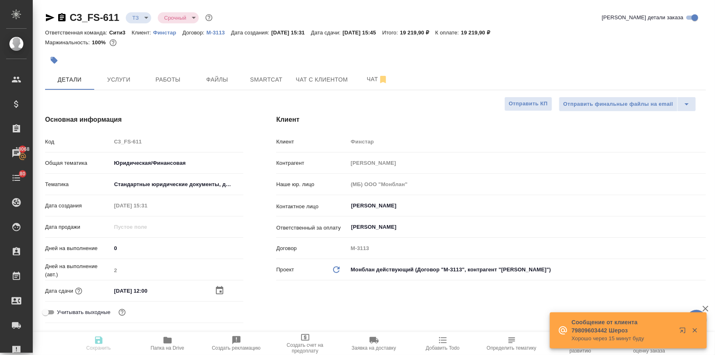
type textarea "x"
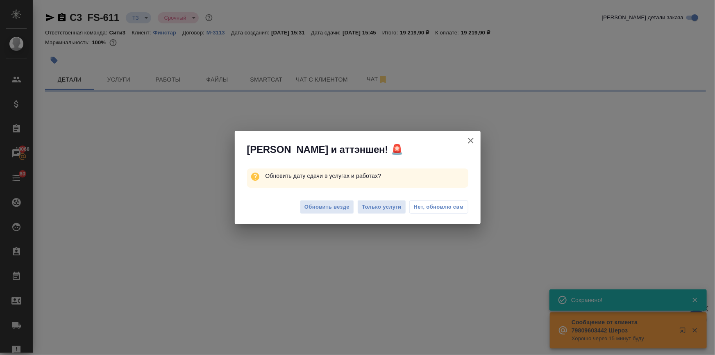
type input "new"
select select "RU"
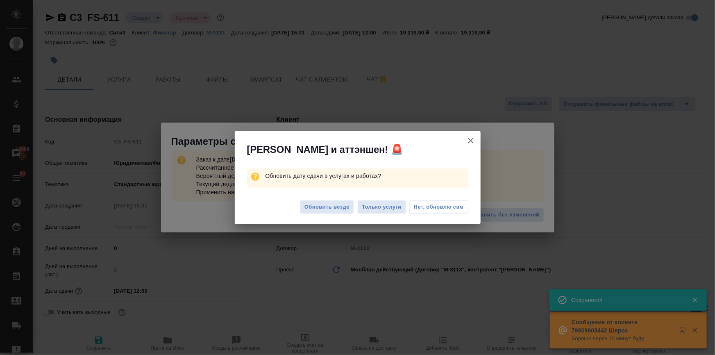
type textarea "x"
click at [318, 203] on span "Обновить везде" at bounding box center [327, 206] width 45 height 9
type textarea "x"
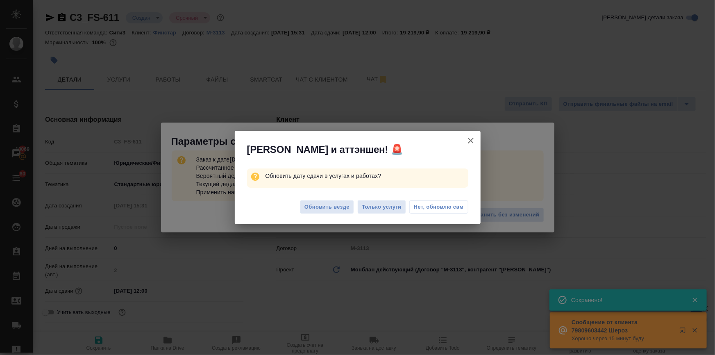
type textarea "x"
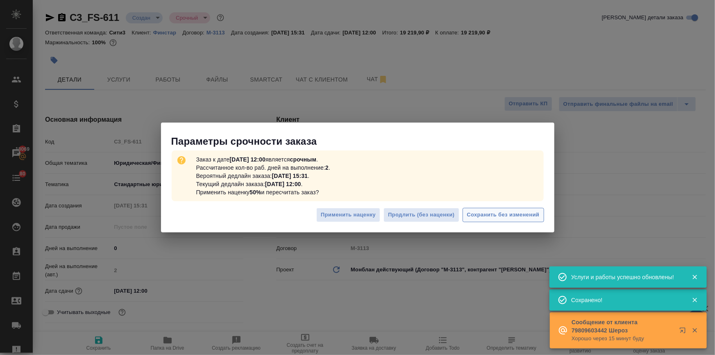
click at [504, 214] on span "Сохранить без изменений" at bounding box center [503, 214] width 73 height 9
type textarea "x"
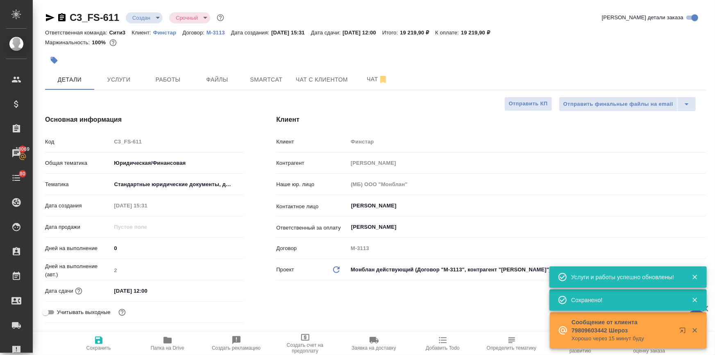
type textarea "x"
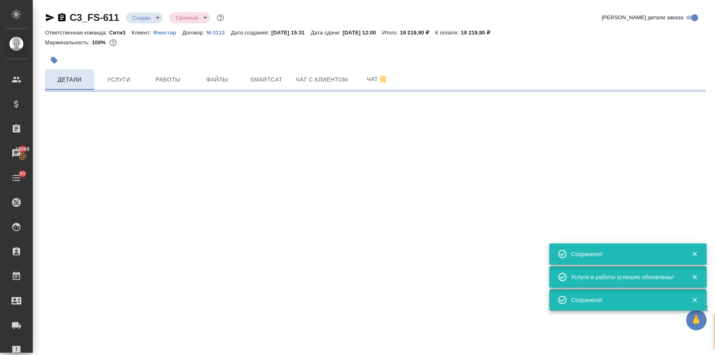
select select "RU"
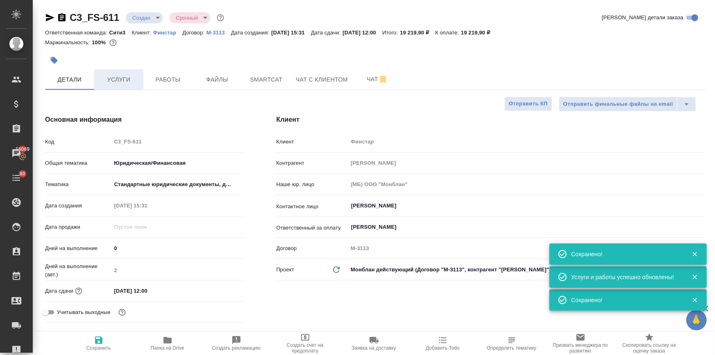
type textarea "x"
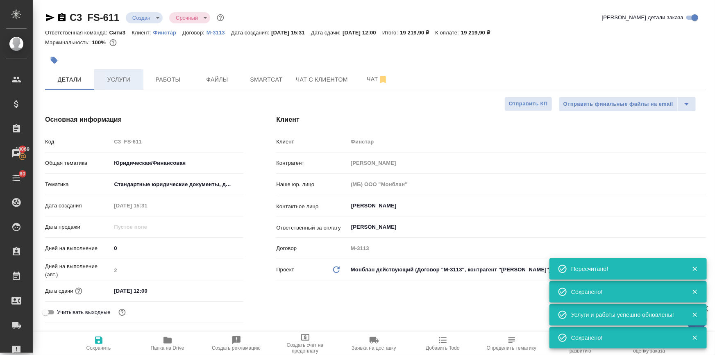
click at [131, 79] on span "Услуги" at bounding box center [118, 80] width 39 height 10
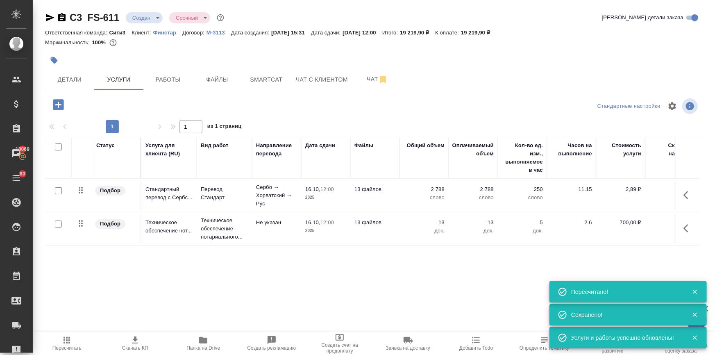
click at [54, 104] on icon "button" at bounding box center [58, 104] width 11 height 11
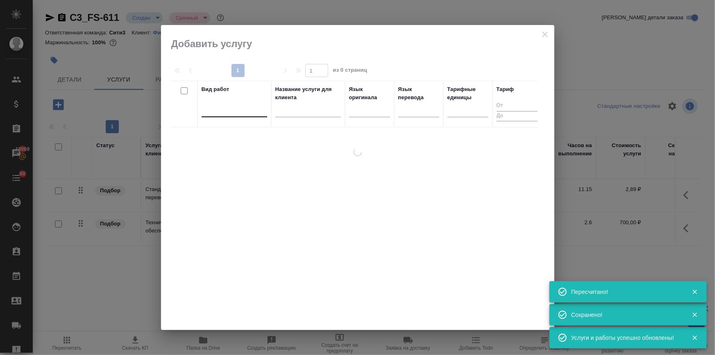
click at [224, 113] on div at bounding box center [235, 109] width 66 height 12
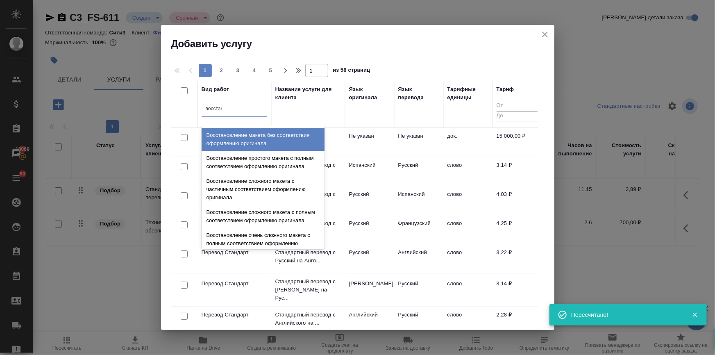
type input "восстано"
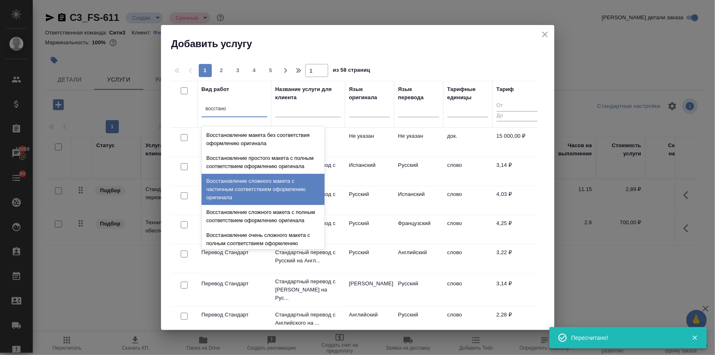
scroll to position [143, 0]
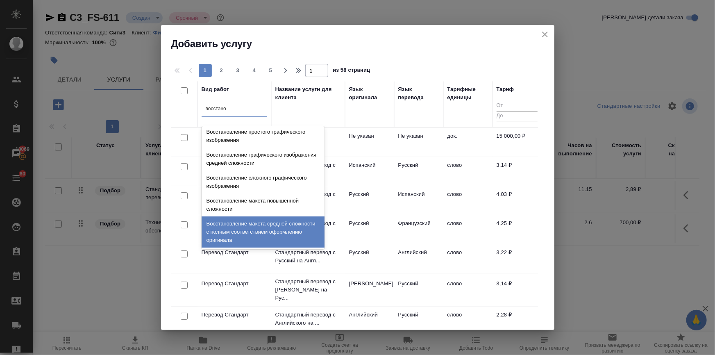
click at [250, 230] on div "Восстановление макета средней сложности с полным соответствием оформлению ориги…" at bounding box center [263, 231] width 123 height 31
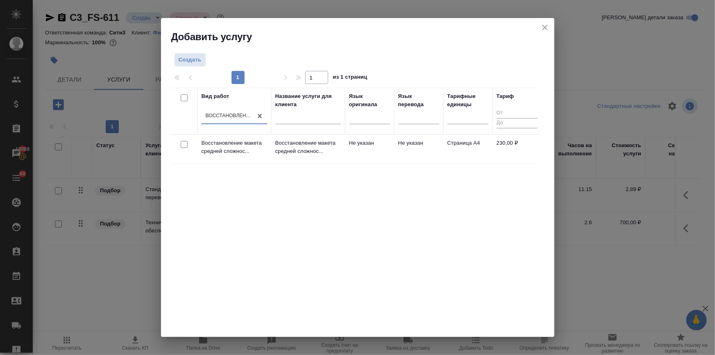
click at [184, 144] on input "checkbox" at bounding box center [184, 144] width 7 height 7
checkbox input "true"
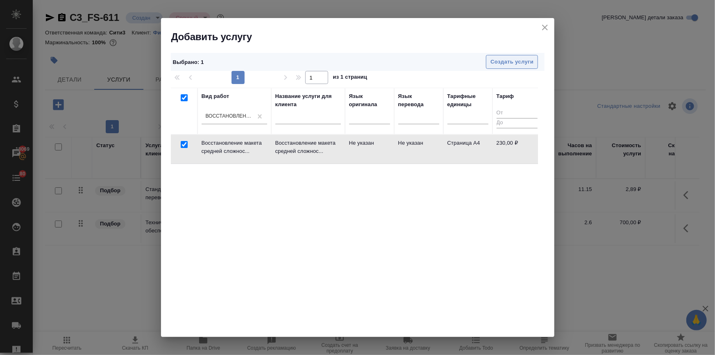
click at [505, 56] on button "Создать услуги" at bounding box center [512, 62] width 52 height 14
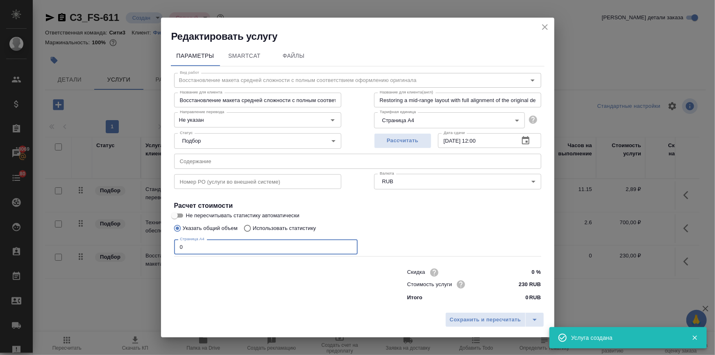
drag, startPoint x: 188, startPoint y: 246, endPoint x: 173, endPoint y: 246, distance: 15.2
click at [173, 246] on div "Вид работ Восстановление макета средней сложности с полным соответствием оформл…" at bounding box center [358, 185] width 374 height 239
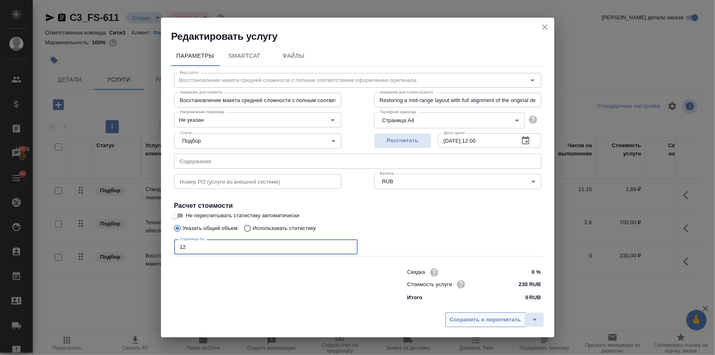
type input "12"
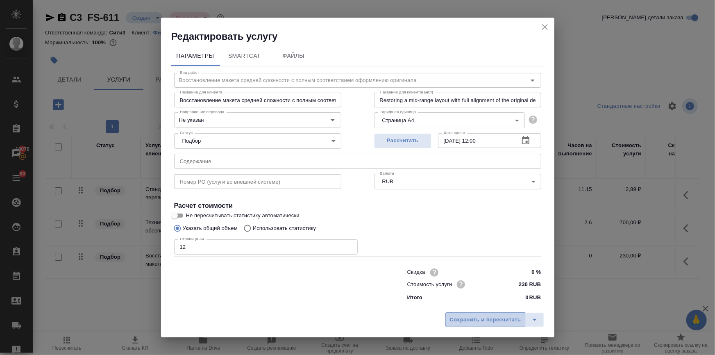
click at [463, 316] on span "Сохранить и пересчитать" at bounding box center [485, 319] width 71 height 9
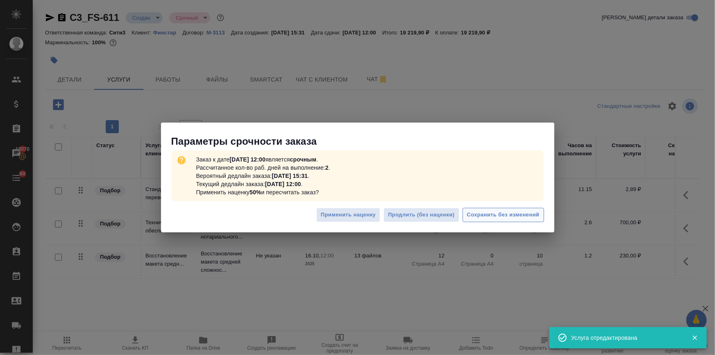
click at [490, 212] on span "Сохранить без изменений" at bounding box center [503, 214] width 73 height 9
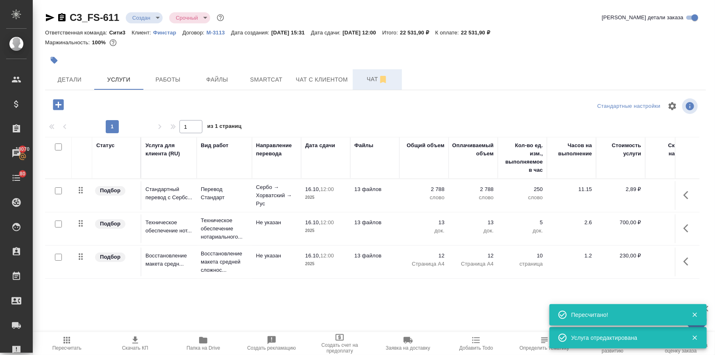
click at [370, 80] on span "Чат" at bounding box center [377, 79] width 39 height 10
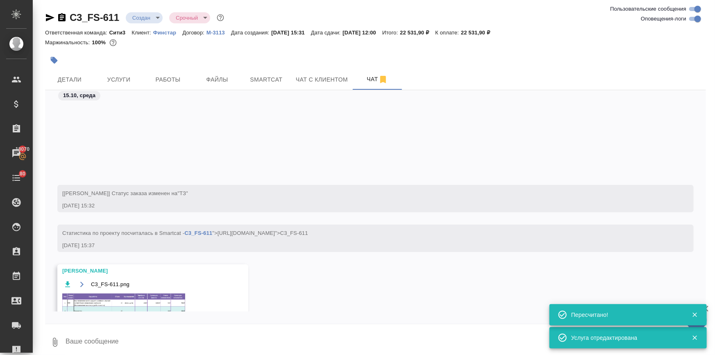
scroll to position [102, 0]
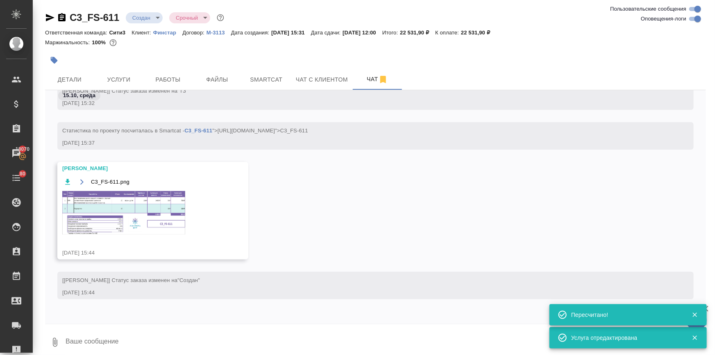
click at [134, 210] on img at bounding box center [123, 212] width 123 height 43
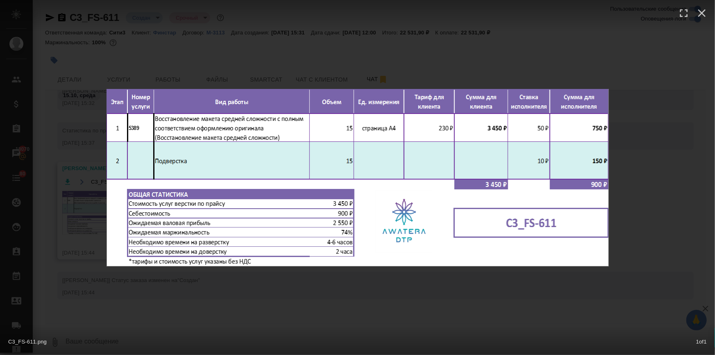
click at [334, 300] on div "C3_FS-611.png 1 of 1" at bounding box center [357, 177] width 715 height 355
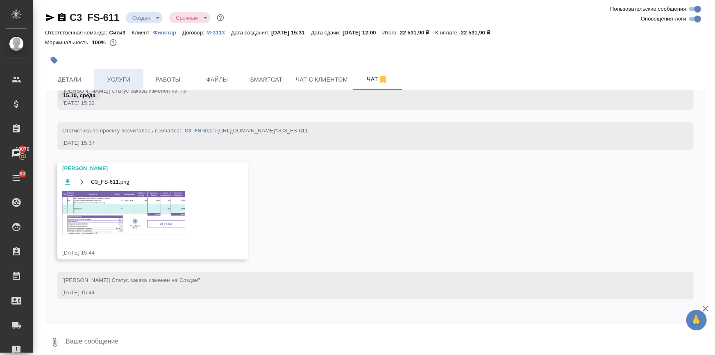
click at [126, 83] on span "Услуги" at bounding box center [118, 80] width 39 height 10
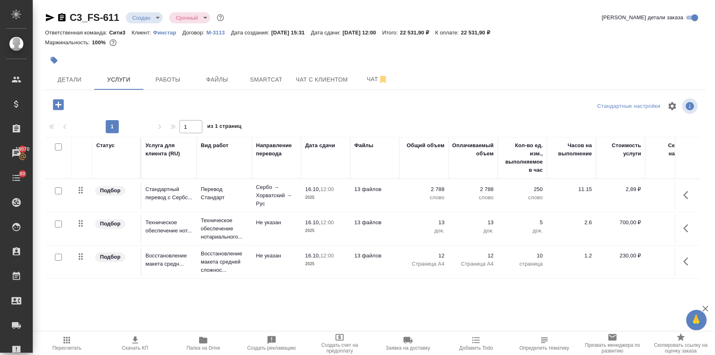
click at [691, 266] on button "button" at bounding box center [689, 262] width 20 height 20
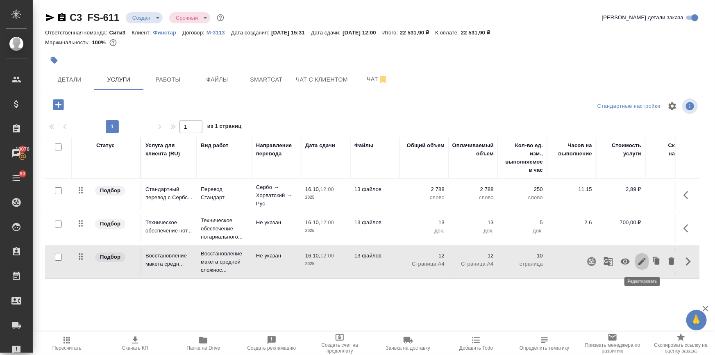
click at [640, 259] on icon "button" at bounding box center [642, 262] width 10 height 10
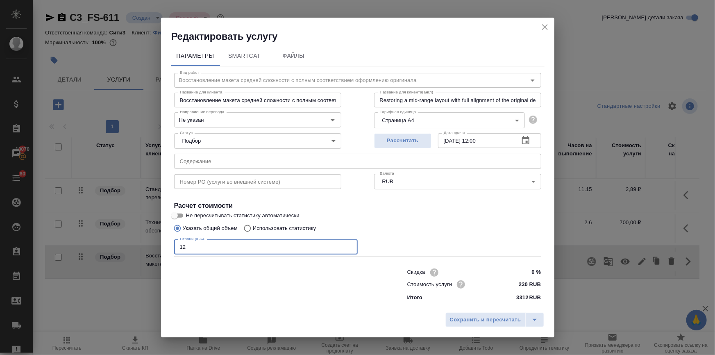
drag, startPoint x: 204, startPoint y: 244, endPoint x: 182, endPoint y: 244, distance: 22.5
click at [182, 244] on input "12" at bounding box center [266, 246] width 184 height 15
type input "15"
click at [501, 320] on span "Сохранить и пересчитать" at bounding box center [485, 319] width 71 height 9
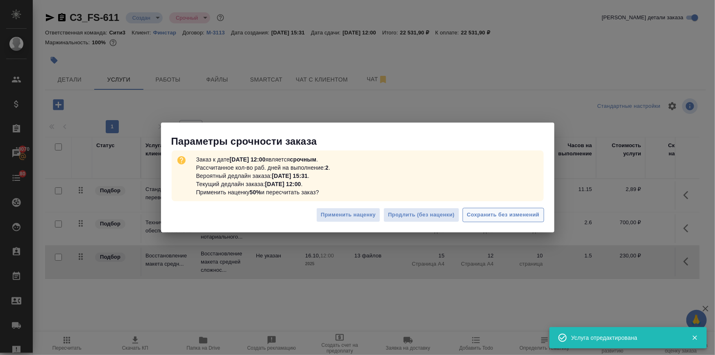
click at [510, 217] on span "Сохранить без изменений" at bounding box center [503, 214] width 73 height 9
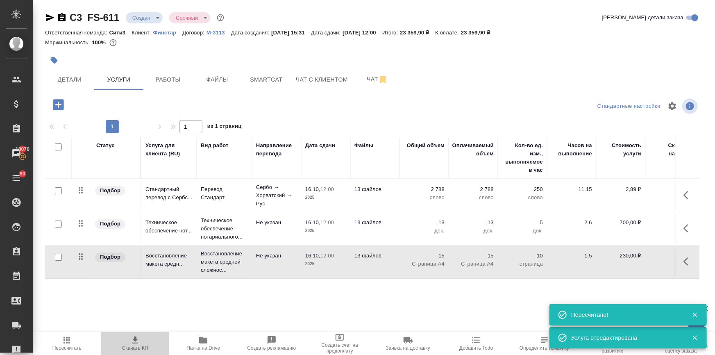
click at [137, 344] on icon "button" at bounding box center [135, 340] width 10 height 10
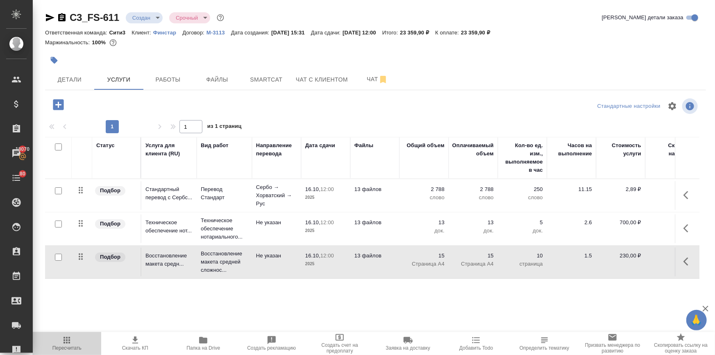
click at [67, 341] on icon "button" at bounding box center [67, 340] width 7 height 7
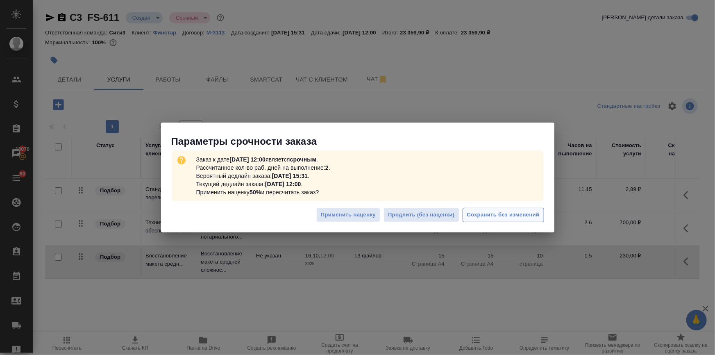
click at [487, 213] on span "Сохранить без изменений" at bounding box center [503, 214] width 73 height 9
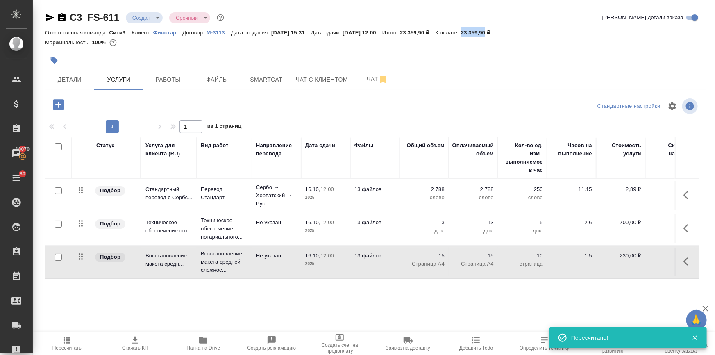
drag, startPoint x: 482, startPoint y: 31, endPoint x: 506, endPoint y: 31, distance: 24.2
click at [506, 31] on div "Ответственная команда: Сити3 Клиент: Финстар Договор: М-3113 Дата создания: 15.…" at bounding box center [375, 32] width 661 height 10
copy p "23 359,90"
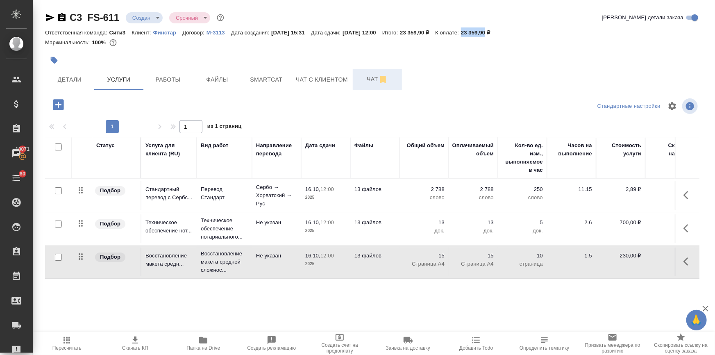
click at [371, 78] on span "Чат" at bounding box center [377, 79] width 39 height 10
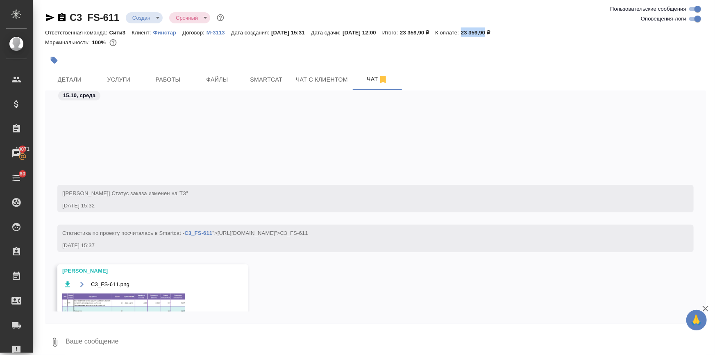
scroll to position [102, 0]
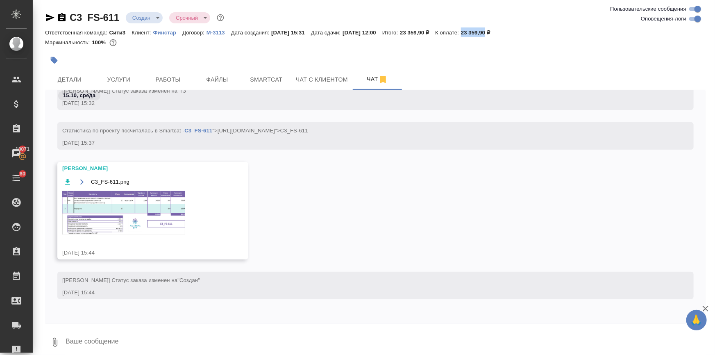
click at [131, 210] on img at bounding box center [123, 212] width 123 height 43
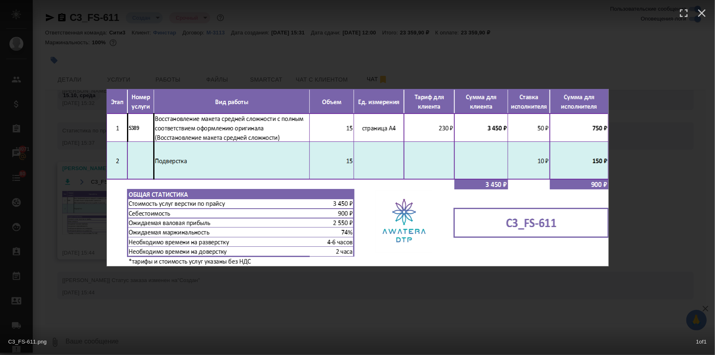
click at [262, 296] on div "C3_FS-611.png 1 of 1" at bounding box center [357, 177] width 715 height 355
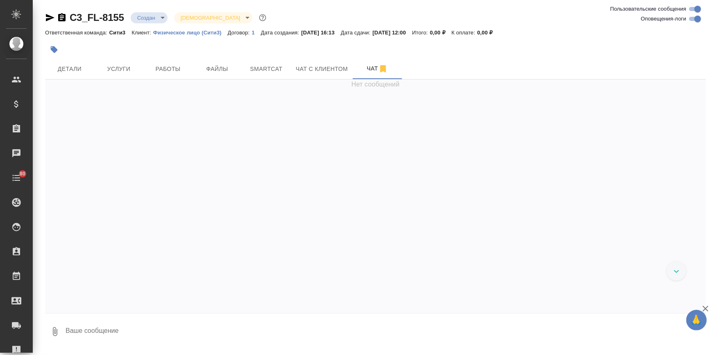
scroll to position [214, 0]
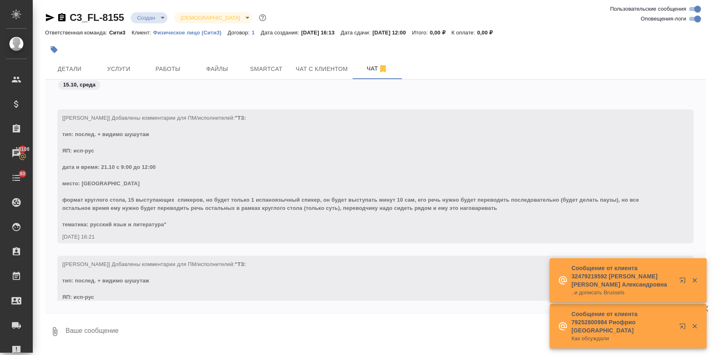
scroll to position [214, 0]
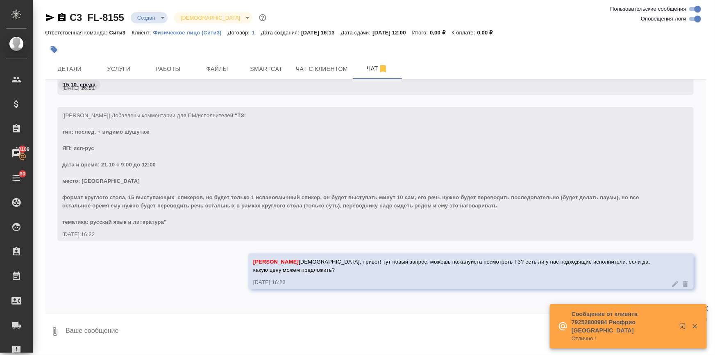
click at [72, 70] on span "Детали" at bounding box center [69, 69] width 39 height 10
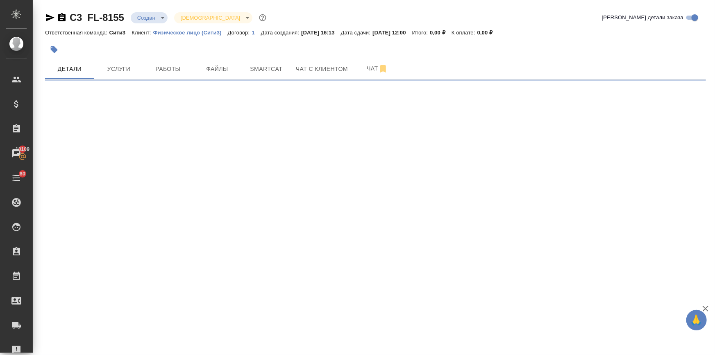
select select "RU"
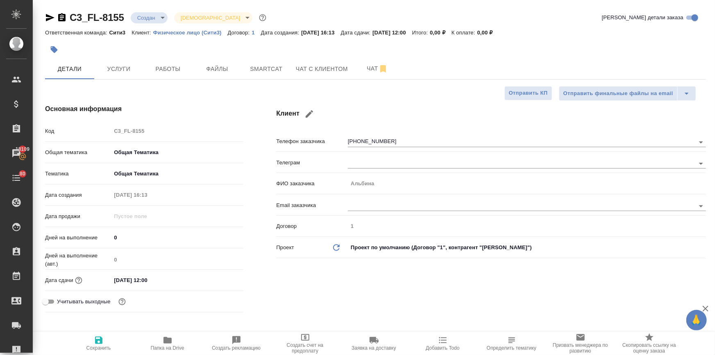
type textarea "x"
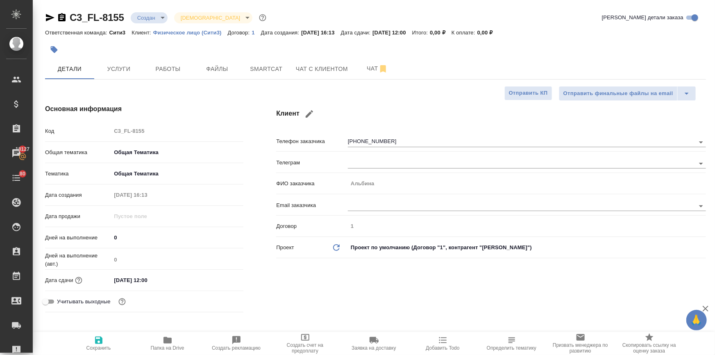
type textarea "x"
click at [320, 73] on span "Чат с клиентом" at bounding box center [322, 69] width 52 height 10
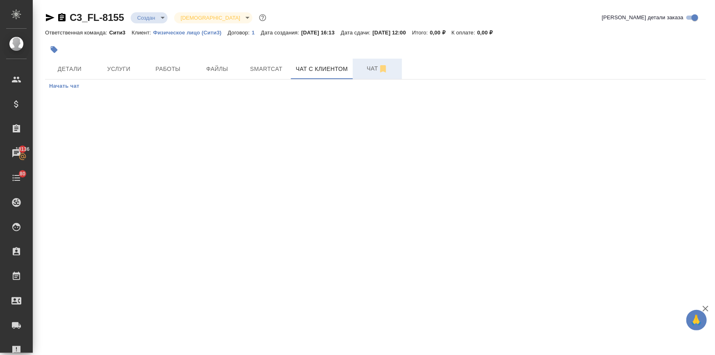
click at [368, 72] on span "Чат" at bounding box center [377, 69] width 39 height 10
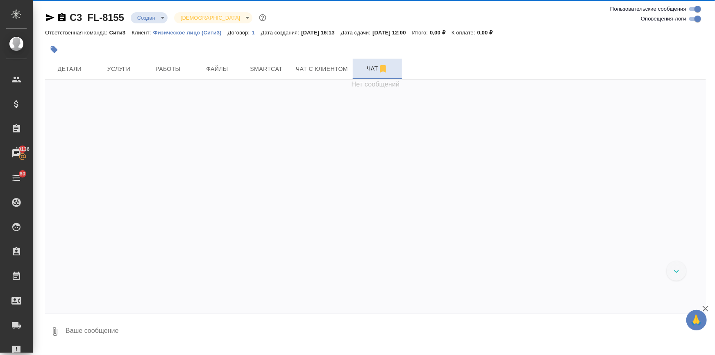
scroll to position [214, 0]
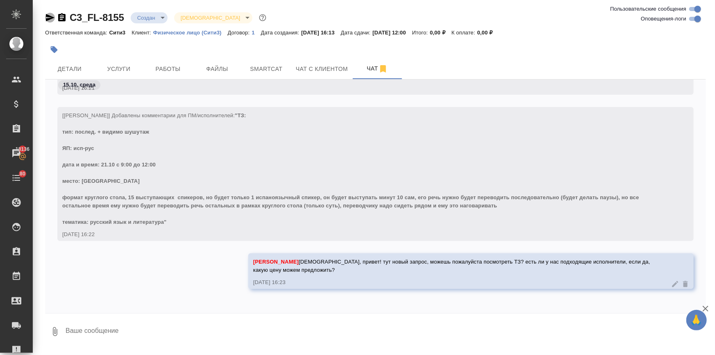
click at [52, 17] on icon "button" at bounding box center [50, 17] width 9 height 7
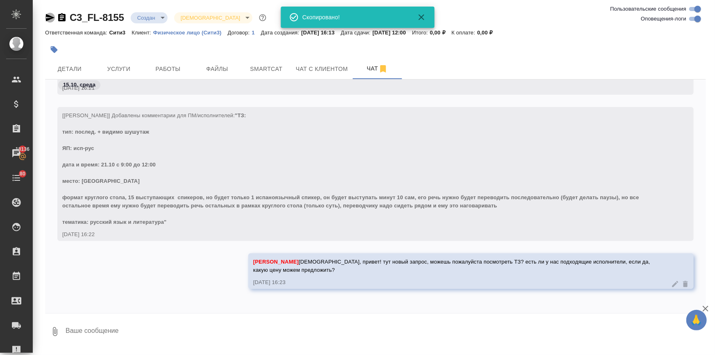
click at [50, 14] on icon "button" at bounding box center [50, 18] width 10 height 10
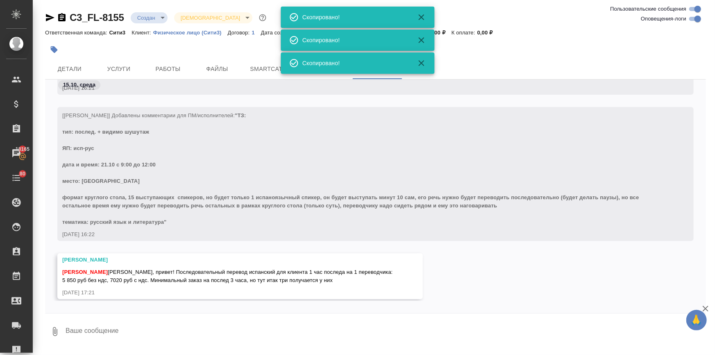
scroll to position [424, 0]
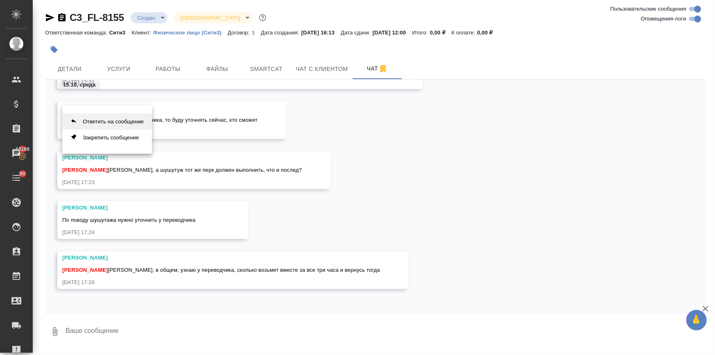
click at [111, 120] on button "Ответить на сообщение" at bounding box center [107, 122] width 90 height 16
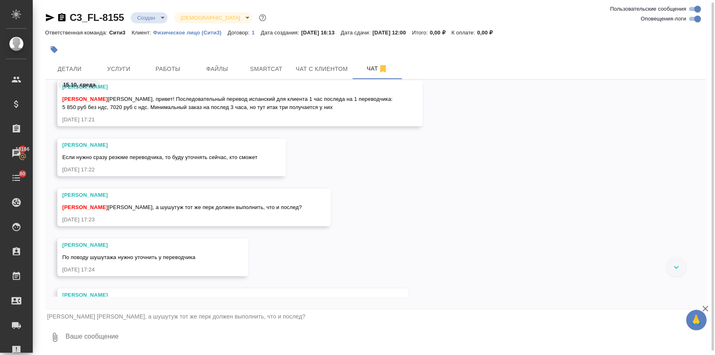
scroll to position [428, 0]
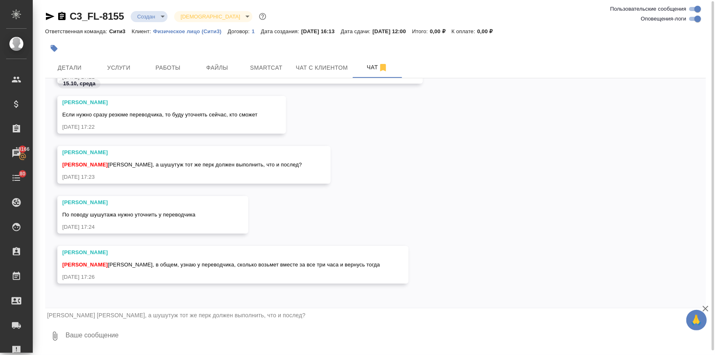
click at [109, 334] on textarea at bounding box center [385, 336] width 641 height 28
type textarea "я полагаю. что да"
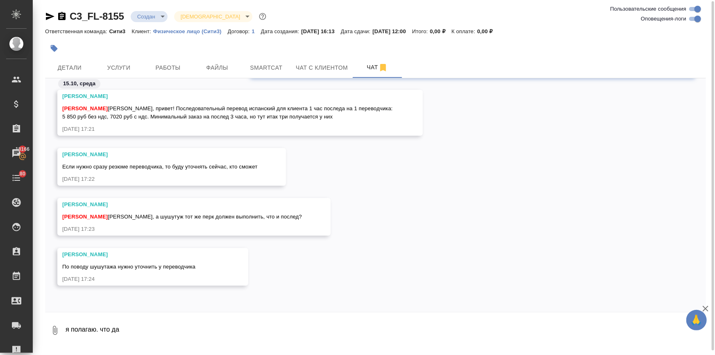
scroll to position [529, 0]
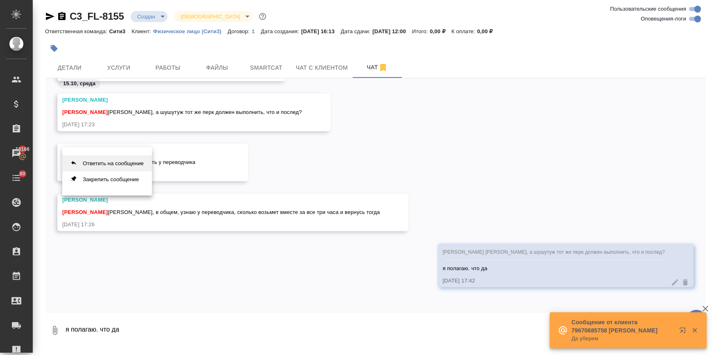
click at [126, 163] on button "Ответить на сообщение" at bounding box center [107, 163] width 90 height 16
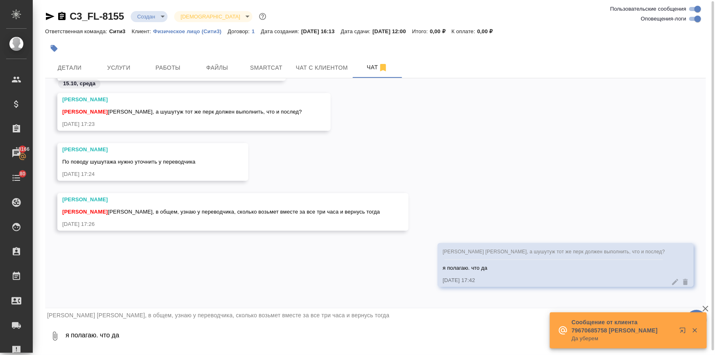
click at [99, 336] on textarea "я полагаю. что да" at bounding box center [385, 336] width 641 height 28
type textarea "спасибо)"
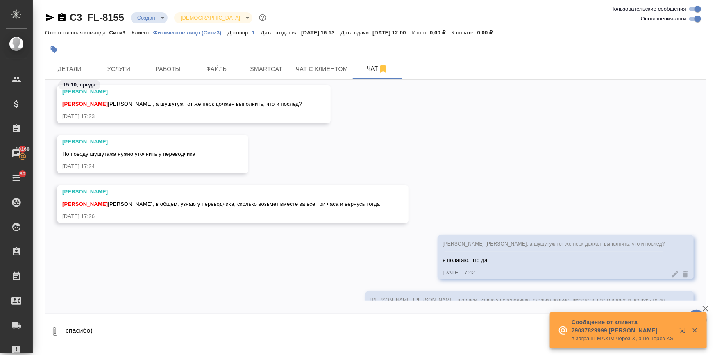
scroll to position [510, 0]
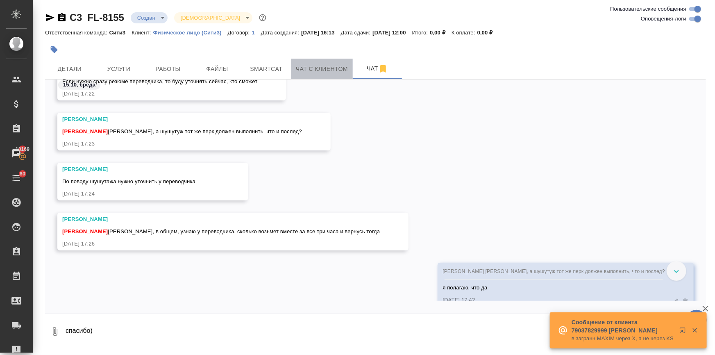
click at [301, 68] on span "Чат с клиентом" at bounding box center [322, 69] width 52 height 10
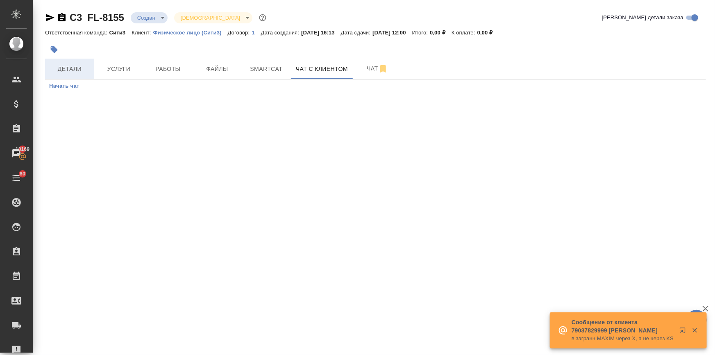
click at [70, 63] on button "Детали" at bounding box center [69, 69] width 49 height 20
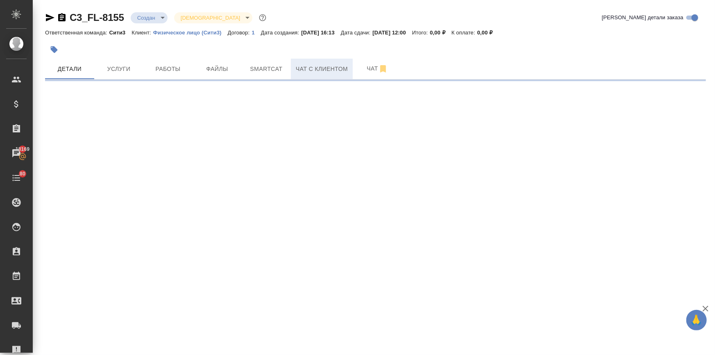
select select "RU"
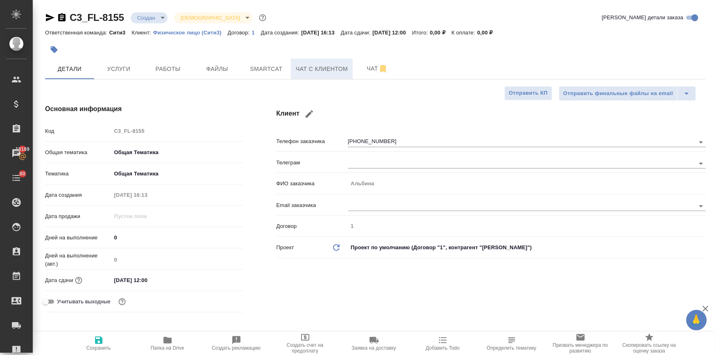
type textarea "x"
click at [320, 66] on span "Чат с клиентом" at bounding box center [322, 69] width 52 height 10
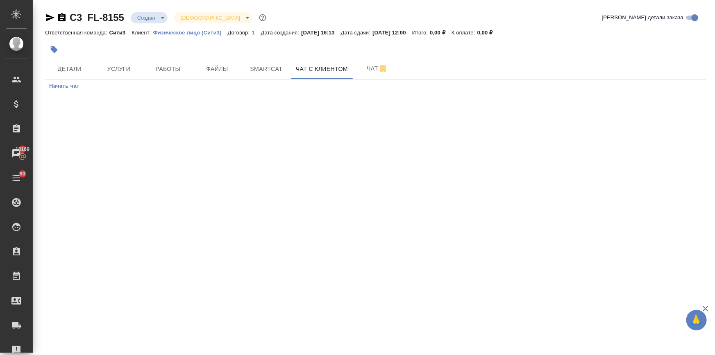
click at [66, 85] on span "Начать чат" at bounding box center [64, 86] width 30 height 9
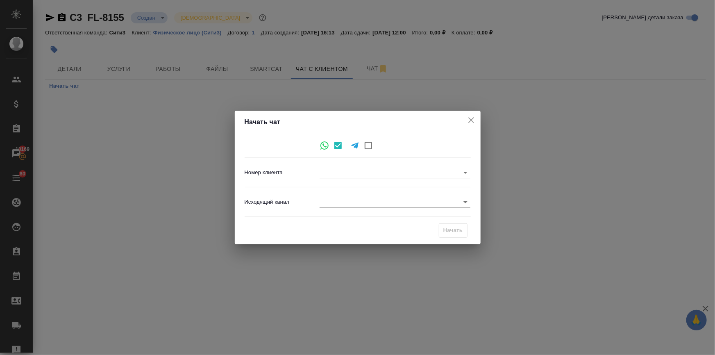
type input "+79184287015"
click at [334, 202] on body "🙏 .cls-1 fill:#fff; AWATERA Ilina Ekaterina Клиенты Спецификации Заказы 18169 Ч…" at bounding box center [357, 210] width 715 height 421
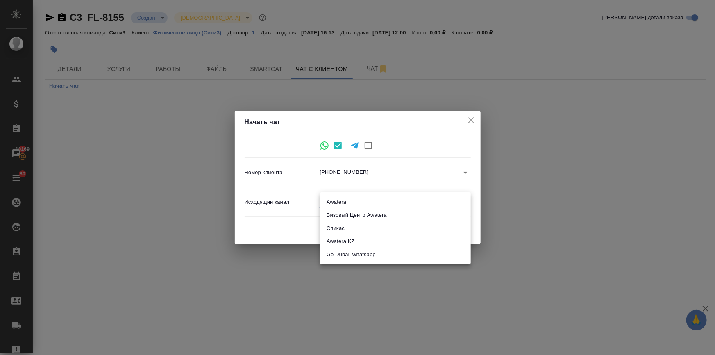
click at [337, 201] on li "Awatera" at bounding box center [395, 202] width 151 height 13
type input "2"
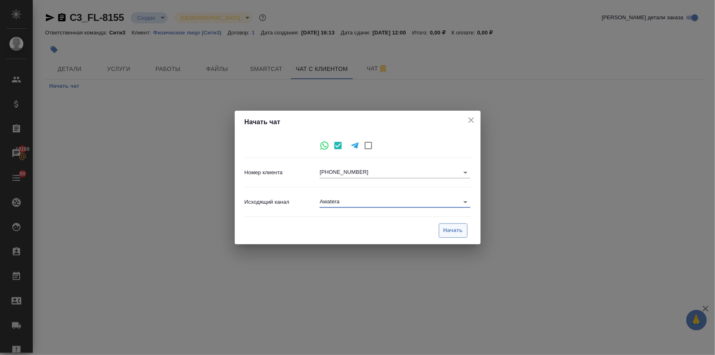
click at [448, 228] on span "Начать" at bounding box center [454, 230] width 20 height 9
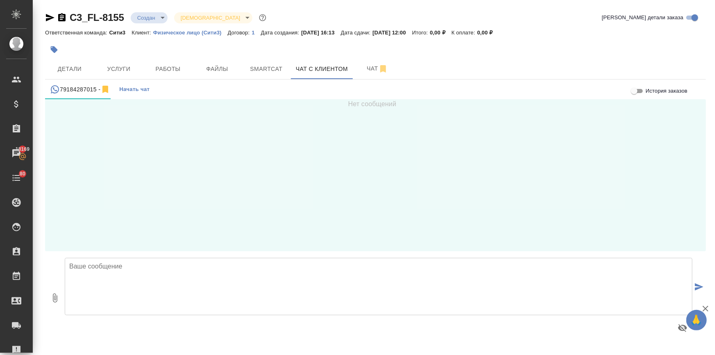
click at [116, 268] on textarea at bounding box center [379, 286] width 628 height 57
click at [94, 265] on textarea "Альбинп, добрый вечер! Вас беспокоит" at bounding box center [379, 286] width 628 height 57
click at [196, 265] on textarea "Альбина, добрый вечер! Вас беспокоит" at bounding box center [379, 286] width 628 height 57
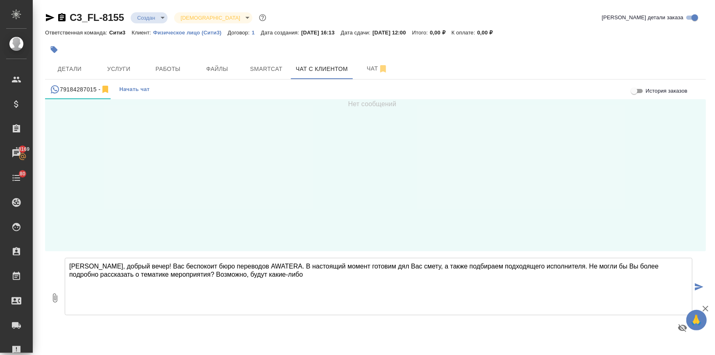
click at [283, 271] on textarea "Альбина, добрый вечер! Вас беспокоит бюро переводов AWATERA. В настоящий момент…" at bounding box center [379, 286] width 628 height 57
drag, startPoint x: 382, startPoint y: 266, endPoint x: 373, endPoint y: 268, distance: 9.2
click at [373, 268] on textarea "Альбина, добрый вечер! Вас беспокоит бюро переводов AWATERA. В настоящий момент…" at bounding box center [379, 286] width 628 height 57
click at [394, 275] on textarea "Альбина, добрый вечер! Вас беспокоит бюро переводов AWATERA. В настоящий момент…" at bounding box center [379, 286] width 628 height 57
click at [563, 266] on textarea "Альбина, добрый вечер! Вас беспокоит бюро переводов AWATERA. В настоящий момент…" at bounding box center [379, 286] width 628 height 57
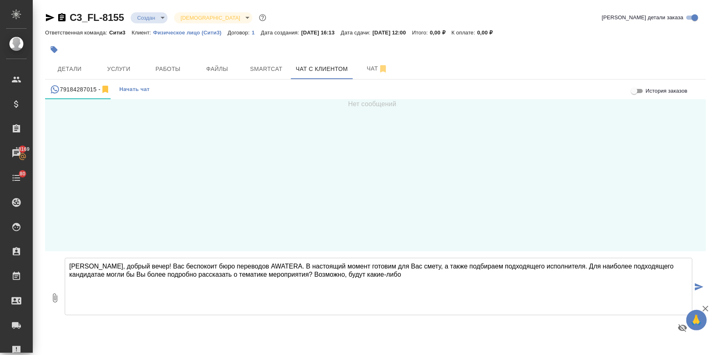
click at [574, 266] on textarea "Альбина, добрый вечер! Вас беспокоит бюро переводов AWATERA. В настоящий момент…" at bounding box center [379, 286] width 628 height 57
click at [502, 266] on textarea "Альбина, добрый вечер! Вас беспокоит бюро переводов AWATERA. В настоящий момент…" at bounding box center [379, 286] width 628 height 57
drag, startPoint x: 519, startPoint y: 265, endPoint x: 479, endPoint y: 267, distance: 39.4
click at [479, 267] on textarea "Альбина, добрый вечер! Вас беспокоит бюро переводов AWATERA. В настоящий момент…" at bounding box center [379, 286] width 628 height 57
drag, startPoint x: 362, startPoint y: 271, endPoint x: 417, endPoint y: 279, distance: 55.6
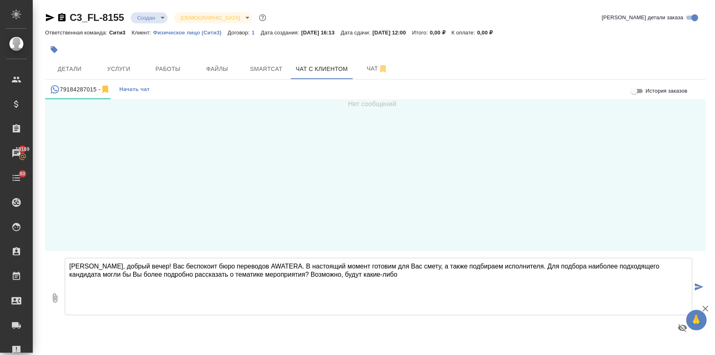
click at [363, 271] on textarea "Альбина, добрый вечер! Вас беспокоит бюро переводов AWATERA. В настоящий момент…" at bounding box center [379, 286] width 628 height 57
click at [379, 275] on textarea "Альбина, добрый вечер! Вас беспокоит бюро переводов AWATERA. В настоящий момент…" at bounding box center [379, 286] width 628 height 57
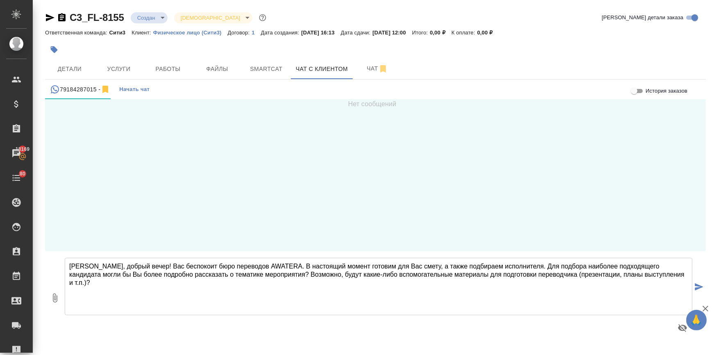
click at [273, 264] on textarea "Альбина, добрый вечер! Вас беспокоит бюро переводов AWATERA. В настоящий момент…" at bounding box center [379, 286] width 628 height 57
click at [189, 263] on textarea "Альбина, добрый вечер! Вас беспокоит бюро переводов AWATERA. В настоящий момент…" at bounding box center [379, 286] width 628 height 57
drag, startPoint x: 161, startPoint y: 266, endPoint x: 156, endPoint y: 267, distance: 5.4
click at [161, 266] on textarea "Альбина, добрый вечер! Вас беспокоит бюро переводов AWATERA. В настоящий момент…" at bounding box center [379, 286] width 628 height 57
click at [272, 264] on textarea "Альбина, добрый вечер! Вас беспокоит бюро переводов AWATERA. В настоящий момент…" at bounding box center [379, 286] width 628 height 57
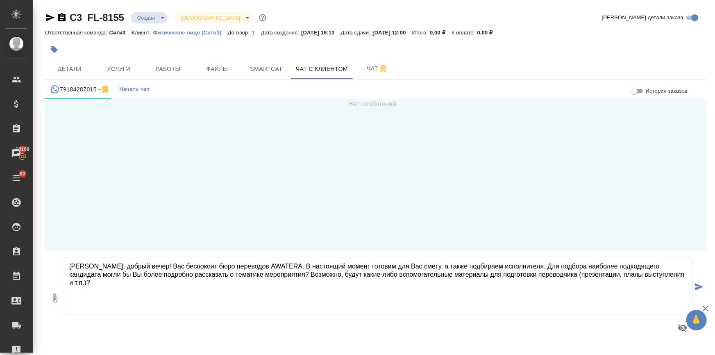
click at [274, 265] on textarea "Альбина, добрый вечер! Вас беспокоит бюро переводов AWATERA. В настоящий момент…" at bounding box center [379, 286] width 628 height 57
click at [313, 278] on textarea "Альбина, добрый вечер! Вас беспокоит бюро переводов AWATERA, меня зовут Екатери…" at bounding box center [379, 286] width 628 height 57
click at [311, 284] on textarea "Альбина, добрый вечер! Вас беспокоит бюро переводов AWATERA, меня зовут Екатери…" at bounding box center [379, 286] width 628 height 57
click at [165, 276] on textarea "Альбина, добрый вечер! Вас беспокоит бюро переводов AWATERA, меня зовут Екатери…" at bounding box center [379, 286] width 628 height 57
click at [178, 287] on textarea "Альбина, добрый вечер! Вас беспокоит бюро переводов AWATERA, меня зовут Екатери…" at bounding box center [379, 286] width 628 height 57
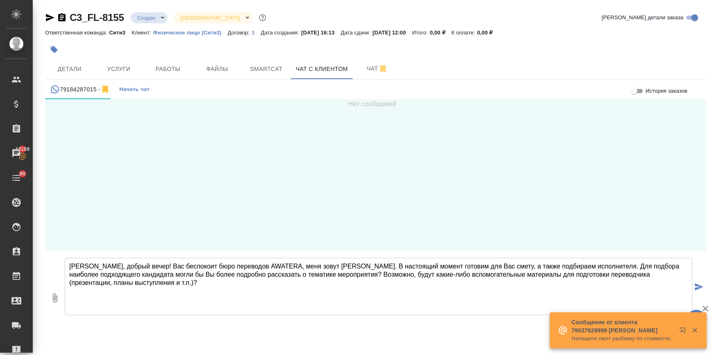
type textarea "Альбина, добрый вечер! Вас беспокоит бюро переводов AWATERA, меня зовут Екатери…"
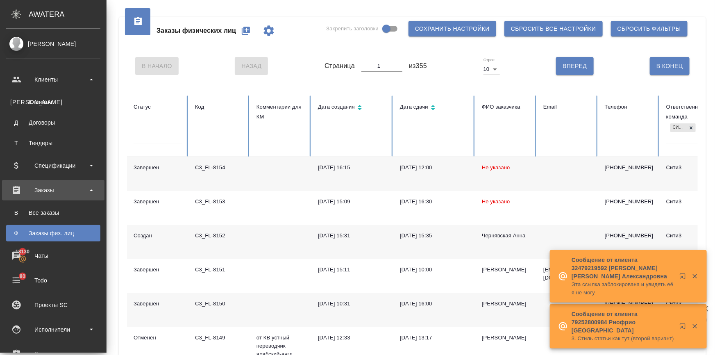
click at [39, 95] on link "К Клиенты" at bounding box center [53, 102] width 94 height 16
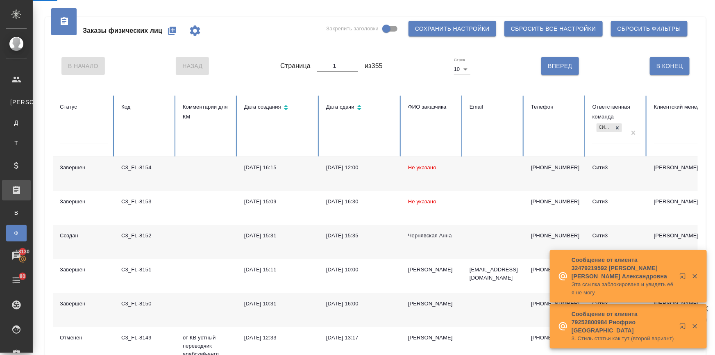
select select "RU"
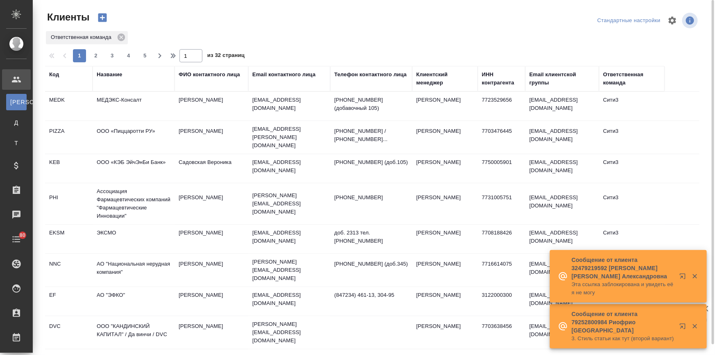
click at [110, 100] on td "МЕДЭКС-Консалт" at bounding box center [134, 106] width 82 height 29
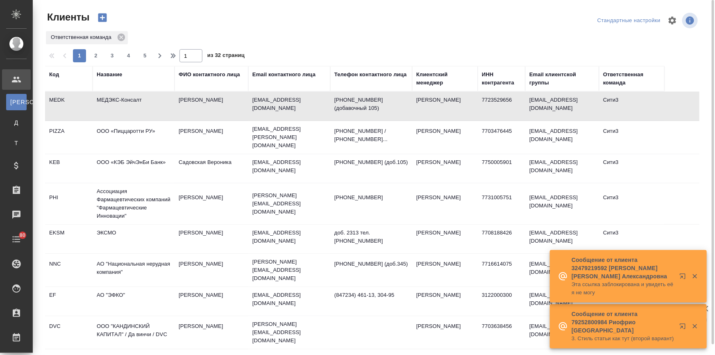
click at [110, 100] on td "МЕДЭКС-Консалт" at bounding box center [134, 106] width 82 height 29
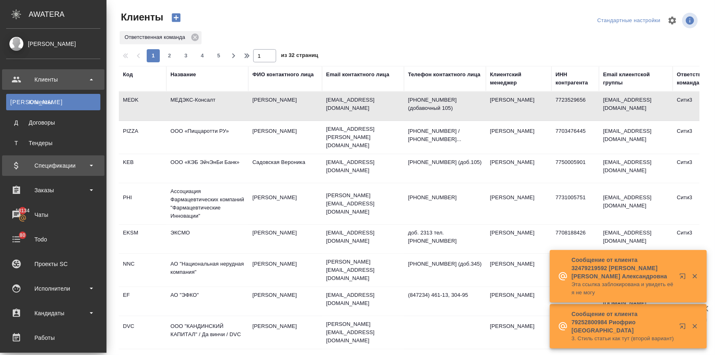
click at [36, 163] on div "Спецификации" at bounding box center [53, 165] width 94 height 12
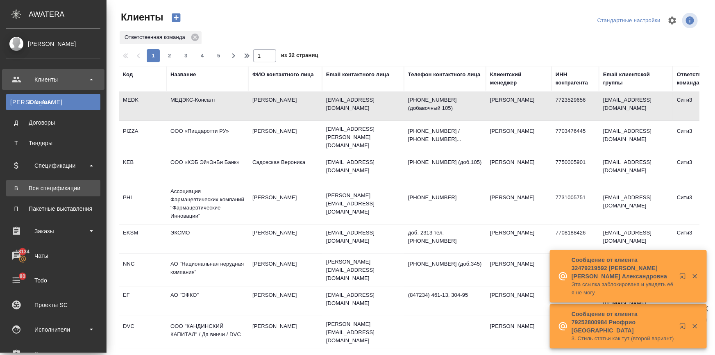
click at [46, 187] on div "Все спецификации" at bounding box center [53, 188] width 86 height 8
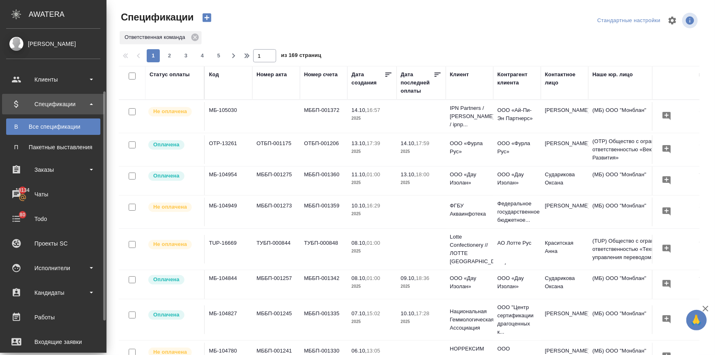
scroll to position [74, 0]
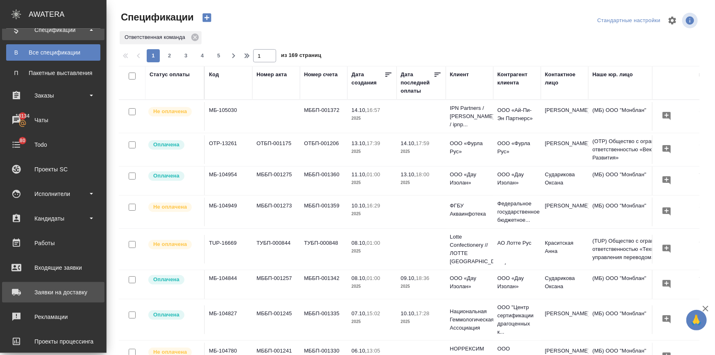
click at [51, 291] on div "Заявки на доставку" at bounding box center [53, 292] width 94 height 12
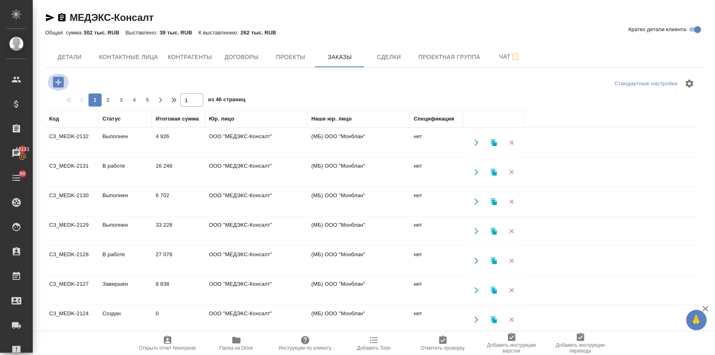
click at [57, 84] on icon "button" at bounding box center [58, 82] width 11 height 11
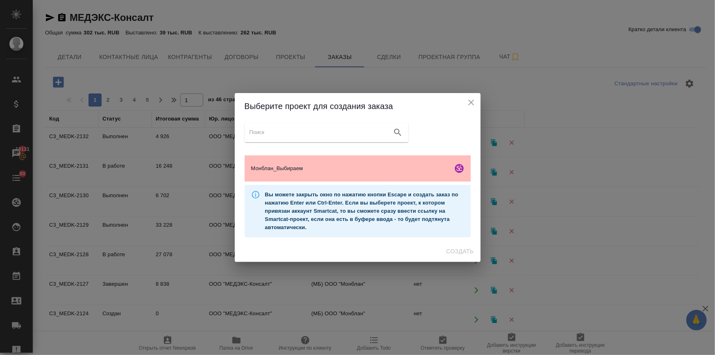
click at [359, 172] on span "Монблан_Выбираем" at bounding box center [350, 168] width 198 height 8
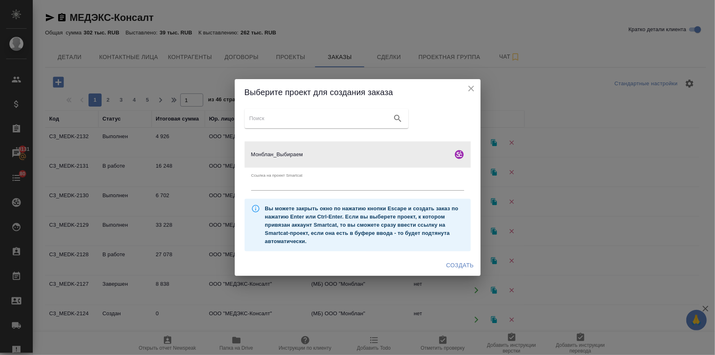
click at [448, 264] on span "Создать" at bounding box center [459, 265] width 27 height 10
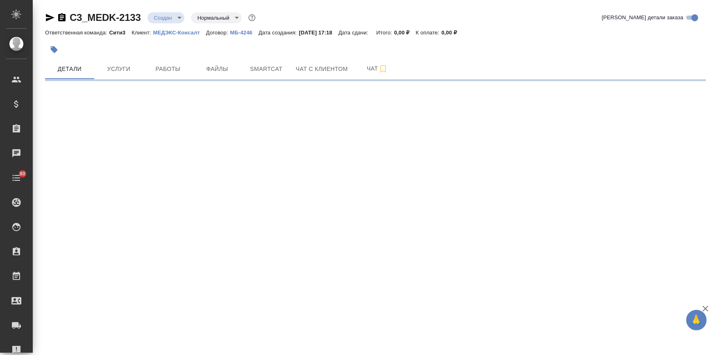
select select "RU"
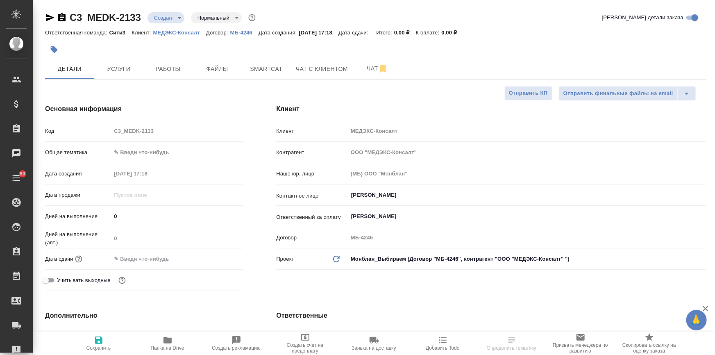
click at [125, 149] on body "🙏 .cls-1 fill:#fff; AWATERA [PERSON_NAME] Спецификации Заказы Чаты 80 Todo Прое…" at bounding box center [357, 210] width 715 height 421
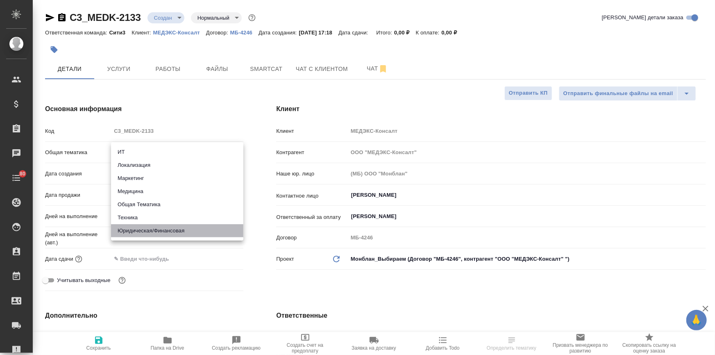
click at [146, 225] on li "Юридическая/Финансовая" at bounding box center [177, 230] width 132 height 13
type input "yr-fn"
type textarea "x"
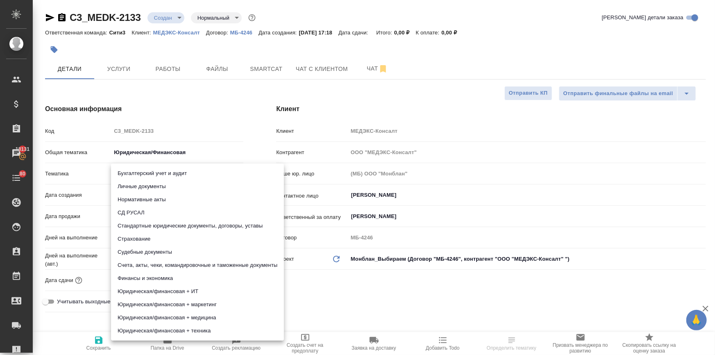
click at [137, 179] on body "🙏 .cls-1 fill:#fff; AWATERA Ilina Ekaterina Клиенты Спецификации Заказы 18131 Ч…" at bounding box center [357, 210] width 715 height 421
click at [147, 186] on li "Личные документы" at bounding box center [197, 186] width 173 height 13
type textarea "x"
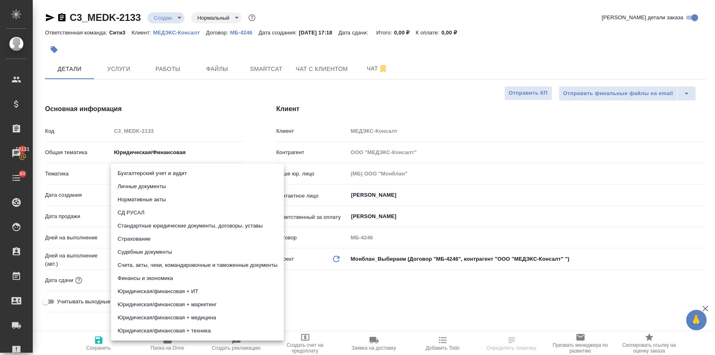
type input "5a8b8b956a9677013d343cfe"
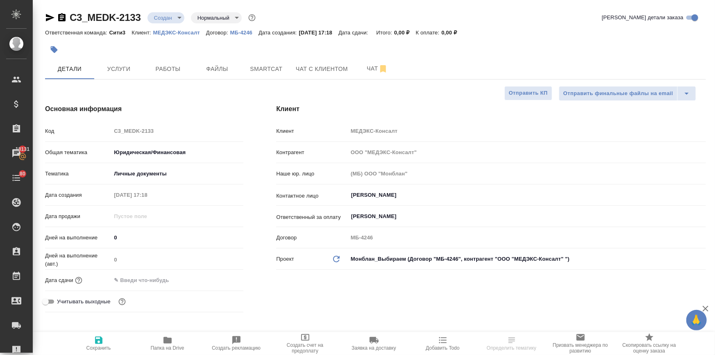
click at [143, 279] on input "text" at bounding box center [147, 280] width 72 height 12
click at [220, 278] on icon "button" at bounding box center [220, 280] width 10 height 10
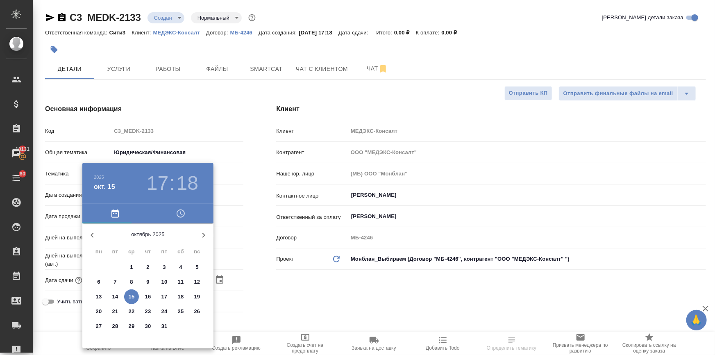
click at [147, 296] on p "16" at bounding box center [148, 297] width 6 height 8
type input "16.10.2025 17:18"
type textarea "x"
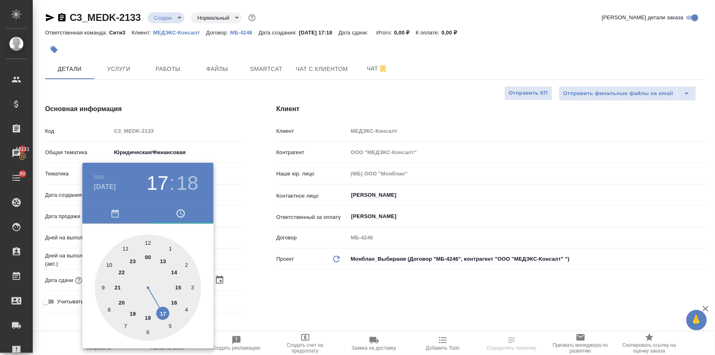
click at [148, 243] on div at bounding box center [148, 287] width 107 height 107
type input "16.10.2025 12:18"
type textarea "x"
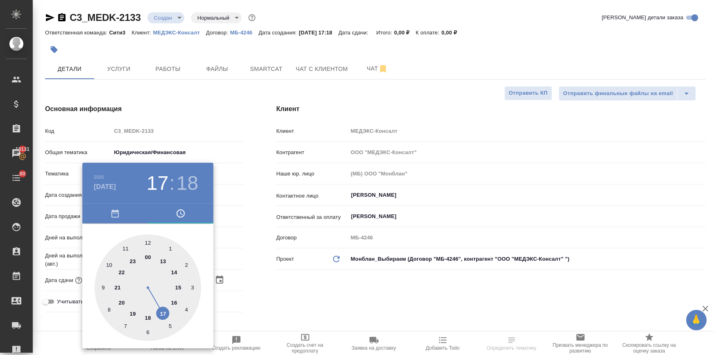
click at [148, 243] on div at bounding box center [148, 287] width 107 height 107
type input "16.10.2025 12:00"
type textarea "x"
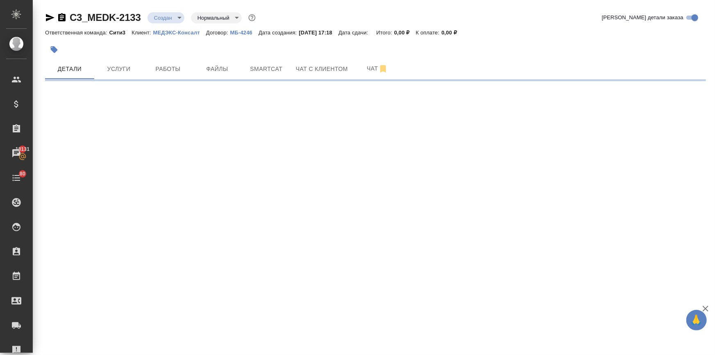
click at [277, 283] on div ".cls-1 fill:#fff; AWATERA Ilina Ekaterina Клиенты Спецификации Заказы 18131 Чат…" at bounding box center [357, 177] width 715 height 355
select select "RU"
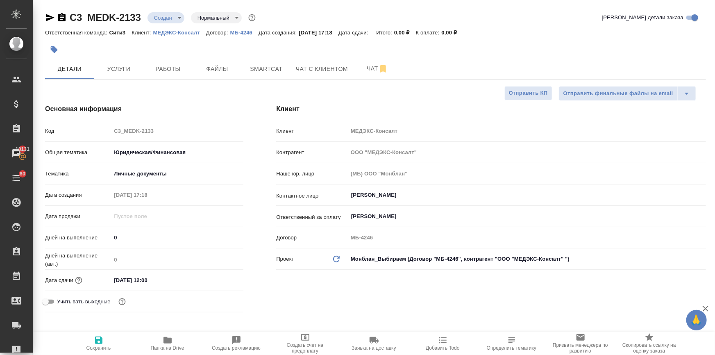
type textarea "x"
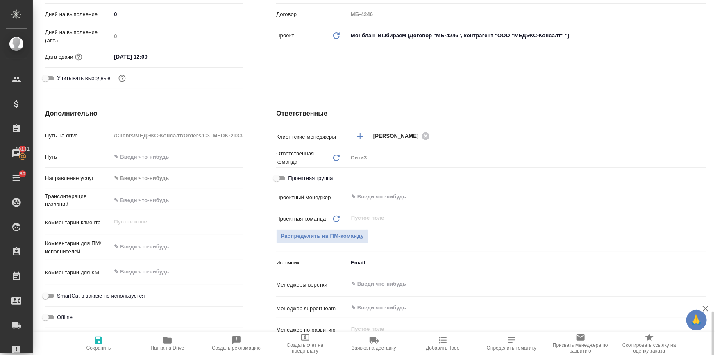
scroll to position [373, 0]
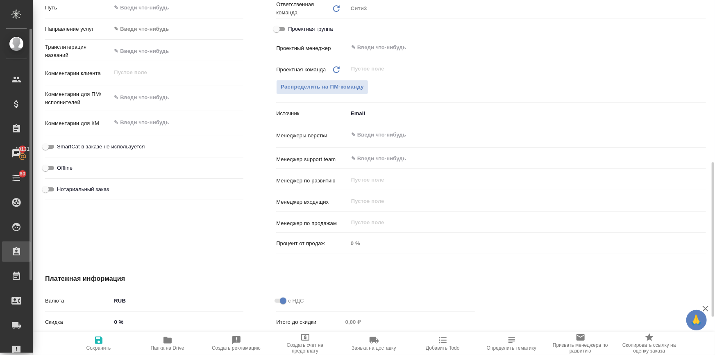
type textarea "x"
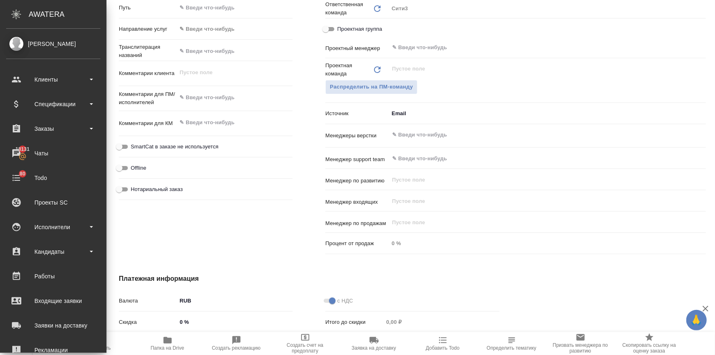
type textarea "x"
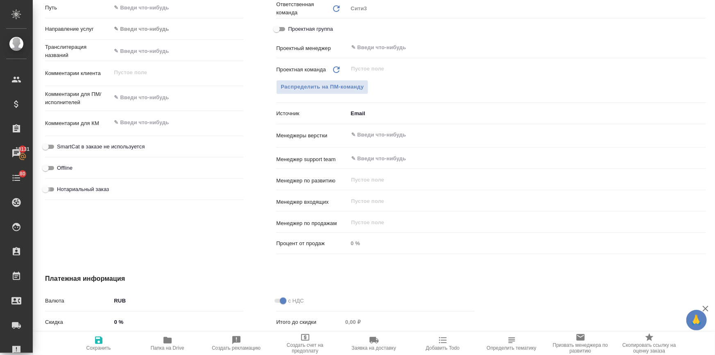
click at [50, 189] on input "Нотариальный заказ" at bounding box center [46, 189] width 30 height 10
checkbox input "true"
type textarea "x"
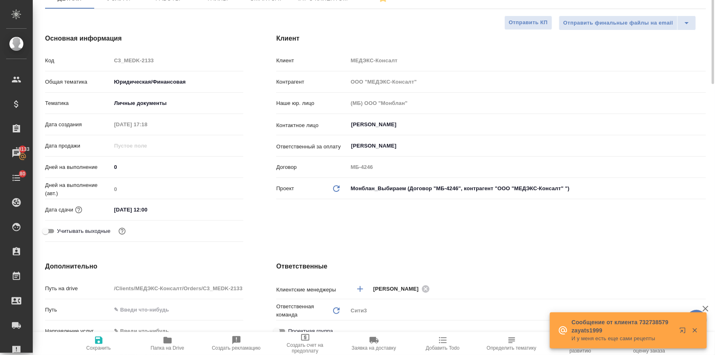
scroll to position [0, 0]
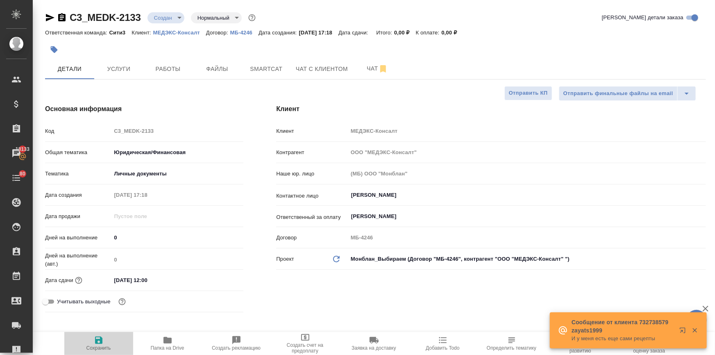
click at [102, 339] on icon "button" at bounding box center [99, 340] width 10 height 10
type textarea "x"
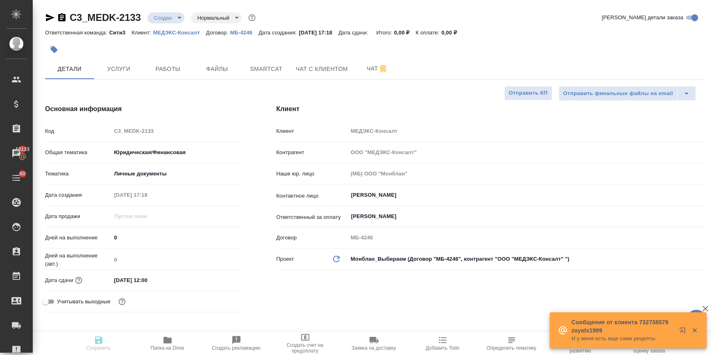
type textarea "x"
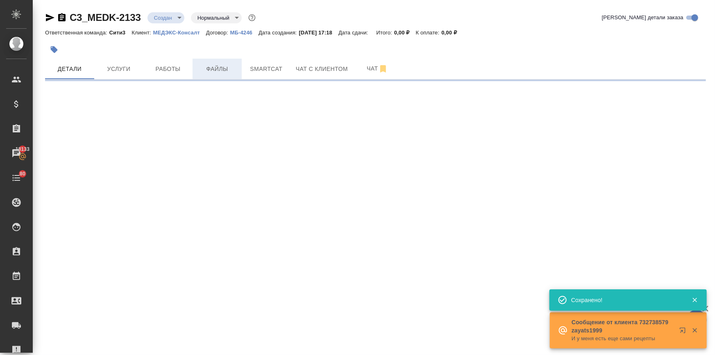
select select "RU"
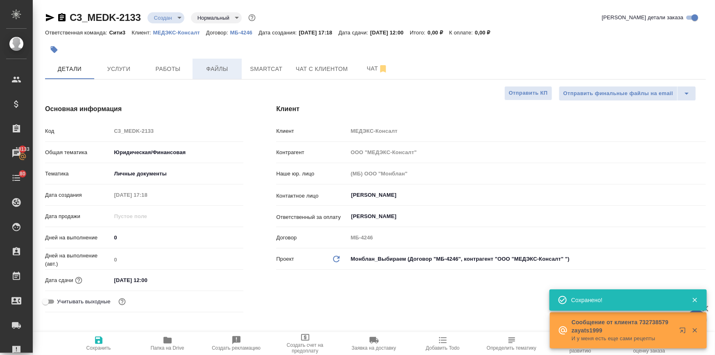
type textarea "x"
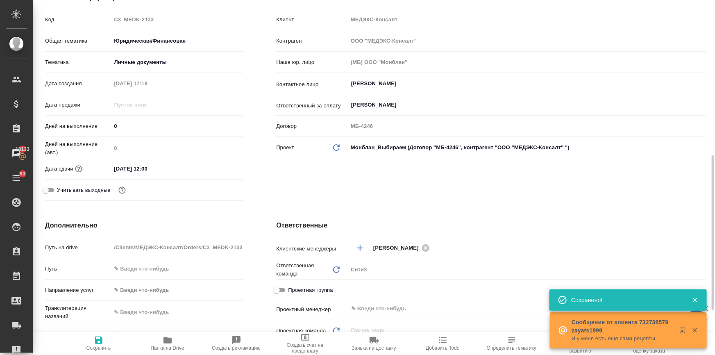
scroll to position [186, 0]
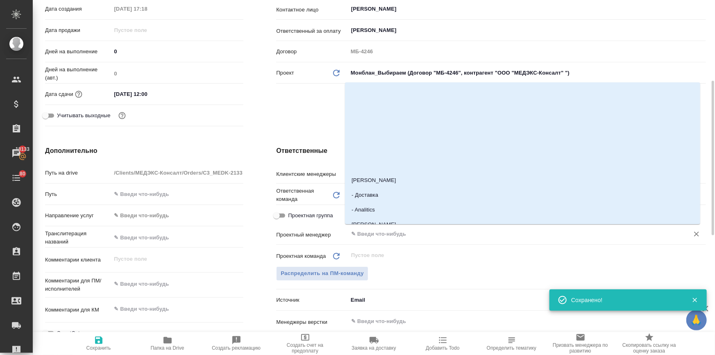
click at [356, 235] on input "text" at bounding box center [513, 234] width 326 height 10
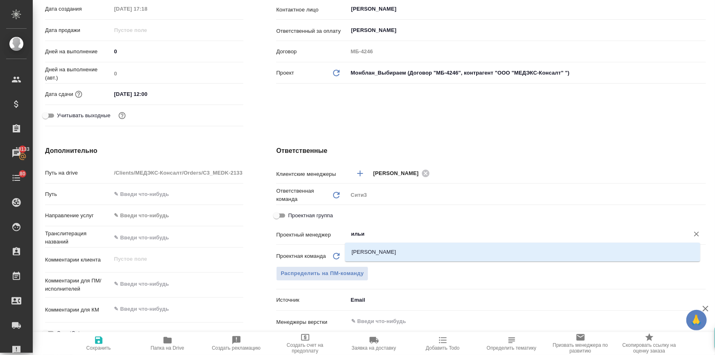
type input "ильин"
click at [359, 250] on li "Ильина Екатерина" at bounding box center [522, 252] width 355 height 15
type textarea "x"
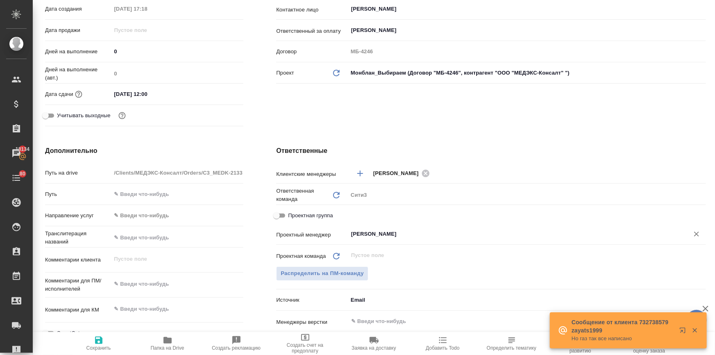
type input "Ильина Екатерина"
click at [98, 341] on icon "button" at bounding box center [99, 340] width 10 height 10
type textarea "x"
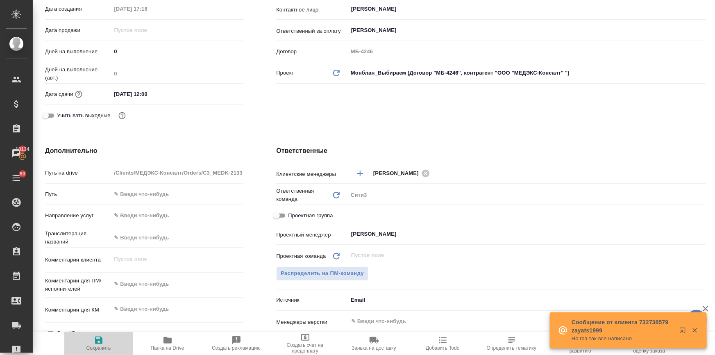
type textarea "x"
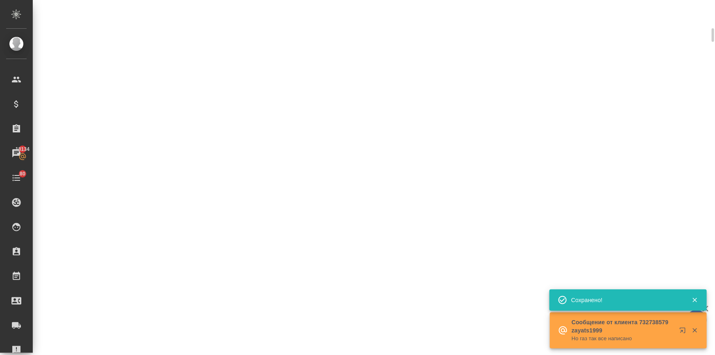
select select "RU"
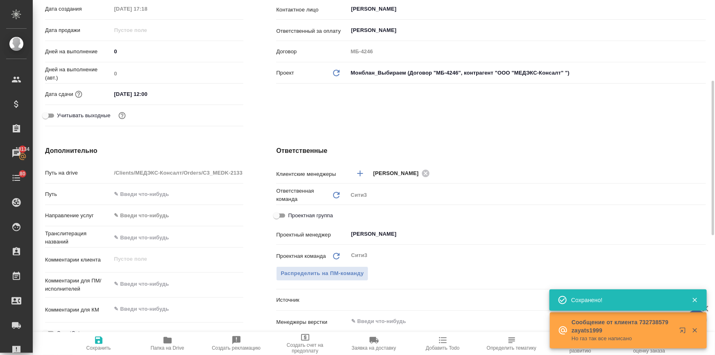
type textarea "x"
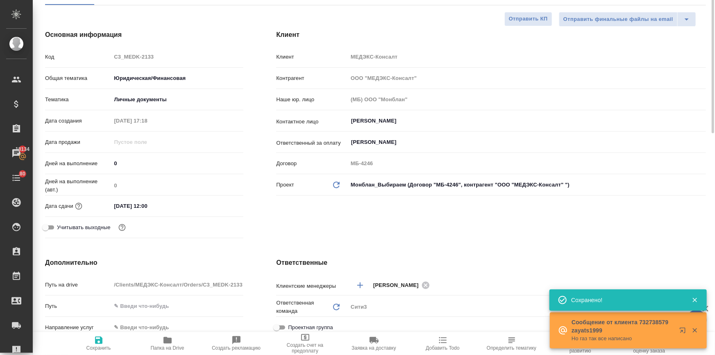
scroll to position [0, 0]
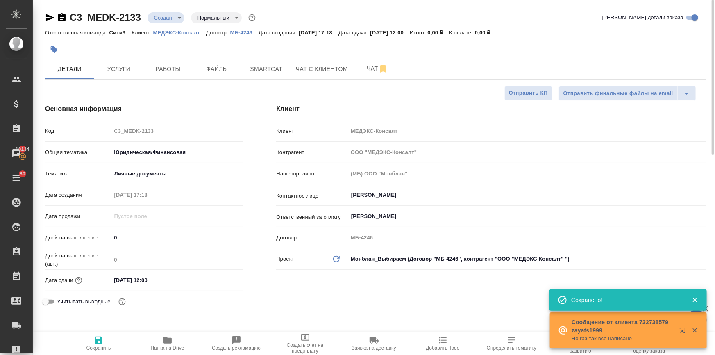
click at [161, 16] on body "🙏 .cls-1 fill:#fff; AWATERA Ilina Ekaterina Клиенты Спецификации Заказы 18134 Ч…" at bounding box center [357, 210] width 715 height 421
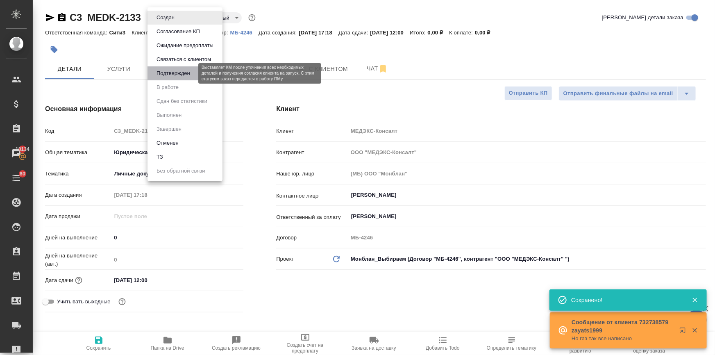
click at [163, 77] on button "Подтвержден" at bounding box center [173, 73] width 39 height 9
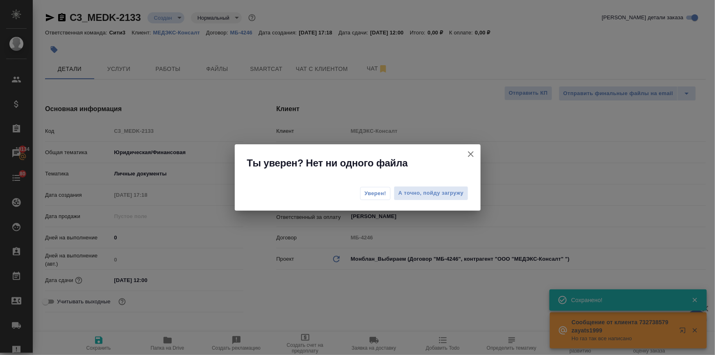
click at [381, 189] on span "Уверен!" at bounding box center [376, 193] width 22 height 8
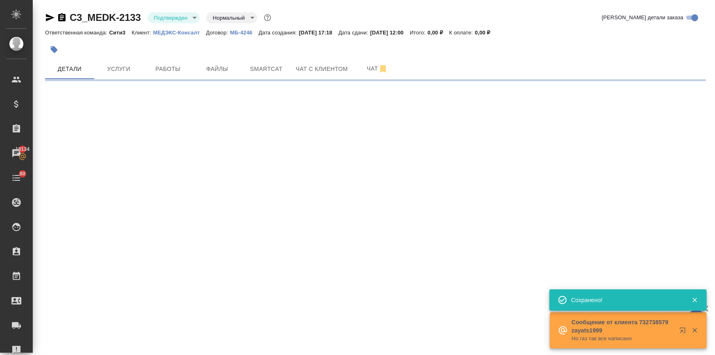
select select "RU"
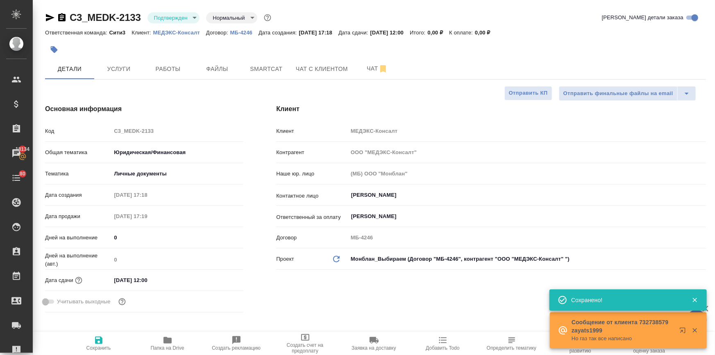
type textarea "x"
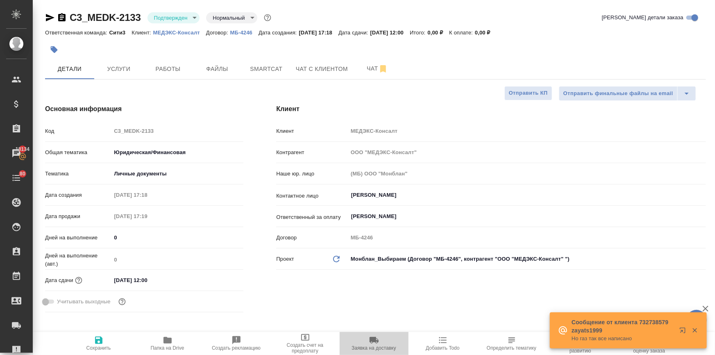
click at [373, 340] on icon "button" at bounding box center [374, 340] width 9 height 7
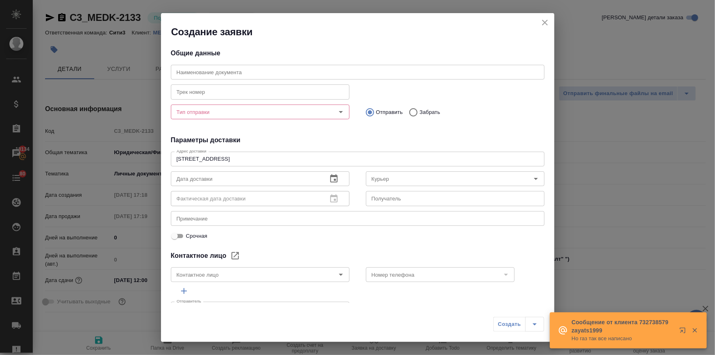
type input "Прокофьева Татьяна"
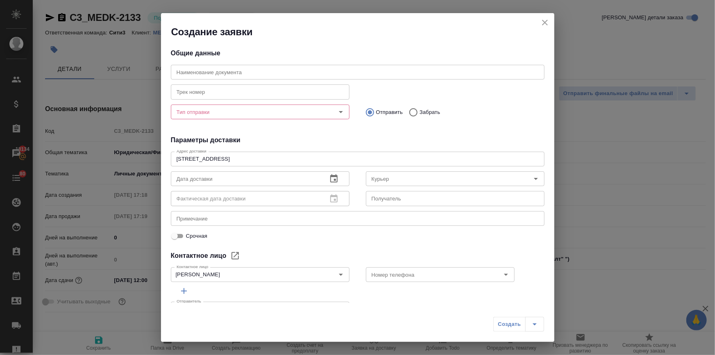
click at [408, 111] on input "Забрать" at bounding box center [412, 112] width 15 height 17
radio input "true"
click at [264, 114] on input "Тип отправки" at bounding box center [246, 112] width 146 height 10
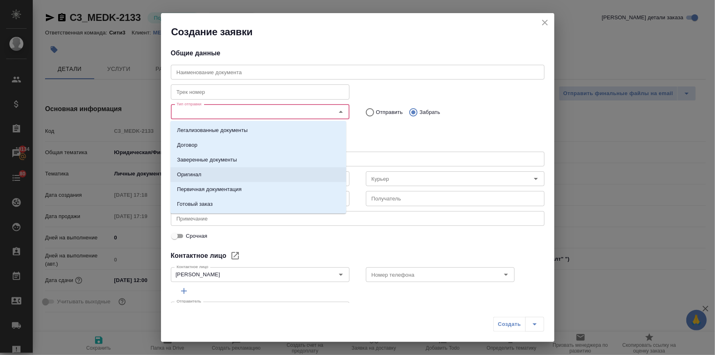
click at [200, 176] on p "Оригинал" at bounding box center [189, 175] width 25 height 8
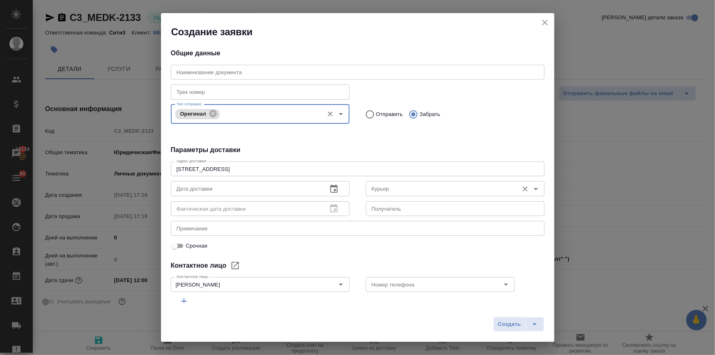
click at [396, 188] on input "Курьер" at bounding box center [441, 189] width 146 height 10
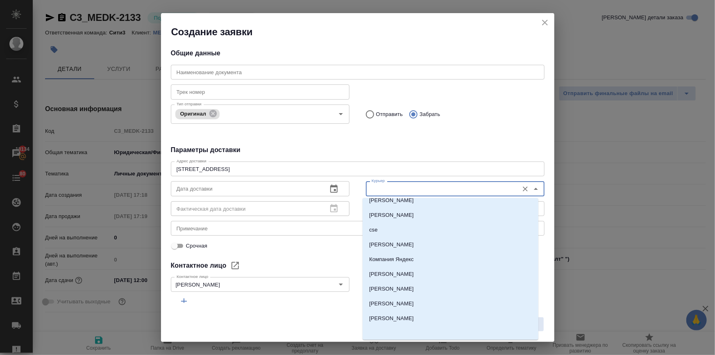
scroll to position [170, 0]
click at [393, 316] on p "Бородулин Антон" at bounding box center [391, 318] width 45 height 8
type input "Бородулин Антон"
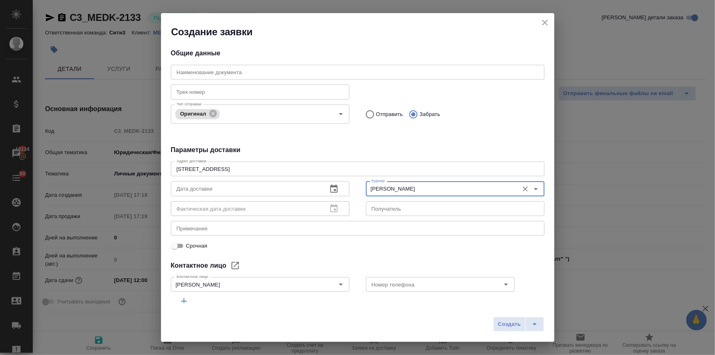
click at [335, 185] on icon "button" at bounding box center [334, 189] width 10 height 10
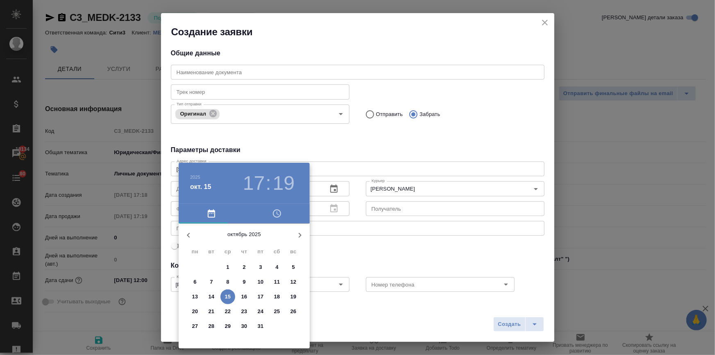
click at [241, 295] on p "16" at bounding box center [244, 297] width 6 height 8
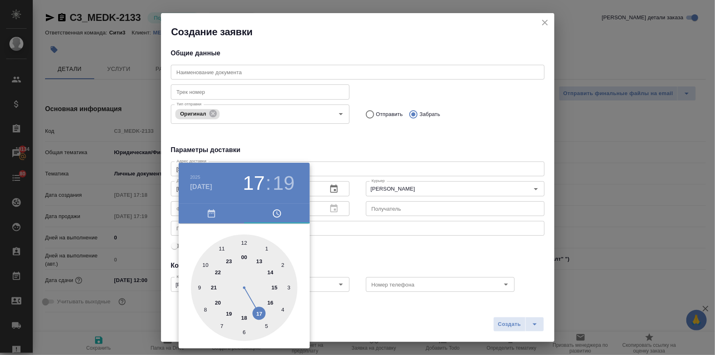
click at [245, 242] on div at bounding box center [244, 287] width 107 height 107
type input "16.10.2025 12:00"
click at [394, 244] on div at bounding box center [357, 177] width 715 height 355
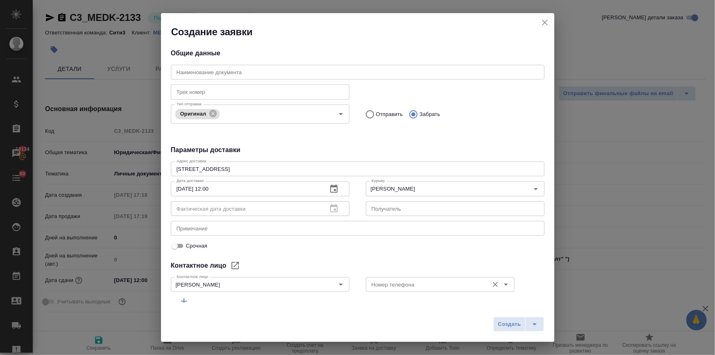
click at [380, 277] on div "Номер телефона" at bounding box center [440, 284] width 149 height 15
click at [379, 284] on input "Номер телефона" at bounding box center [426, 285] width 116 height 10
click at [379, 255] on div "Общие данные Наименование документа Наименование документа Трек номер Трек номе…" at bounding box center [358, 171] width 394 height 264
click at [500, 324] on span "Создать" at bounding box center [509, 324] width 23 height 9
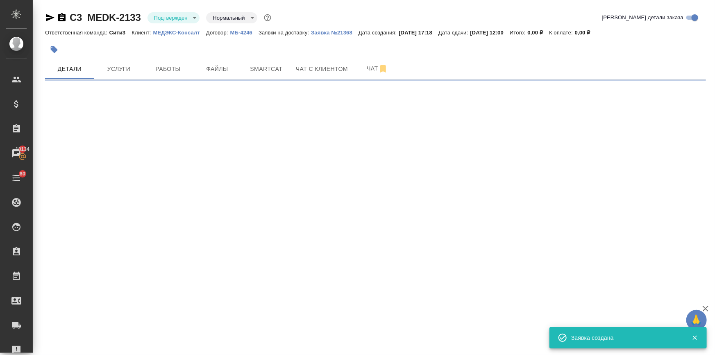
select select "RU"
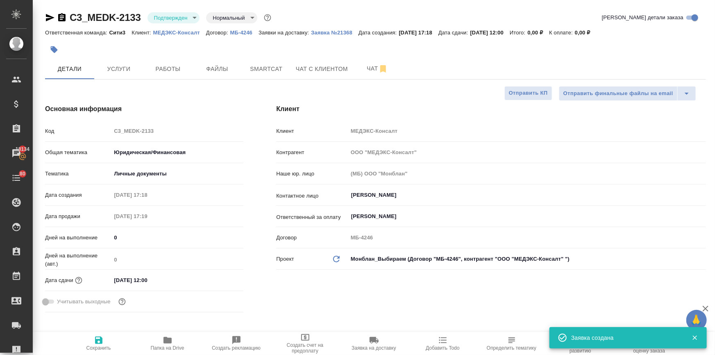
type textarea "x"
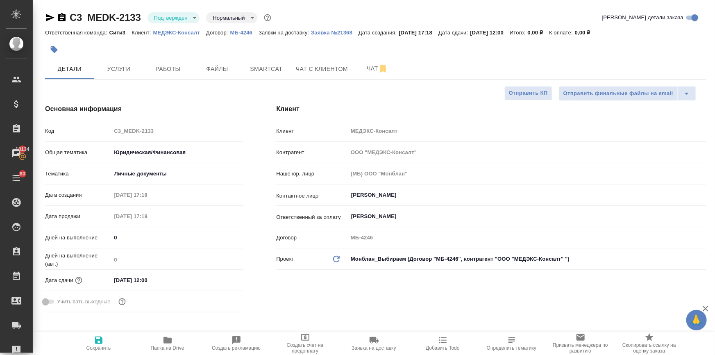
type textarea "x"
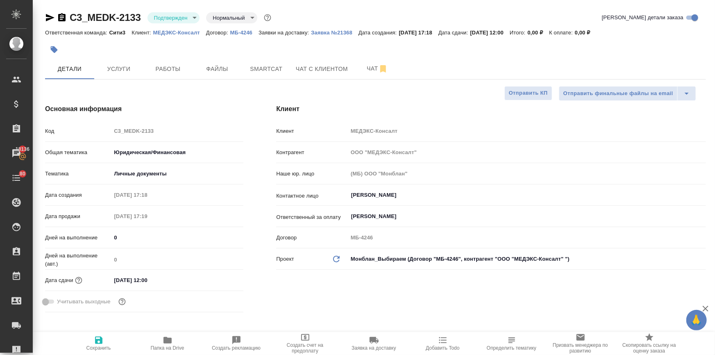
type textarea "x"
select select "RU"
type textarea "x"
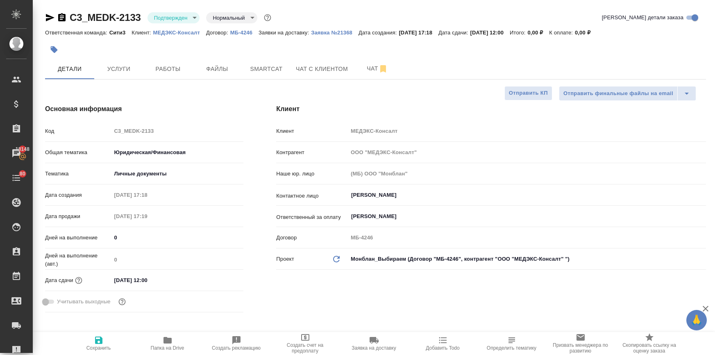
type textarea "x"
select select "RU"
type textarea "x"
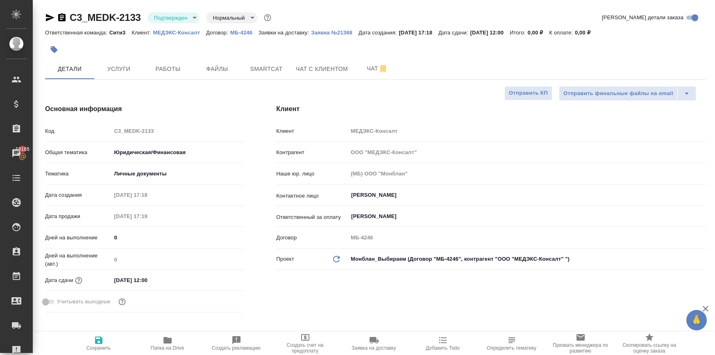
type textarea "x"
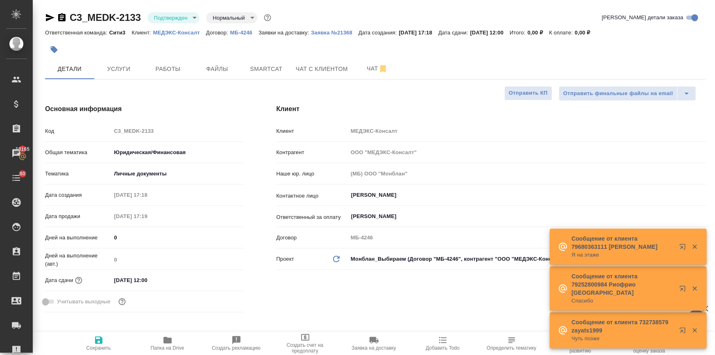
type textarea "x"
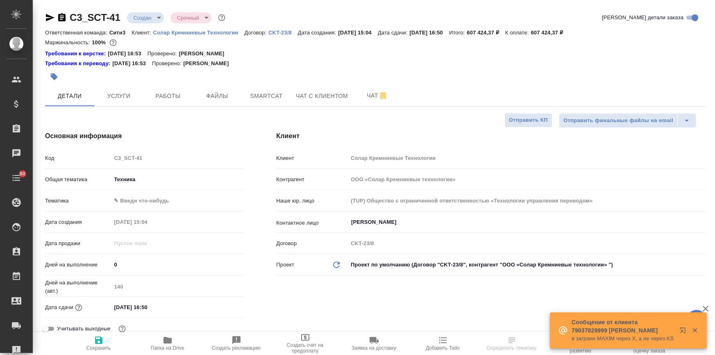
select select "RU"
type textarea "x"
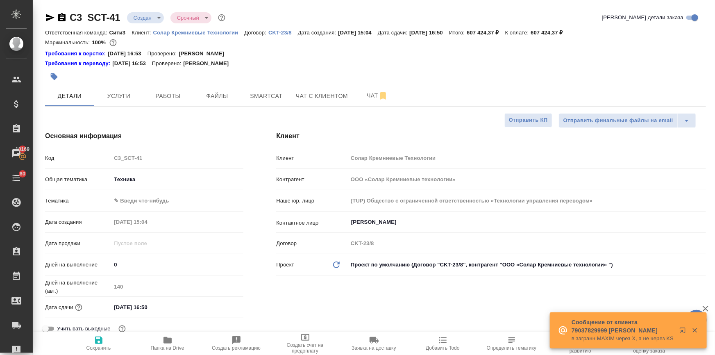
type textarea "x"
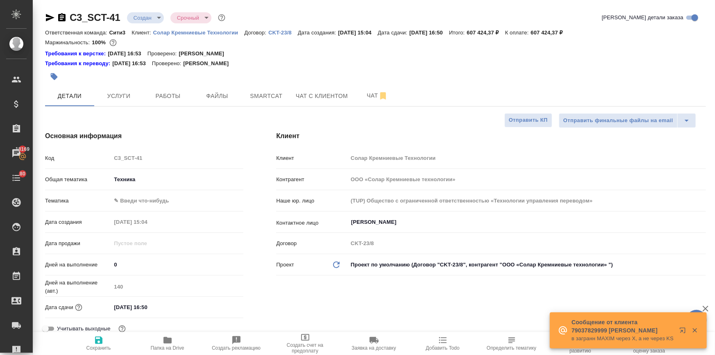
type textarea "x"
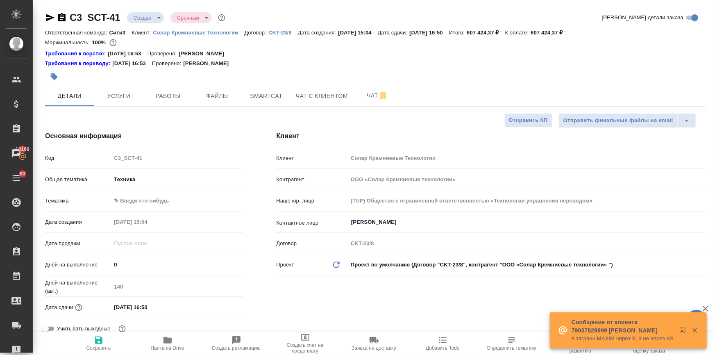
type textarea "x"
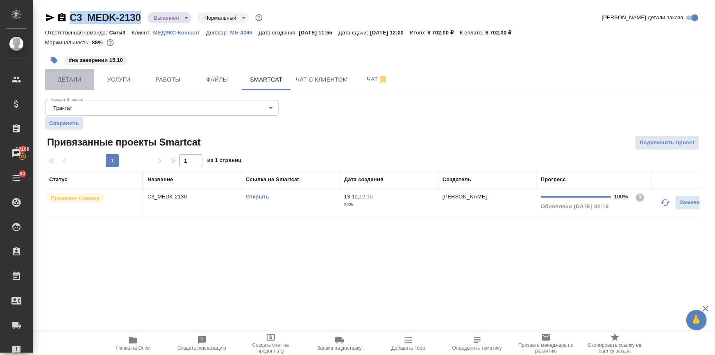
click at [51, 81] on span "Детали" at bounding box center [69, 80] width 39 height 10
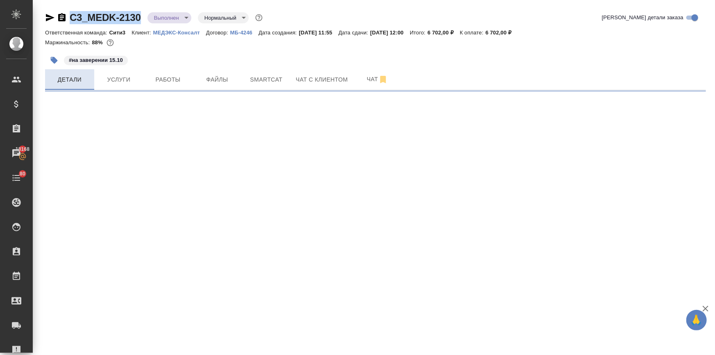
select select "RU"
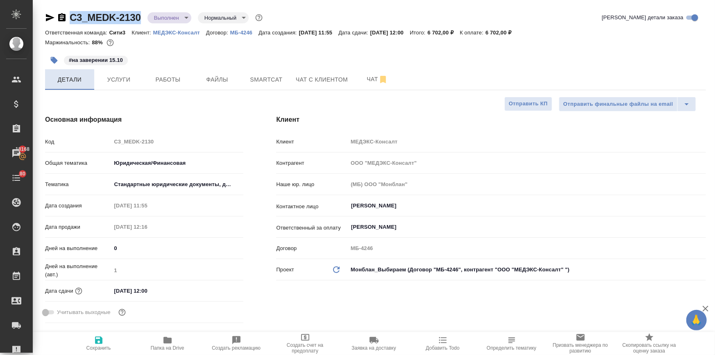
type textarea "x"
click at [116, 82] on span "Услуги" at bounding box center [118, 80] width 39 height 10
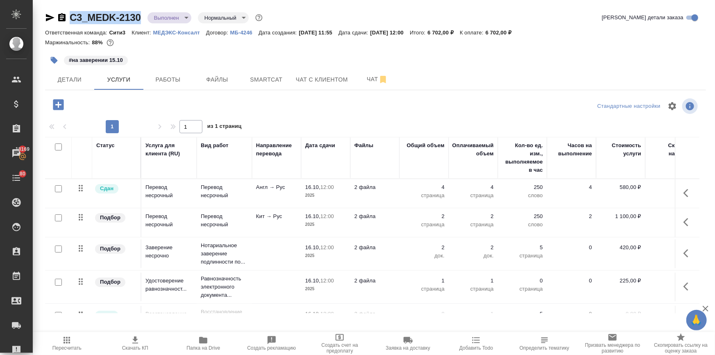
click at [391, 281] on p "2 файла" at bounding box center [375, 281] width 41 height 8
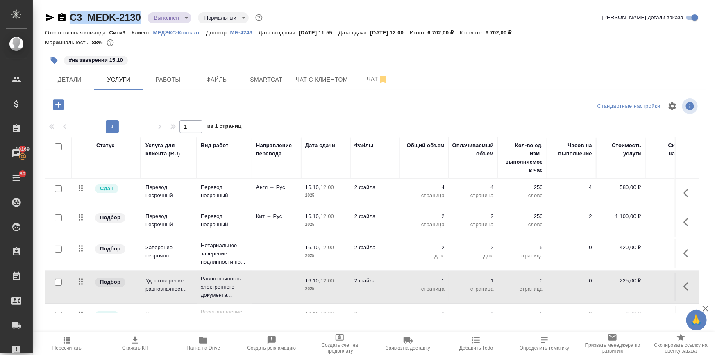
click at [391, 281] on p "2 файла" at bounding box center [375, 281] width 41 height 8
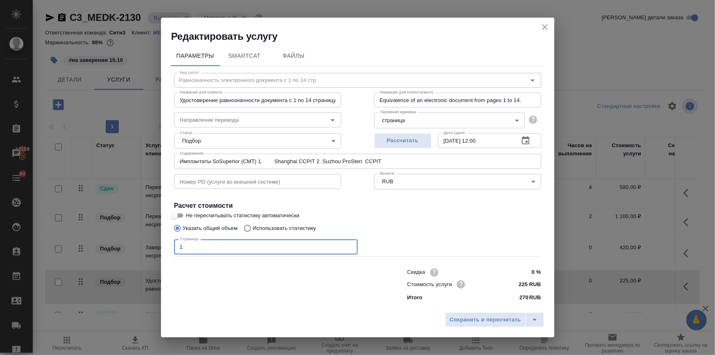
drag, startPoint x: 209, startPoint y: 246, endPoint x: 123, endPoint y: 248, distance: 86.9
click at [123, 248] on div "Редактировать услугу Параметры SmartCat Файлы Вид работ Равнозначность электрон…" at bounding box center [357, 177] width 715 height 355
type input "18"
click at [503, 318] on span "Сохранить и пересчитать" at bounding box center [485, 319] width 71 height 9
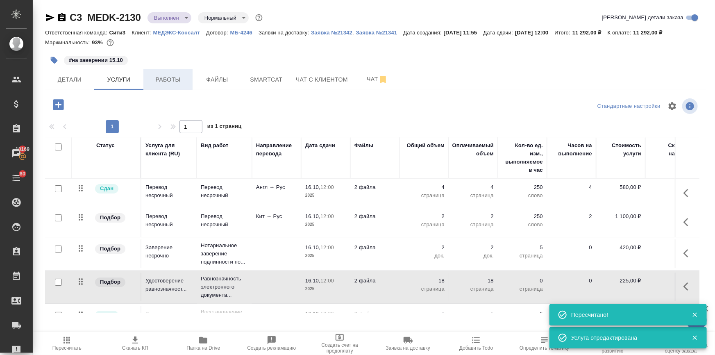
click at [167, 81] on span "Работы" at bounding box center [167, 80] width 39 height 10
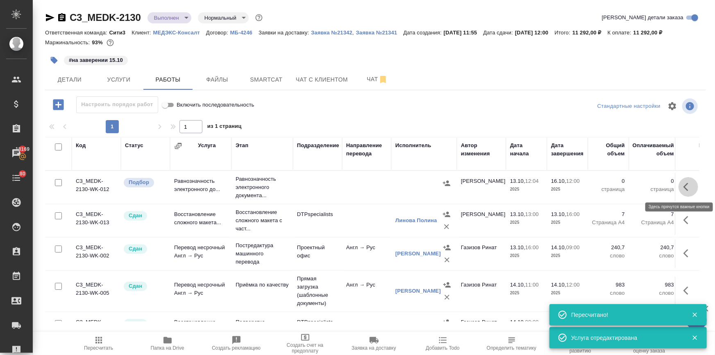
click at [684, 187] on icon "button" at bounding box center [689, 187] width 10 height 10
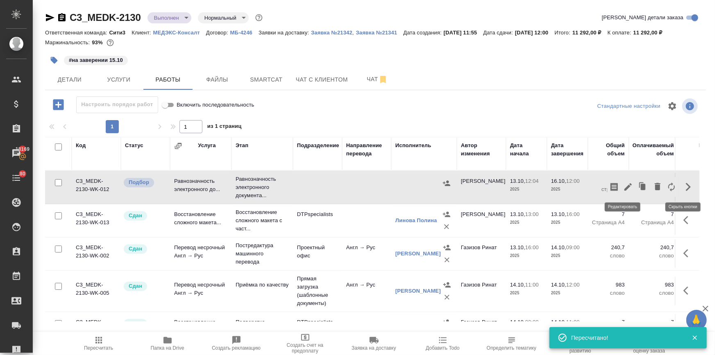
click at [625, 186] on icon "button" at bounding box center [628, 186] width 7 height 7
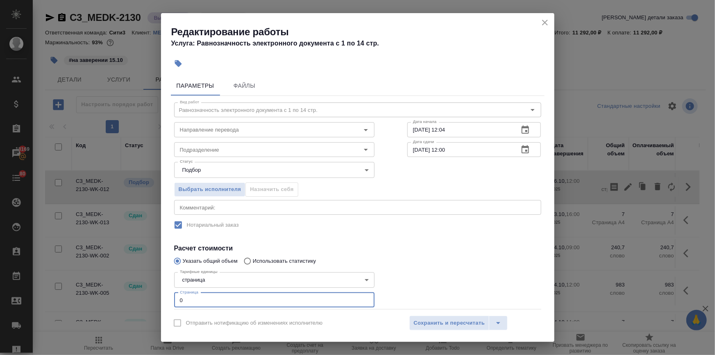
drag, startPoint x: 191, startPoint y: 300, endPoint x: 132, endPoint y: 300, distance: 58.2
click at [132, 300] on div "Редактирование работы Услуга: Равнозначность электронного документа с 1 по 14 с…" at bounding box center [357, 177] width 715 height 355
type input "18"
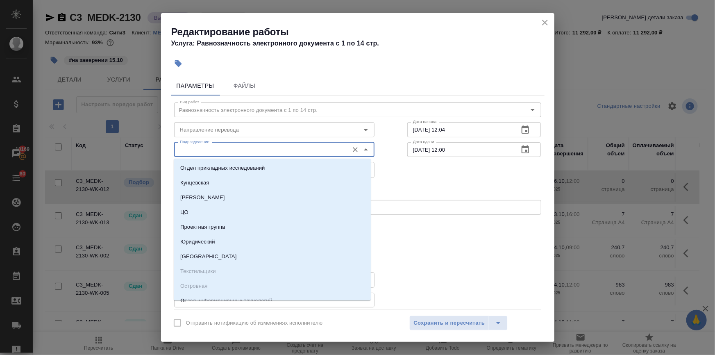
click at [215, 152] on input "Подразделение" at bounding box center [261, 150] width 168 height 10
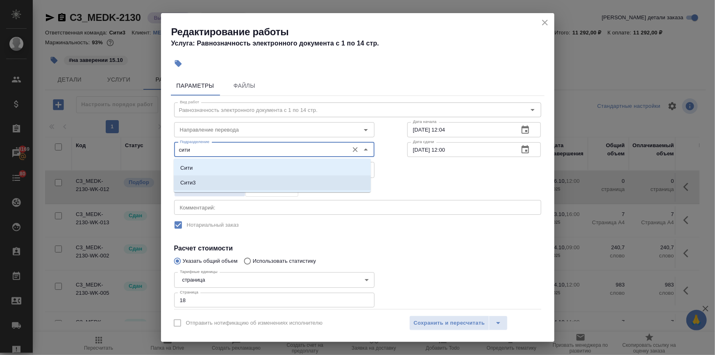
click at [205, 179] on li "Сити3" at bounding box center [272, 182] width 197 height 15
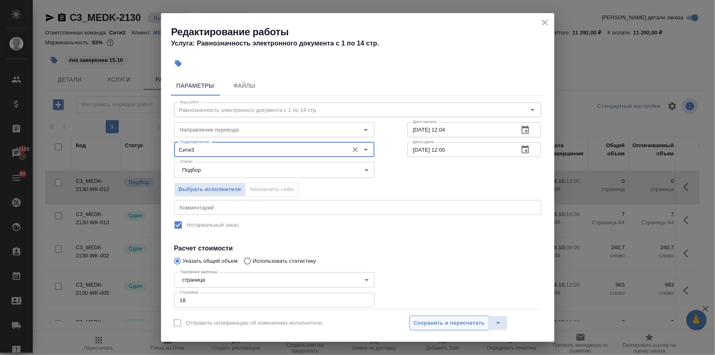
type input "Сити3"
click at [417, 319] on span "Сохранить и пересчитать" at bounding box center [449, 322] width 71 height 9
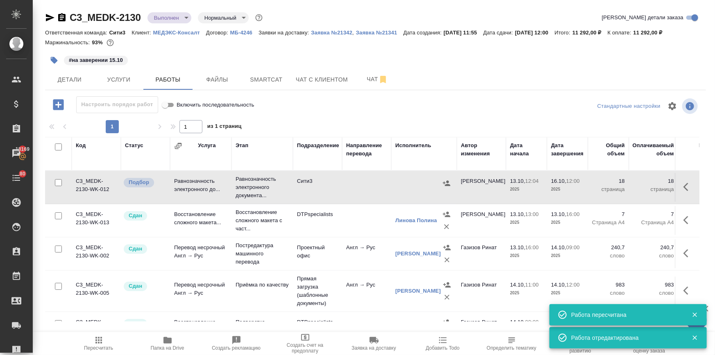
click at [447, 181] on icon "button" at bounding box center [446, 182] width 7 height 5
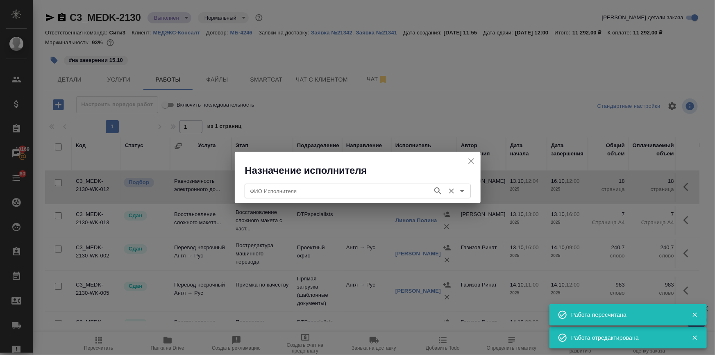
click at [337, 188] on input "ФИО Исполнителя" at bounding box center [338, 191] width 182 height 10
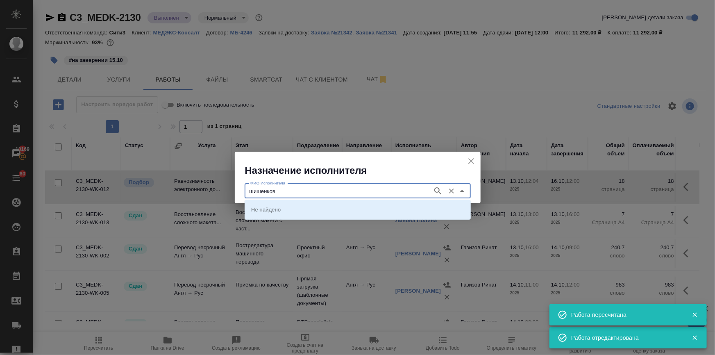
type input "шишенков"
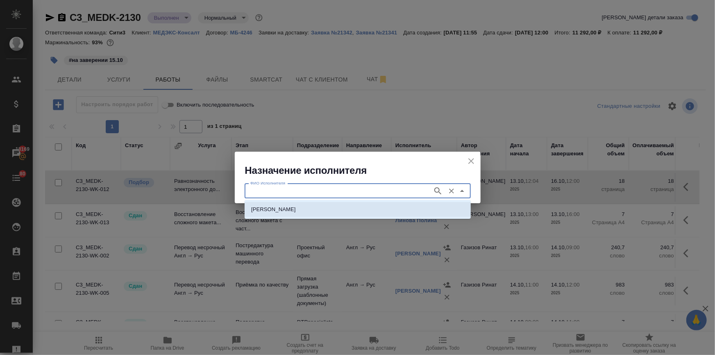
click at [296, 209] on p "НОТАРИУС Шишенков Леонид Васильевич" at bounding box center [273, 209] width 45 height 8
type input "НОТАРИУС Шишенков Леонид Васильевич"
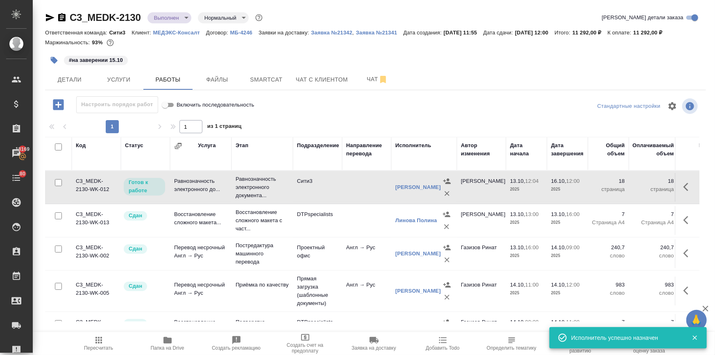
click at [99, 350] on span "Пересчитать" at bounding box center [98, 348] width 29 height 6
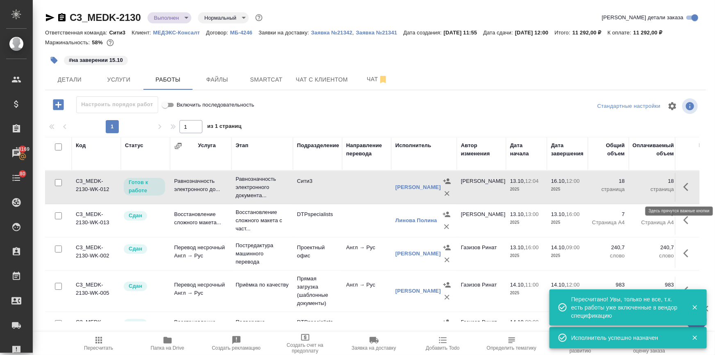
click at [684, 187] on icon "button" at bounding box center [689, 187] width 10 height 10
click at [624, 188] on icon "button" at bounding box center [628, 187] width 10 height 10
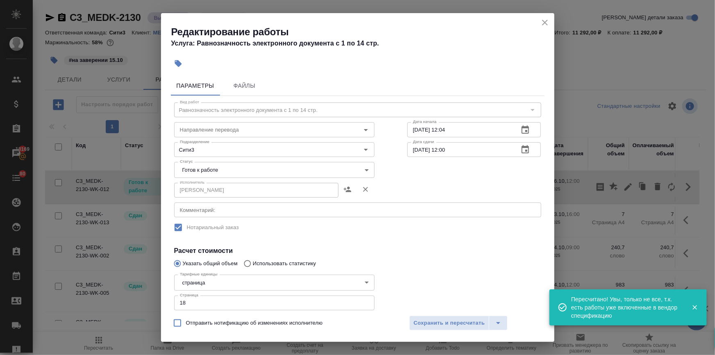
click at [213, 167] on body "🙏 .cls-1 fill:#fff; AWATERA Ilina Ekaterina Клиенты Спецификации Заказы 18169 Ч…" at bounding box center [357, 210] width 715 height 421
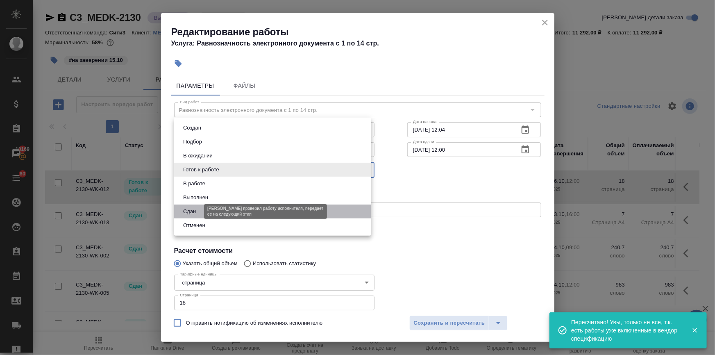
click at [197, 207] on button "Сдан" at bounding box center [190, 211] width 18 height 9
type input "closed"
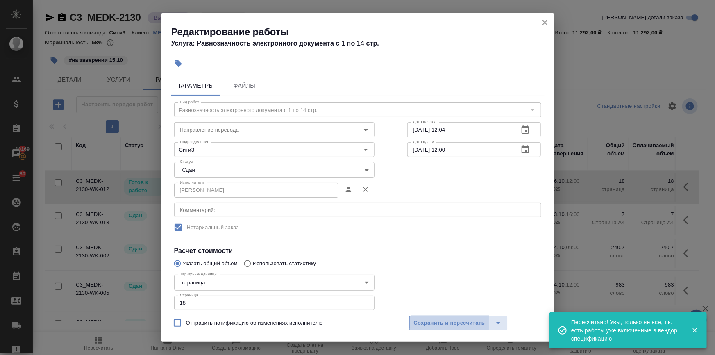
click at [433, 316] on button "Сохранить и пересчитать" at bounding box center [449, 323] width 80 height 15
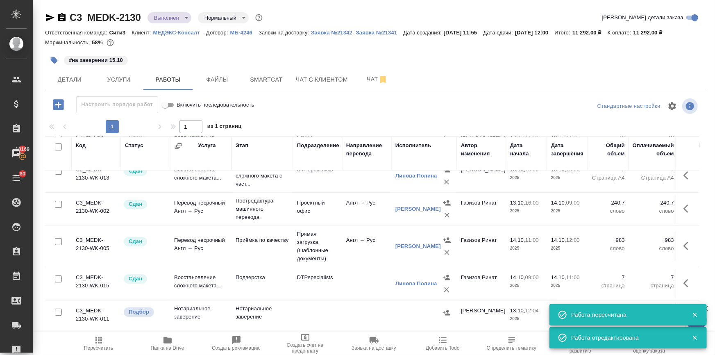
scroll to position [70, 0]
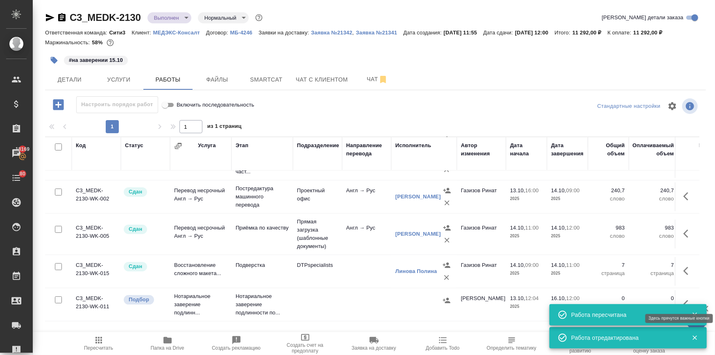
click at [679, 296] on button "button" at bounding box center [689, 304] width 20 height 20
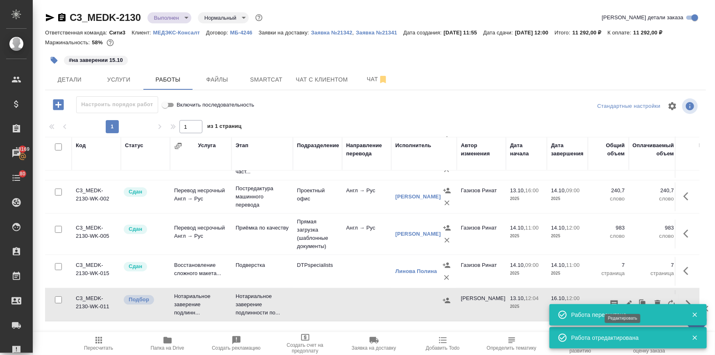
click at [624, 299] on icon "button" at bounding box center [628, 304] width 10 height 10
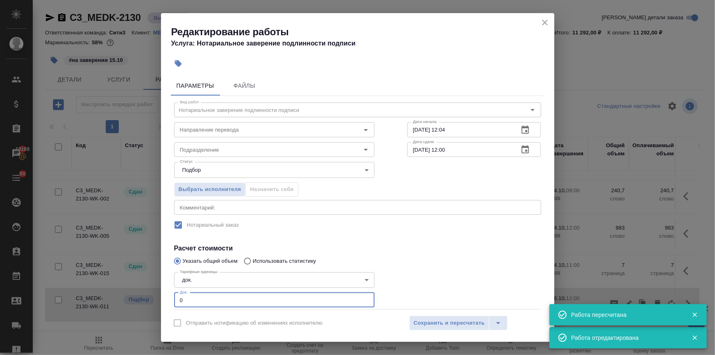
drag, startPoint x: 194, startPoint y: 299, endPoint x: 119, endPoint y: 299, distance: 75.4
click at [119, 300] on div "Редактирование работы Услуга: Нотариальное заверение подлинности подписи Параме…" at bounding box center [357, 177] width 715 height 355
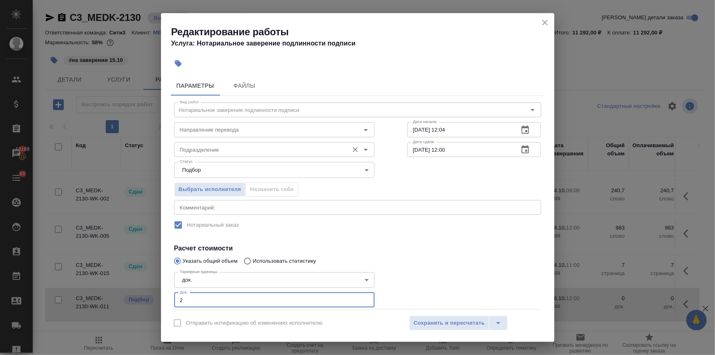
type input "2"
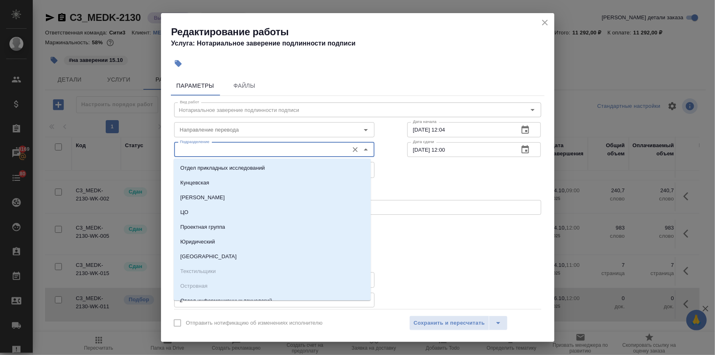
click at [186, 148] on input "Подразделение" at bounding box center [261, 150] width 168 height 10
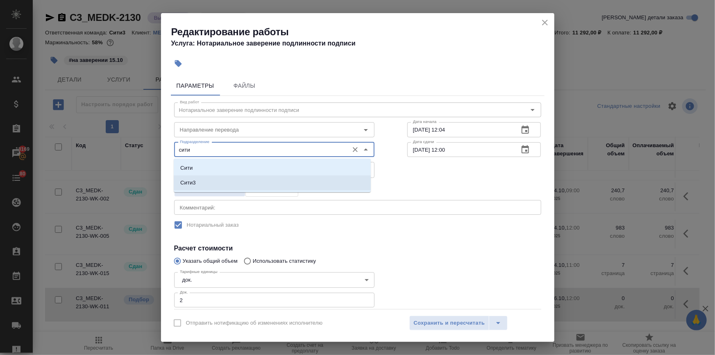
click at [188, 175] on li "Сити3" at bounding box center [272, 182] width 197 height 15
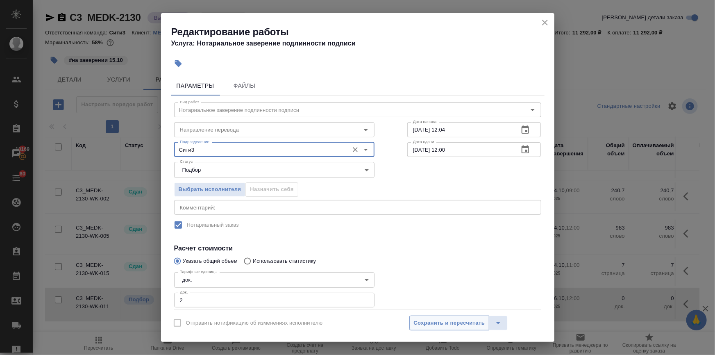
type input "Сити3"
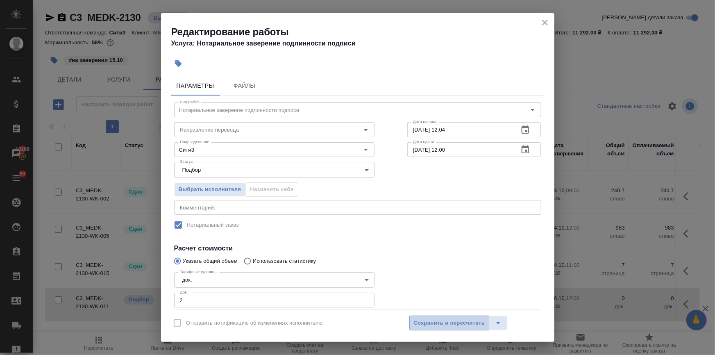
click at [438, 319] on span "Сохранить и пересчитать" at bounding box center [449, 322] width 71 height 9
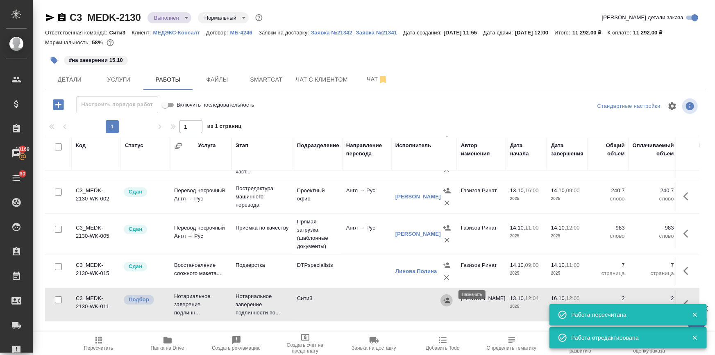
click at [447, 298] on icon "button" at bounding box center [446, 300] width 7 height 5
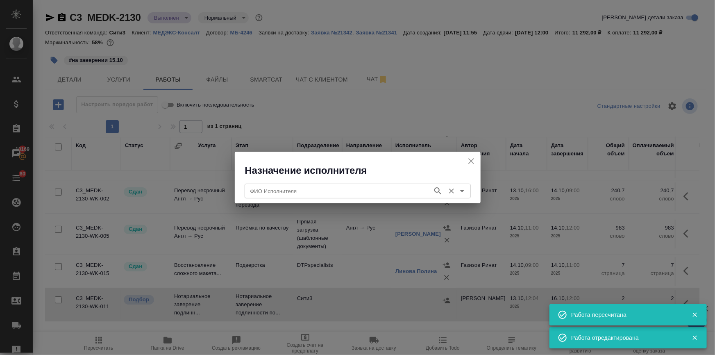
click at [340, 186] on input "ФИО Исполнителя" at bounding box center [338, 191] width 182 height 10
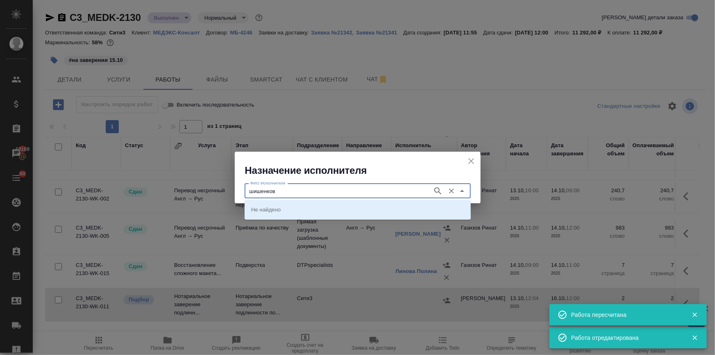
type input "шишенков"
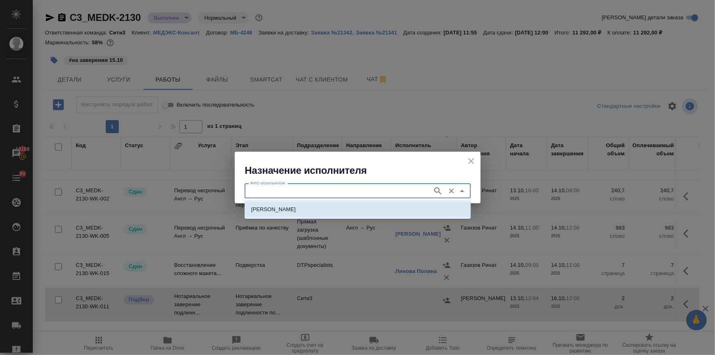
click at [296, 209] on p "НОТАРИУС Шишенков Леонид Васильевич" at bounding box center [273, 209] width 45 height 8
type input "НОТАРИУС Шишенков Леонид Васильевич"
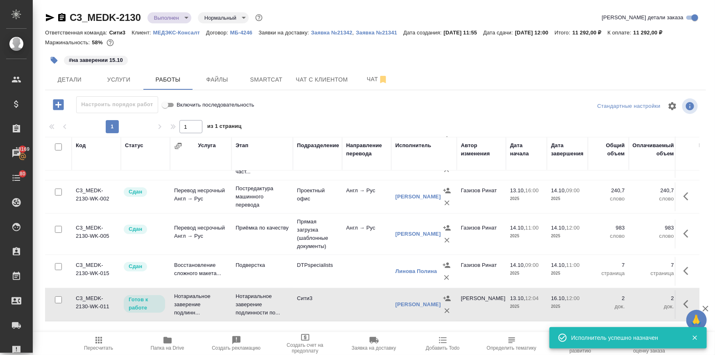
click at [102, 341] on icon "button" at bounding box center [99, 340] width 10 height 10
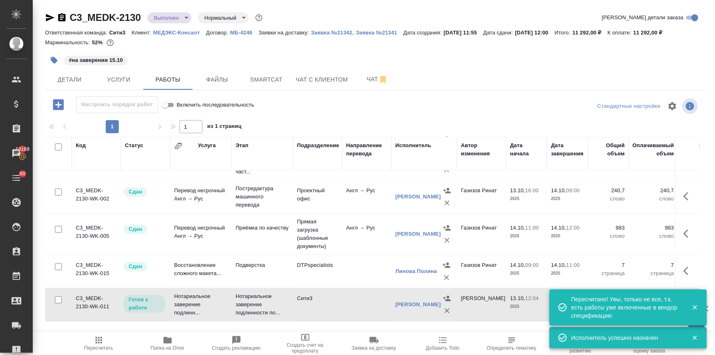
click at [692, 305] on icon "button" at bounding box center [694, 307] width 7 height 7
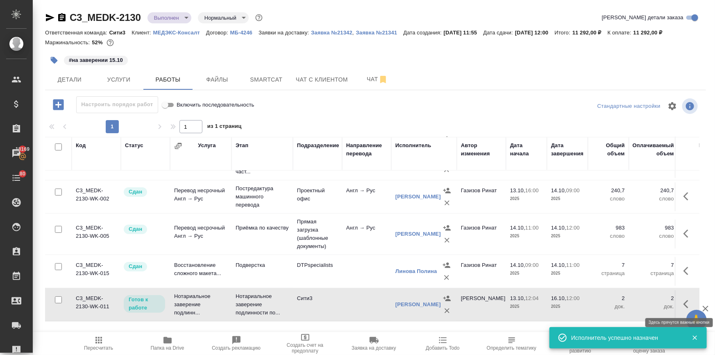
click at [680, 296] on button "button" at bounding box center [689, 304] width 20 height 20
click at [623, 299] on icon "button" at bounding box center [628, 304] width 10 height 10
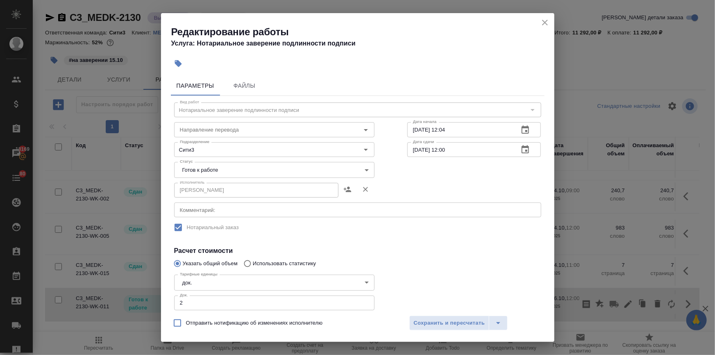
click at [221, 172] on body "🙏 .cls-1 fill:#fff; AWATERA Ilina Ekaterina Клиенты Спецификации Заказы 18169 Ч…" at bounding box center [357, 210] width 715 height 421
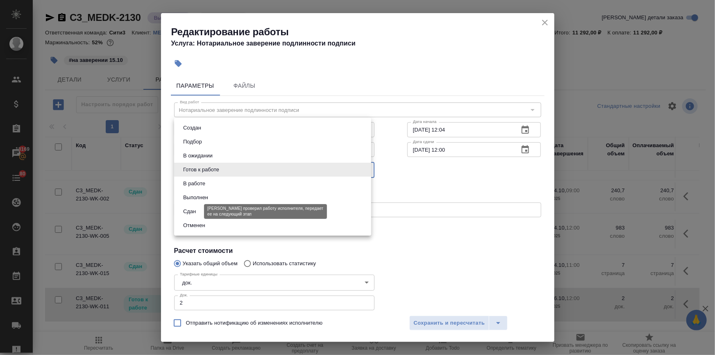
click at [191, 208] on button "Сдан" at bounding box center [190, 211] width 18 height 9
type input "closed"
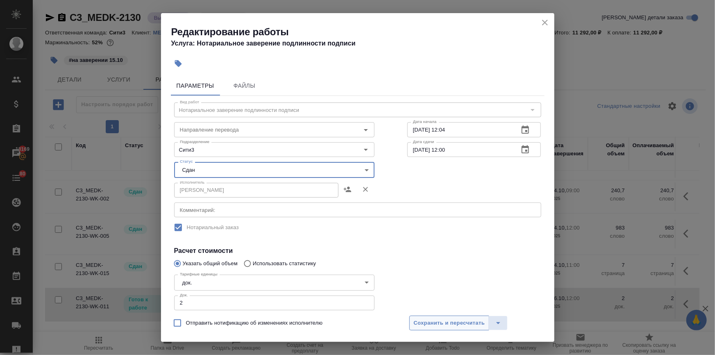
click at [432, 320] on span "Сохранить и пересчитать" at bounding box center [449, 322] width 71 height 9
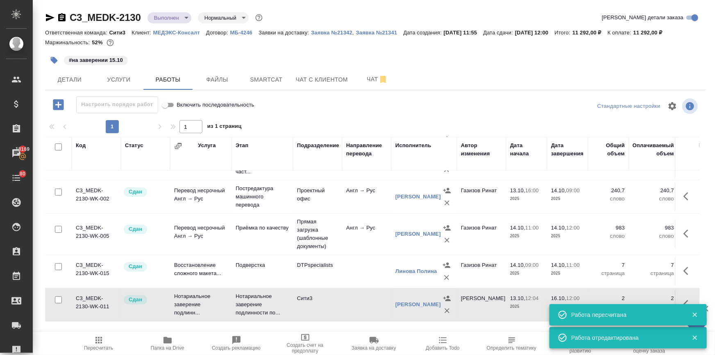
click at [109, 343] on span "Пересчитать" at bounding box center [98, 343] width 59 height 16
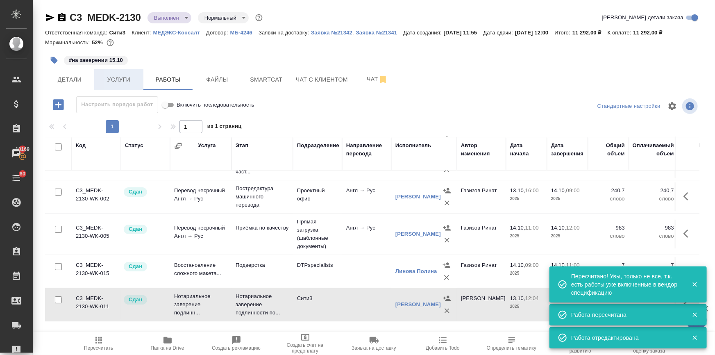
click at [114, 77] on span "Услуги" at bounding box center [118, 80] width 39 height 10
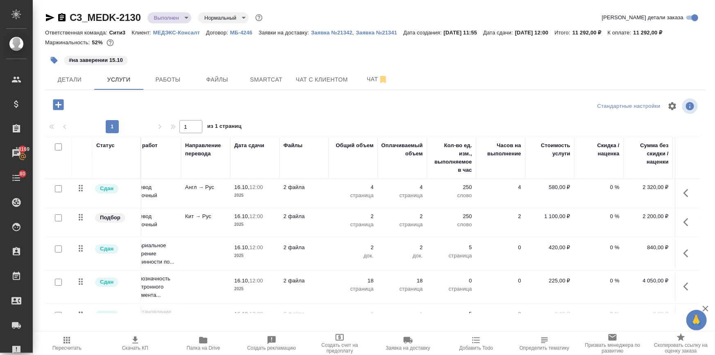
scroll to position [0, 123]
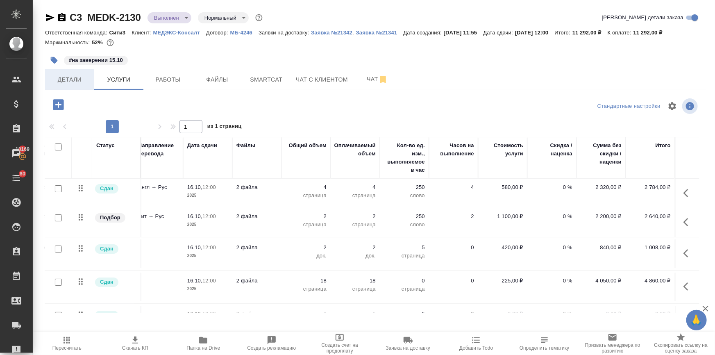
click at [72, 80] on span "Детали" at bounding box center [69, 80] width 39 height 10
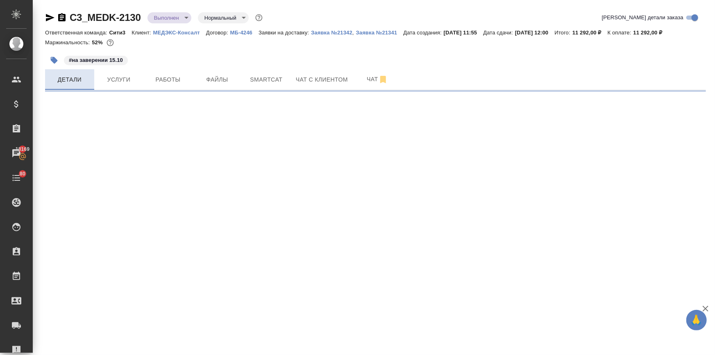
select select "RU"
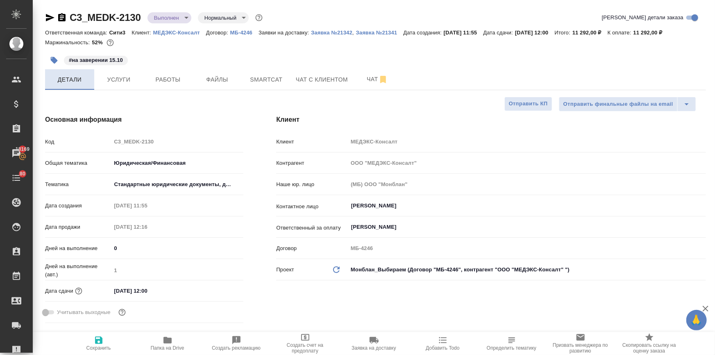
type textarea "x"
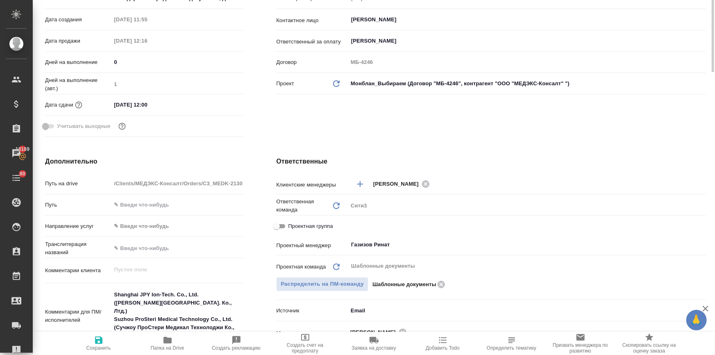
scroll to position [223, 0]
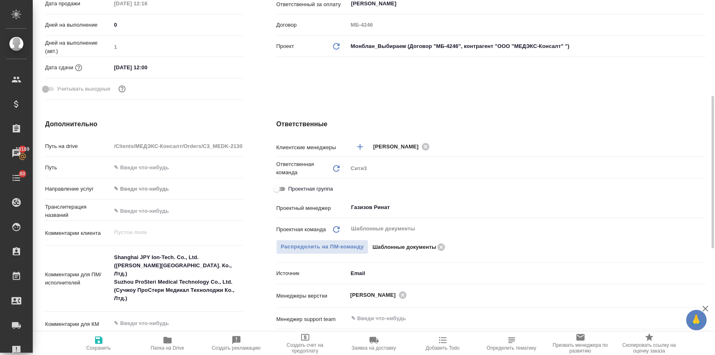
click at [274, 190] on input "Проектная группа" at bounding box center [277, 189] width 30 height 10
checkbox input "true"
type textarea "x"
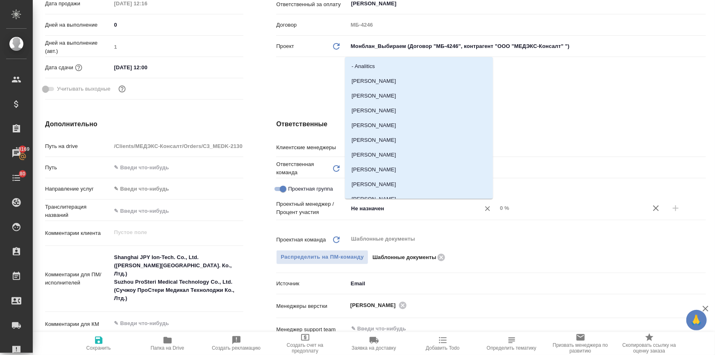
drag, startPoint x: 387, startPoint y: 213, endPoint x: 327, endPoint y: 214, distance: 59.9
click at [327, 214] on div "Проектный менеджер / Процент участия Не назначен ​ 0 %" at bounding box center [491, 208] width 430 height 16
type input "ринат"
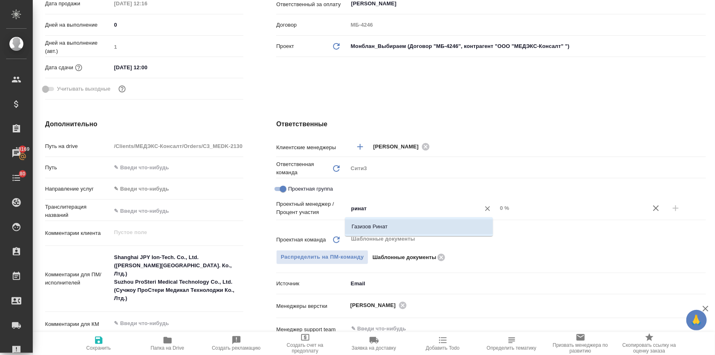
click at [394, 230] on li "Газизов Ринат" at bounding box center [419, 226] width 148 height 15
type textarea "x"
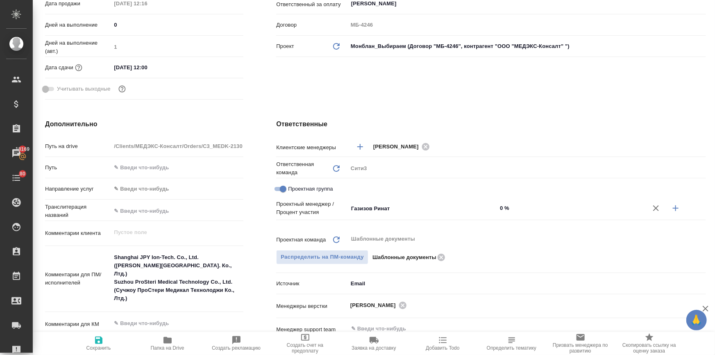
click at [676, 205] on icon "button" at bounding box center [676, 208] width 10 height 10
type textarea "x"
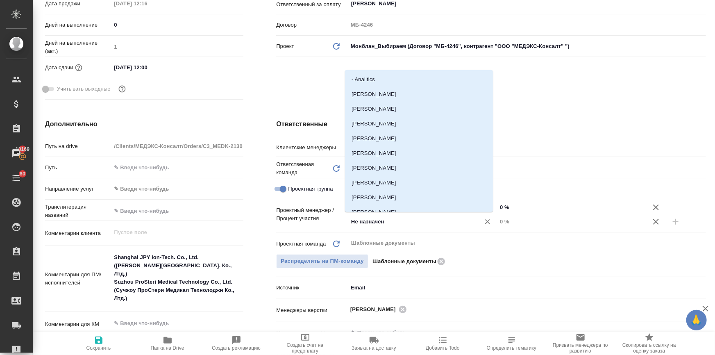
drag, startPoint x: 396, startPoint y: 218, endPoint x: 321, endPoint y: 226, distance: 75.9
click at [321, 226] on div "Проектный менеджер / Процент участия Газизов Ринат ​ 0 % Не назначен ​ 0 %" at bounding box center [491, 214] width 430 height 29
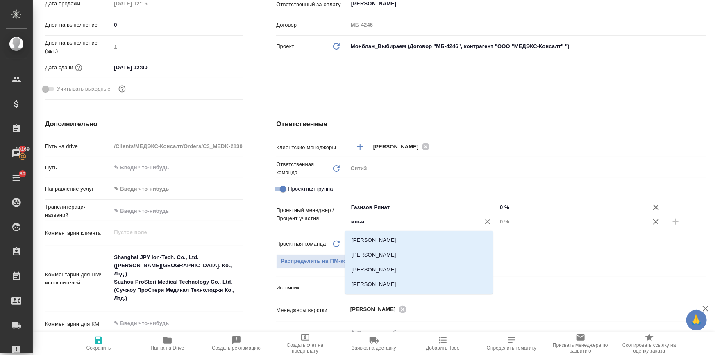
type input "ильин"
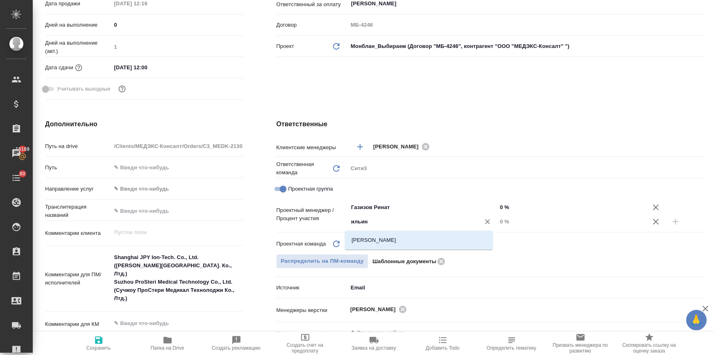
click at [383, 240] on li "Ильина Екатерина" at bounding box center [419, 240] width 148 height 15
type textarea "x"
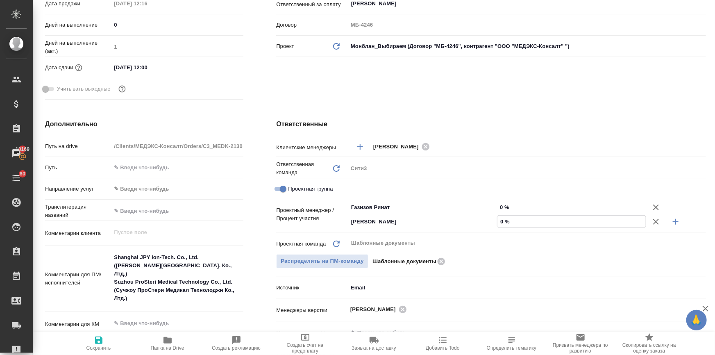
click at [498, 221] on input "0 %" at bounding box center [572, 222] width 148 height 12
type input "5 %"
type textarea "x"
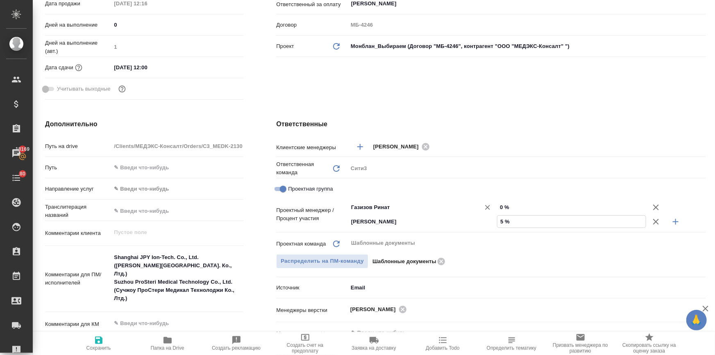
type textarea "x"
type input "52 %"
drag, startPoint x: 500, startPoint y: 204, endPoint x: 491, endPoint y: 205, distance: 9.1
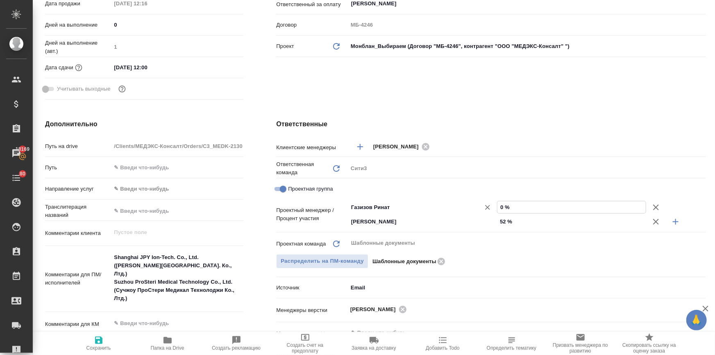
click at [491, 205] on div "Газизов Ринат ​ 0 %" at bounding box center [527, 207] width 358 height 14
drag, startPoint x: 500, startPoint y: 205, endPoint x: 491, endPoint y: 205, distance: 8.6
click at [493, 205] on div "Газизов Ринат ​ 0 %" at bounding box center [527, 207] width 358 height 14
type textarea "x"
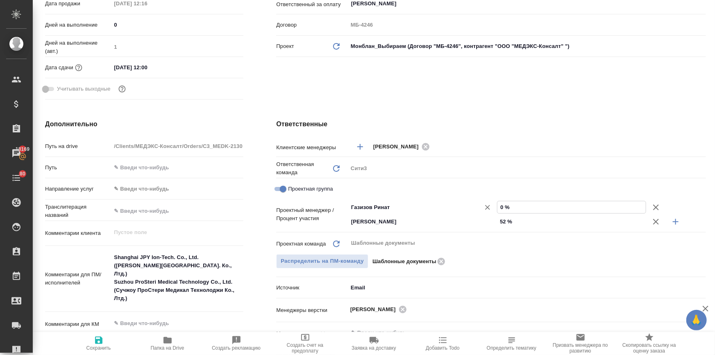
type textarea "x"
type input "48 %"
type textarea "x"
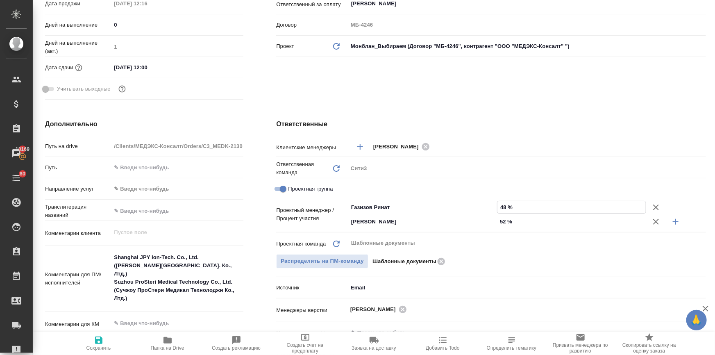
type input "48 %"
click at [101, 341] on icon "button" at bounding box center [98, 340] width 7 height 7
type textarea "x"
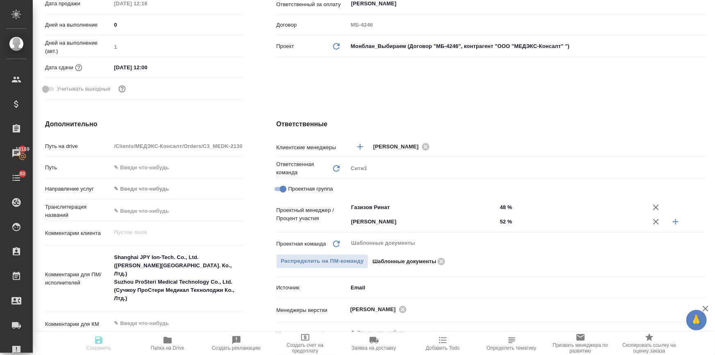
type textarea "x"
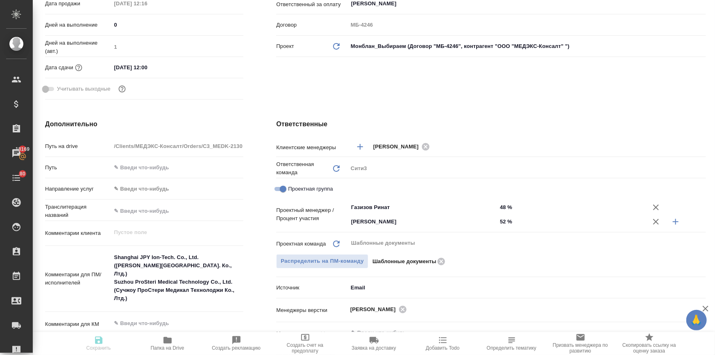
type textarea "x"
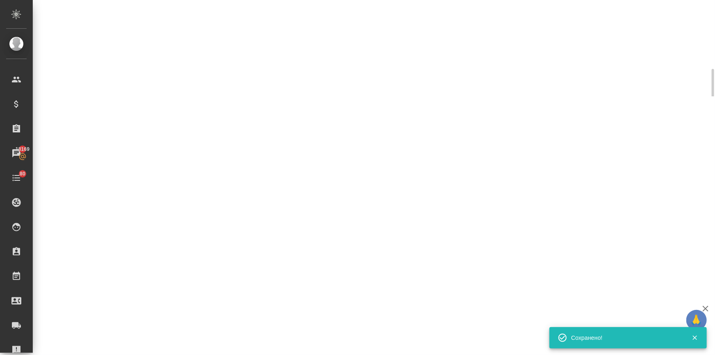
select select "RU"
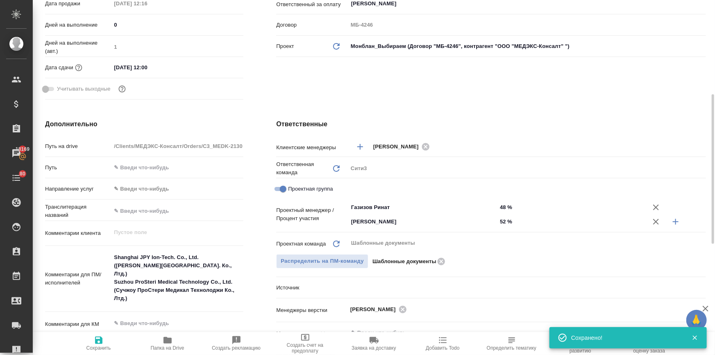
type textarea "x"
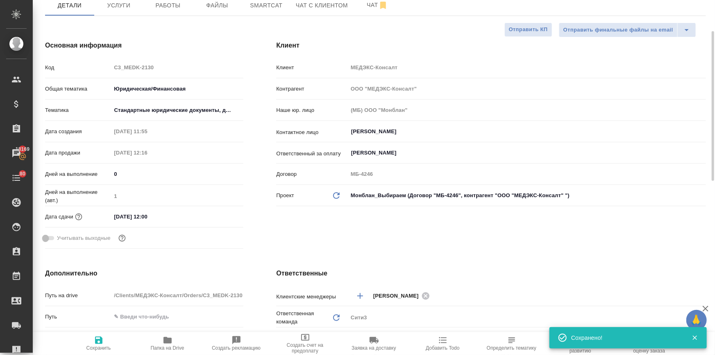
scroll to position [0, 0]
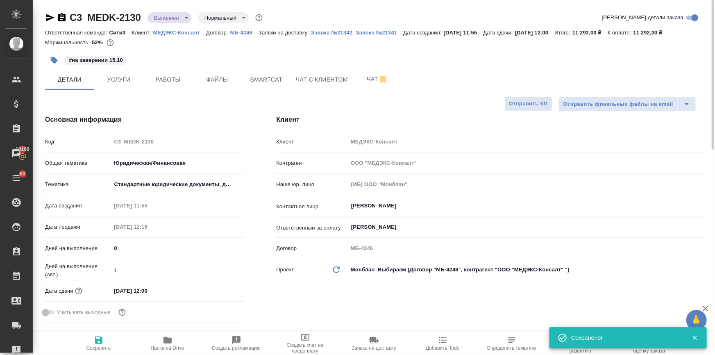
click at [174, 18] on body "🙏 .cls-1 fill:#fff; AWATERA Ilina Ekaterina Клиенты Спецификации Заказы 18169 Ч…" at bounding box center [357, 210] width 715 height 421
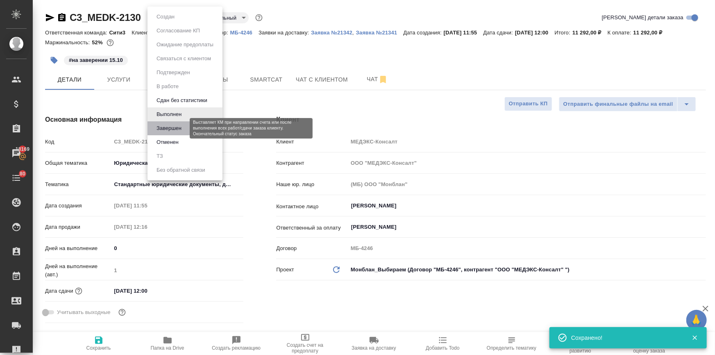
click at [173, 126] on button "Завершен" at bounding box center [169, 128] width 30 height 9
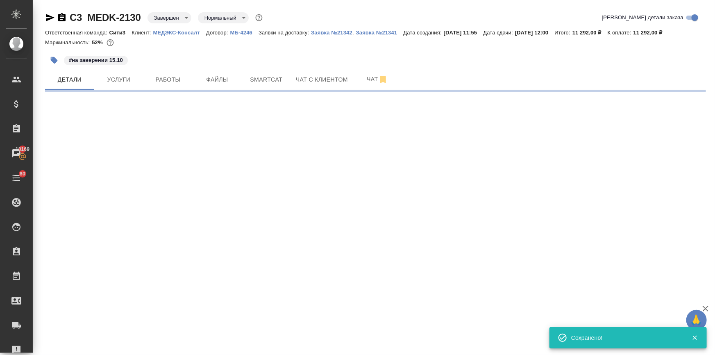
select select "RU"
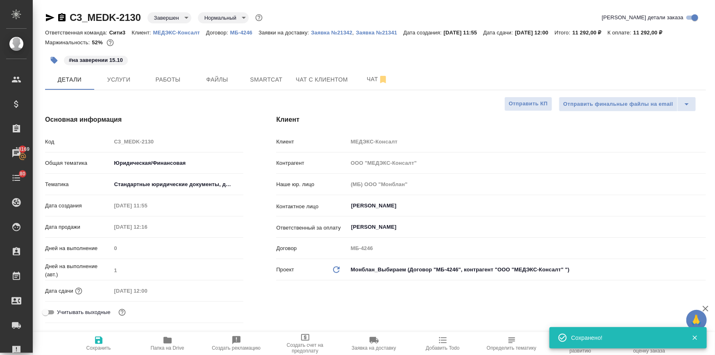
type textarea "x"
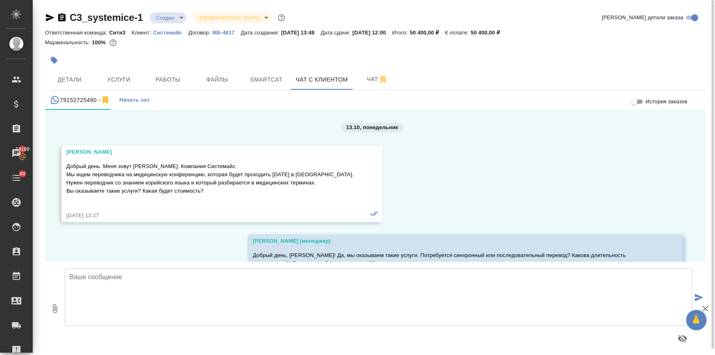
scroll to position [2651, 0]
